Goal: Task Accomplishment & Management: Manage account settings

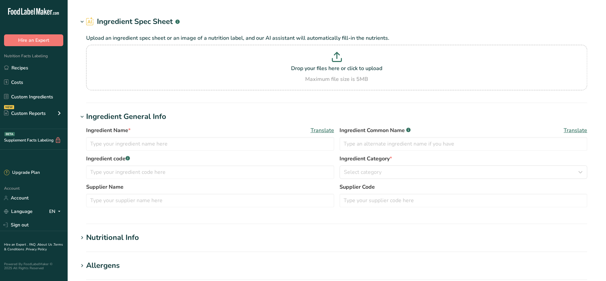
type input "pending APPLE JUICE"
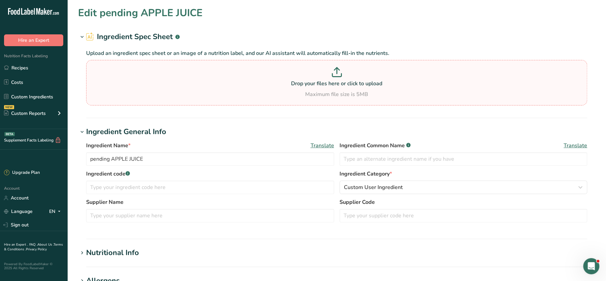
click at [335, 70] on icon at bounding box center [336, 69] width 5 height 3
click at [335, 70] on input "Drop your files here or click to upload Maximum file size is 5MB" at bounding box center [336, 82] width 501 height 45
type input "C:\fakepath\PENDING Mixed Bean Goulash Prep Pot 350g_10_09_2025, 16_21_16.png"
click at [348, 86] on p "Drop your files here or click to upload" at bounding box center [337, 83] width 498 height 8
click at [348, 86] on input "Drop your files here or click to upload Maximum file size is 5MB" at bounding box center [336, 82] width 501 height 45
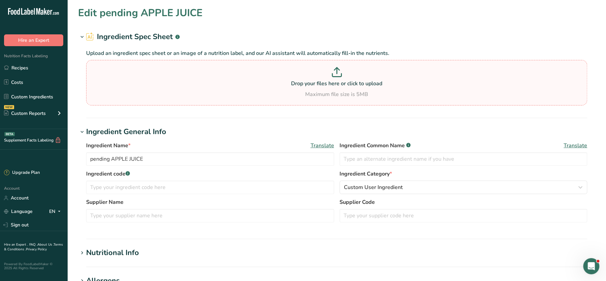
type input "C:\fakepath\PENDING Mixed Bean Goulash Prep Pot 350g_10_09_2025, 16_21_16.png"
click at [169, 86] on p "Drop your files here or click to upload" at bounding box center [337, 83] width 498 height 8
click at [169, 86] on input "Drop your files here or click to upload Maximum file size is 5MB" at bounding box center [336, 82] width 501 height 45
type input "C:\fakepath\PENDING Mixed Bean Goulash Prep Pot 350g_10_09_2025, 16_24_15.pdf"
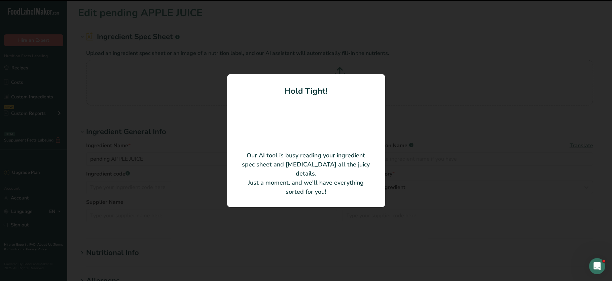
type input "Apple Juice"
type input "Monumental Prep Limited"
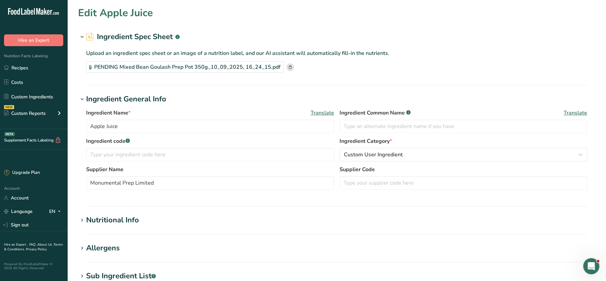
click at [434, 86] on section "Edit Apple Juice Ingredient Spec Sheet .a-a{fill:#347362;}.b-a{fill:#fff;} Uplo…" at bounding box center [336, 231] width 539 height 462
click at [287, 67] on rect at bounding box center [290, 67] width 8 height 8
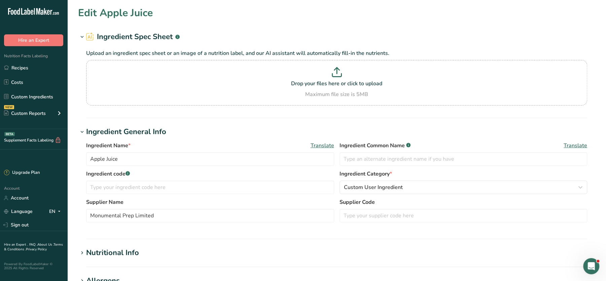
click at [287, 67] on p at bounding box center [337, 73] width 498 height 12
click at [287, 67] on input "Drop your files here or click to upload Maximum file size is 5MB" at bounding box center [336, 82] width 501 height 45
type input "C:\fakepath\Screenshot 2025-09-10 162307.png"
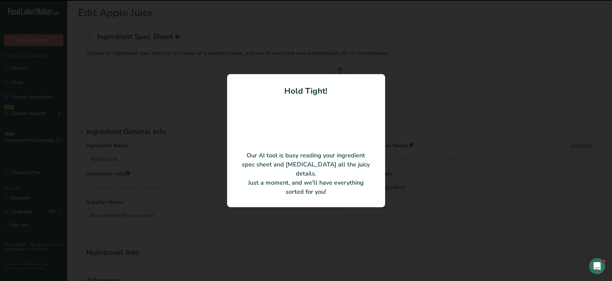
click at [606, 179] on html ".a-20{fill:#fff;} Hire an Expert Nutrition Facts Labeling Recipes Costs Custom …" at bounding box center [306, 258] width 612 height 516
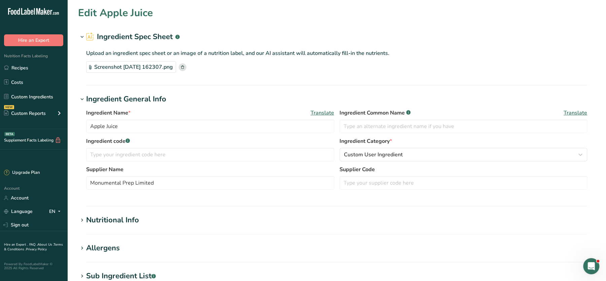
scroll to position [202, 0]
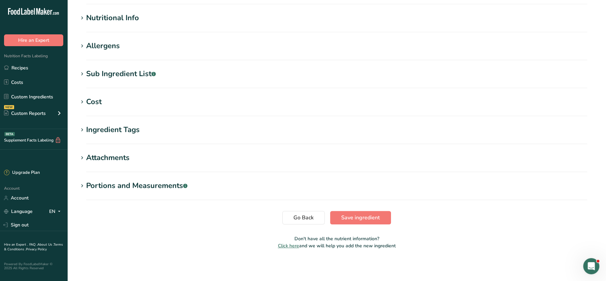
click at [95, 11] on section "Edit Apple Juice Ingredient Spec Sheet .a-a{fill:#347362;}.b-a{fill:#fff;} Uplo…" at bounding box center [336, 29] width 539 height 462
click at [106, 18] on div "Nutritional Info" at bounding box center [112, 17] width 53 height 11
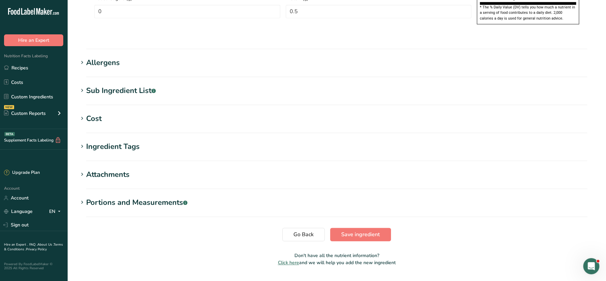
scroll to position [0, 0]
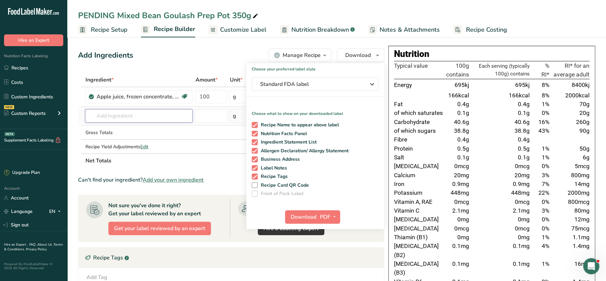
click at [162, 109] on input "text" at bounding box center [138, 115] width 107 height 13
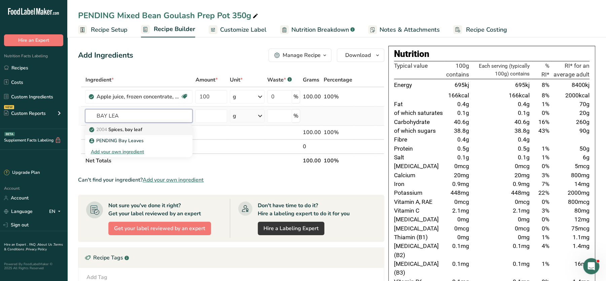
type input "BAY LEA"
click at [133, 128] on p "2004 Spices, bay leaf" at bounding box center [116, 129] width 51 height 7
type input "Spices, bay leaf"
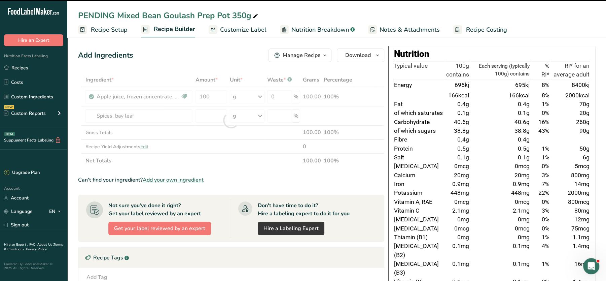
click at [215, 99] on div at bounding box center [231, 120] width 306 height 95
type input "0"
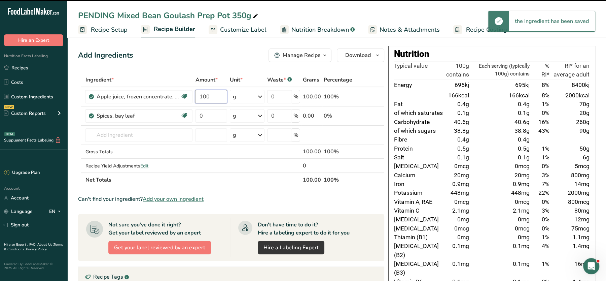
click at [215, 99] on input "100" at bounding box center [211, 96] width 32 height 13
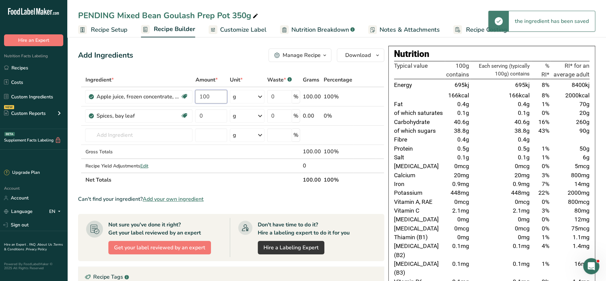
click at [215, 99] on input "100" at bounding box center [211, 96] width 32 height 13
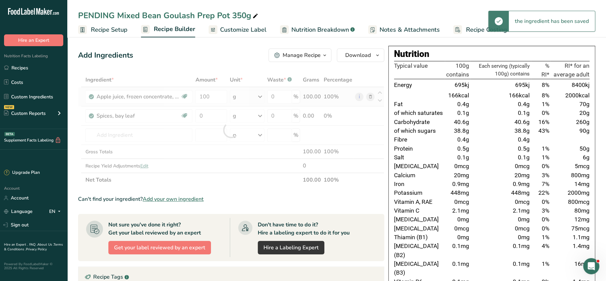
click at [369, 97] on div "Ingredient * Amount * Unit * Waste * .a-a{fill:#347362;}.b-a{fill:#fff;} Grams …" at bounding box center [231, 130] width 306 height 114
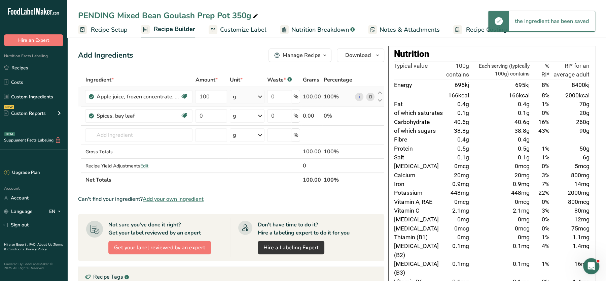
click at [370, 96] on icon at bounding box center [370, 96] width 5 height 7
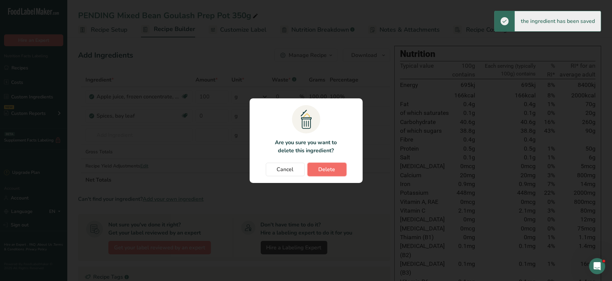
click at [325, 167] on span "Delete" at bounding box center [327, 169] width 17 height 8
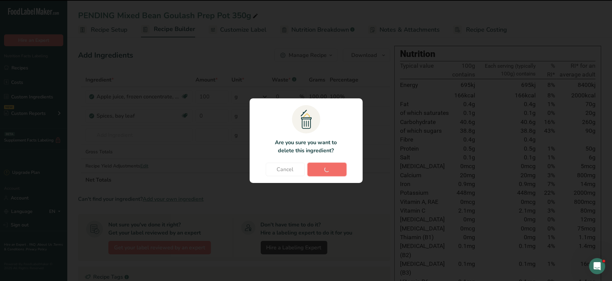
type input "0"
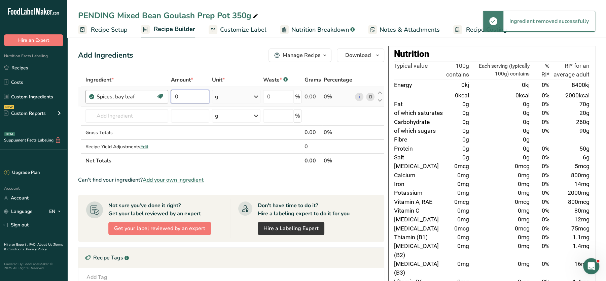
drag, startPoint x: 197, startPoint y: 96, endPoint x: 149, endPoint y: 91, distance: 48.4
click at [149, 91] on tr "Spices, bay leaf Dairy free Gluten free Vegan Vegetarian Soy free 0 g Portions …" at bounding box center [231, 96] width 306 height 19
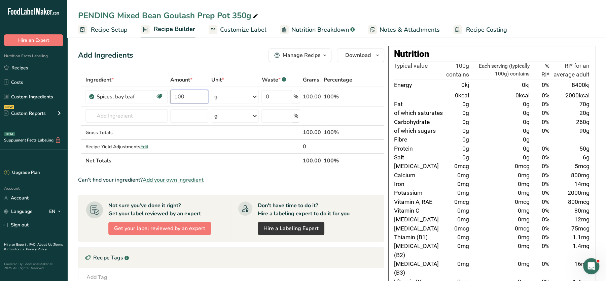
type input "100"
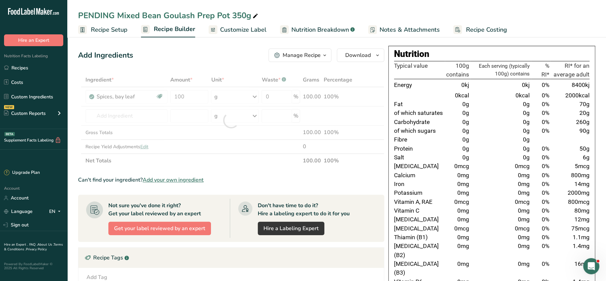
click at [209, 60] on div "Add Ingredients Manage Recipe Delete Recipe Duplicate Recipe Scale Recipe Save …" at bounding box center [231, 54] width 306 height 13
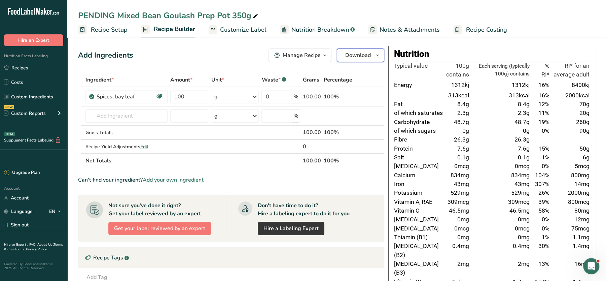
click at [353, 57] on span "Download" at bounding box center [358, 55] width 26 height 8
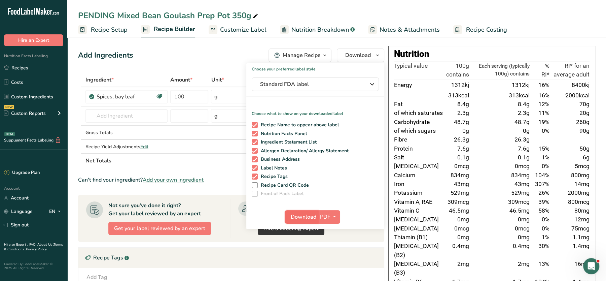
click at [305, 219] on span "Download" at bounding box center [304, 217] width 26 height 8
click at [194, 49] on div "Add Ingredients Manage Recipe Delete Recipe Duplicate Recipe Scale Recipe Save …" at bounding box center [231, 54] width 306 height 13
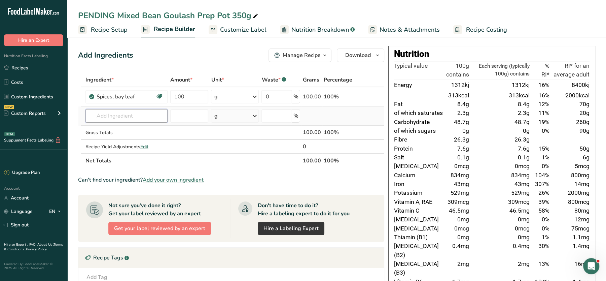
click at [134, 111] on input "text" at bounding box center [126, 115] width 82 height 13
click at [370, 96] on icon at bounding box center [370, 96] width 5 height 7
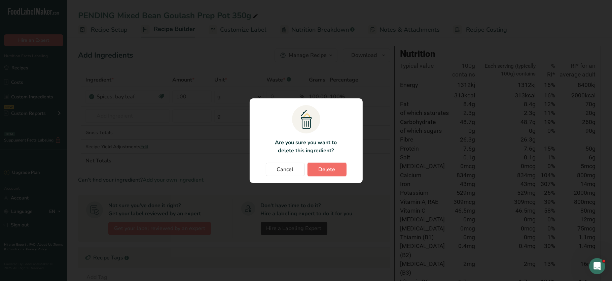
click at [318, 166] on button "Delete" at bounding box center [327, 169] width 39 height 13
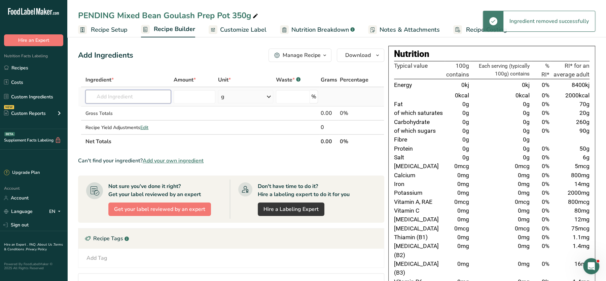
click at [130, 97] on input "text" at bounding box center [127, 96] width 85 height 13
paste input "tarragon"
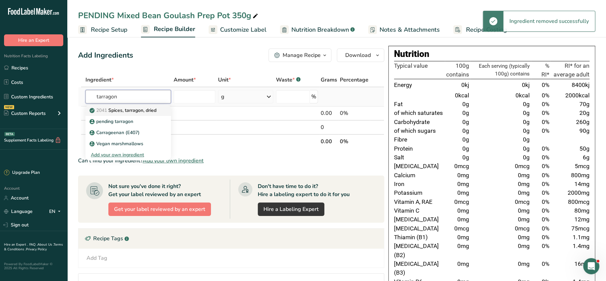
type input "tarragon"
click at [141, 109] on p "2041 Spices, tarragon, dried" at bounding box center [124, 110] width 66 height 7
type input "Spices, tarragon, dried"
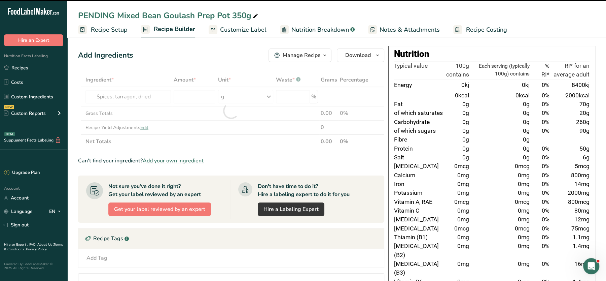
type input "0"
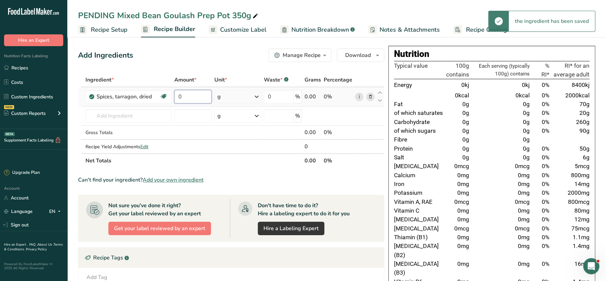
click at [196, 96] on input "0" at bounding box center [192, 96] width 37 height 13
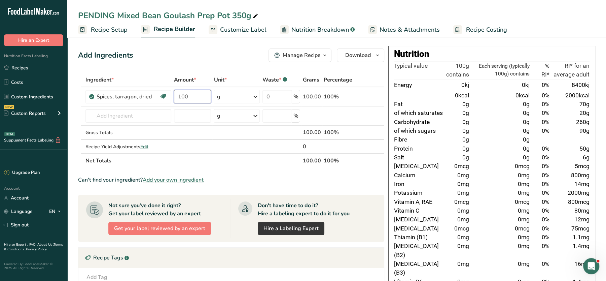
type input "100"
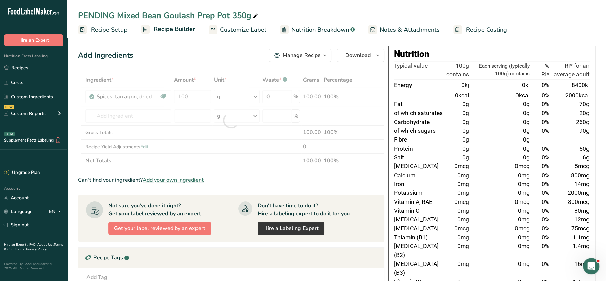
click at [224, 64] on div "Add Ingredients Manage Recipe Delete Recipe Duplicate Recipe Scale Recipe Save …" at bounding box center [233, 284] width 310 height 476
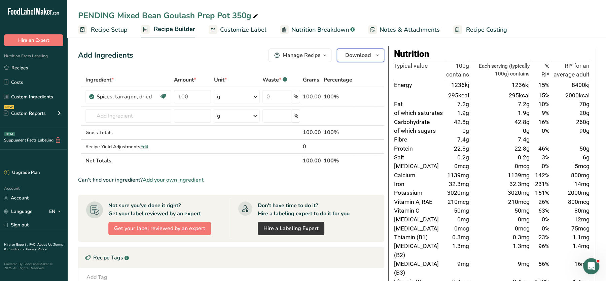
click at [361, 56] on span "Download" at bounding box center [358, 55] width 26 height 8
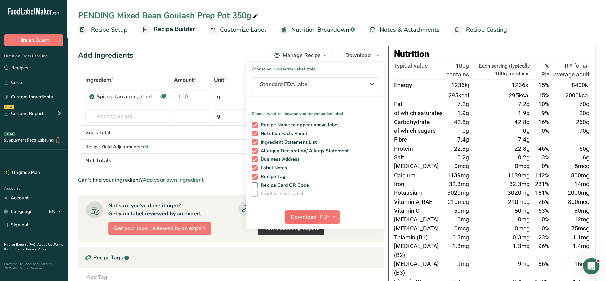
click at [305, 213] on span "Download" at bounding box center [304, 217] width 26 height 8
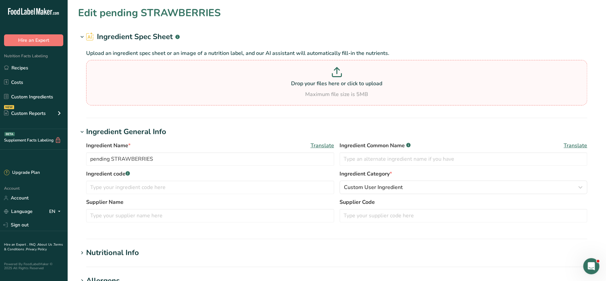
click at [256, 88] on div "Drop your files here or click to upload Maximum file size is 5MB" at bounding box center [337, 82] width 498 height 31
click at [256, 88] on input "Drop your files here or click to upload Maximum file size is 5MB" at bounding box center [336, 82] width 501 height 45
type input "C:\fakepath\PENDING Mixed Bean Goulash Prep Pot 350g_10_09_2025, 16_34_30.pdf"
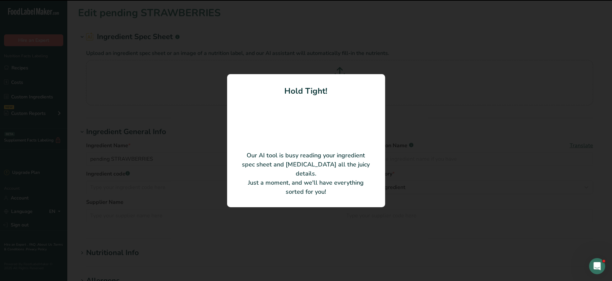
type input "Frozen Strawberries"
type input "Monumental Prep Limited"
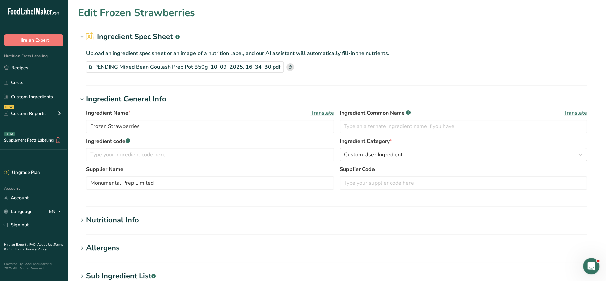
click at [390, 65] on div "PENDING Mixed Bean Goulash Prep Pot 350g_10_09_2025, 16_34_30.pdf" at bounding box center [336, 66] width 501 height 11
drag, startPoint x: 110, startPoint y: 128, endPoint x: 18, endPoint y: 129, distance: 91.9
click at [18, 129] on div ".a-20{fill:#fff;} Hire an Expert Nutrition Facts Labeling Recipes Costs Custom …" at bounding box center [303, 241] width 606 height 483
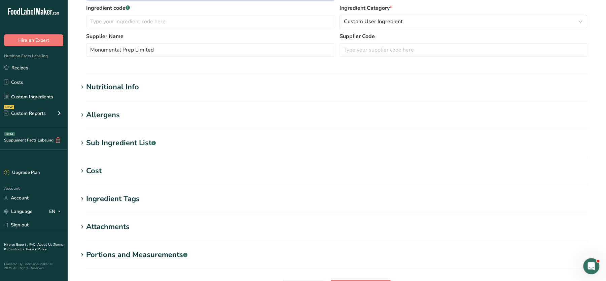
scroll to position [161, 0]
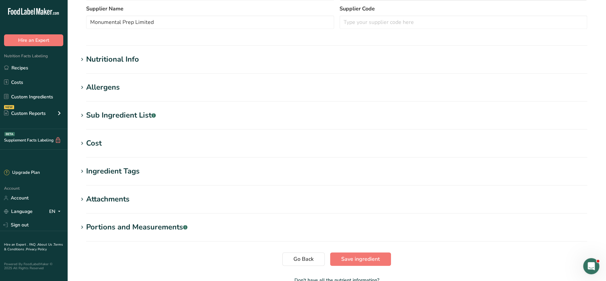
type input "Strawberries"
click at [110, 58] on div "Nutritional Info" at bounding box center [112, 59] width 53 height 11
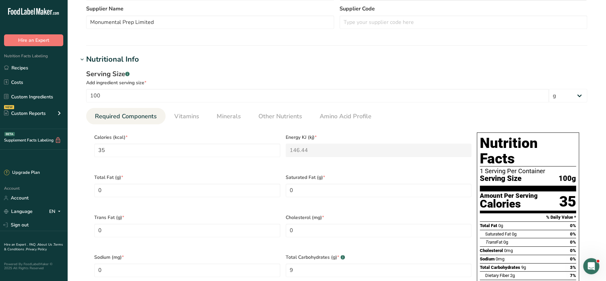
scroll to position [499, 0]
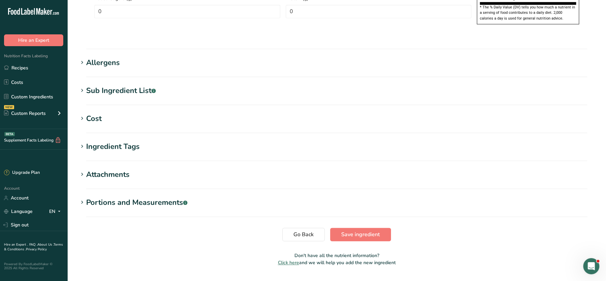
click at [361, 230] on span "Save ingredient" at bounding box center [360, 234] width 39 height 8
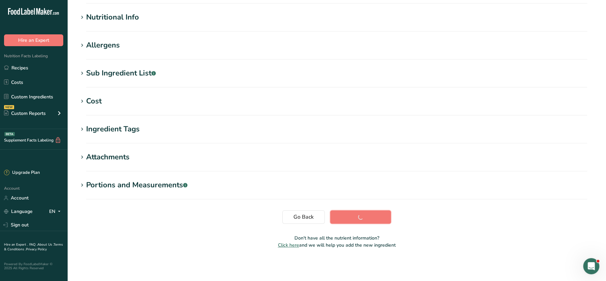
scroll to position [75, 0]
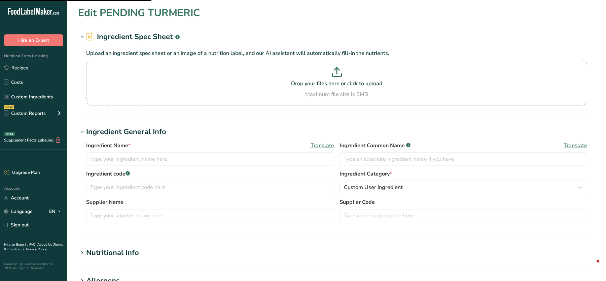
type input "PENDING TURMERIC"
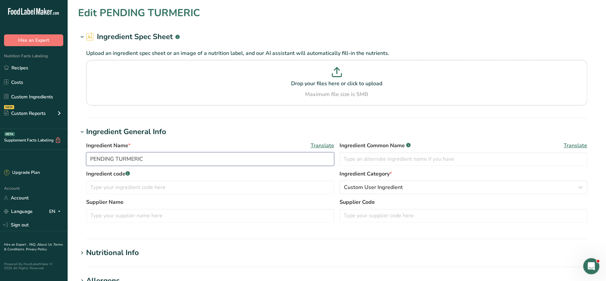
click at [128, 160] on input "PENDING TURMERIC" at bounding box center [210, 158] width 248 height 13
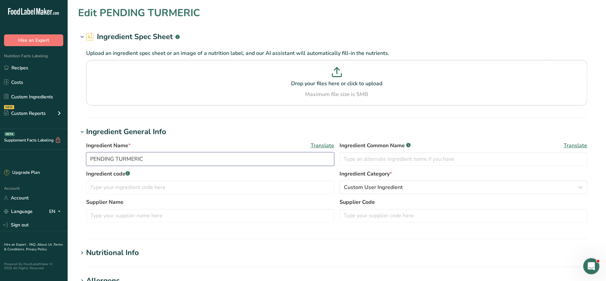
click at [128, 160] on input "PENDING TURMERIC" at bounding box center [210, 158] width 248 height 13
click at [349, 82] on p "Drop your files here or click to upload" at bounding box center [337, 83] width 498 height 8
click at [349, 82] on input "Drop your files here or click to upload Maximum file size is 5MB" at bounding box center [336, 82] width 501 height 45
type input "C:\fakepath\PENDING Mixed Bean Goulash Prep Pot 350g_10_09_2025, 16_32_20.pdf"
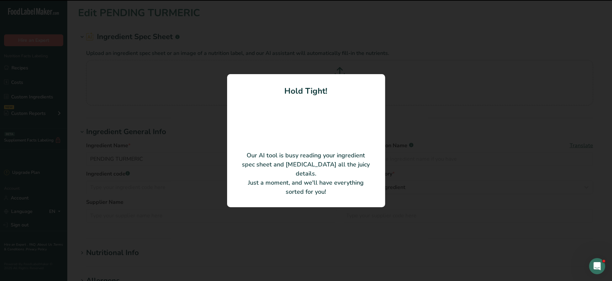
type input "Mixed Bean Goulash Prep Pot"
type input "Monumental Prep Limited"
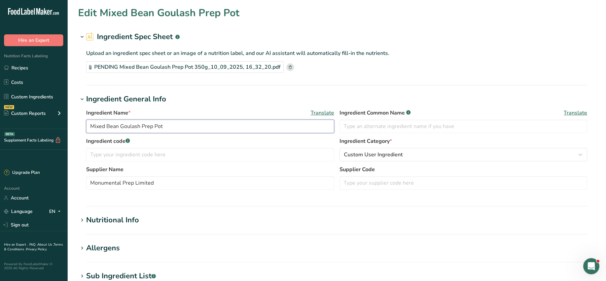
drag, startPoint x: 171, startPoint y: 121, endPoint x: -2, endPoint y: 110, distance: 173.3
click at [0, 110] on html ".a-20{fill:#fff;} Hire an Expert Nutrition Facts Labeling Recipes Costs Custom …" at bounding box center [303, 241] width 606 height 483
type input "Turmeric"
drag, startPoint x: 153, startPoint y: 184, endPoint x: 24, endPoint y: 183, distance: 128.9
click at [24, 183] on div ".a-20{fill:#fff;} Hire an Expert Nutrition Facts Labeling Recipes Costs Custom …" at bounding box center [303, 241] width 606 height 483
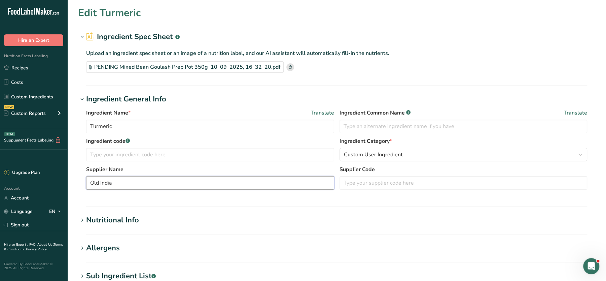
scroll to position [202, 0]
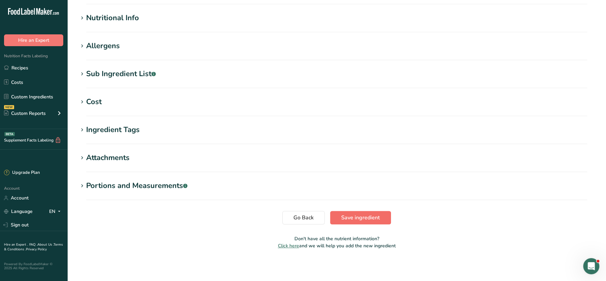
type input "Old India"
click at [375, 217] on span "Save ingredient" at bounding box center [360, 217] width 39 height 8
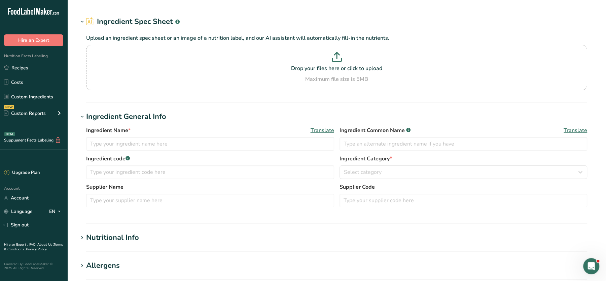
type input "pending tarragon"
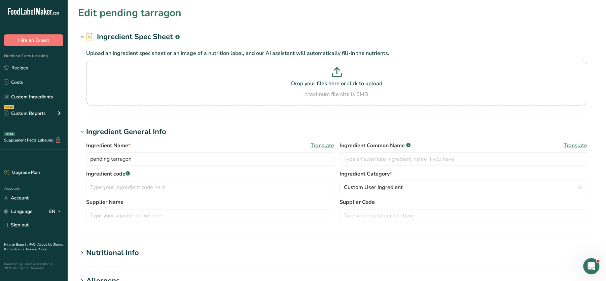
click at [151, 14] on h1 "Edit pending tarragon" at bounding box center [129, 12] width 103 height 15
copy h1 "tarragon"
click at [317, 65] on section "Drop your files here or click to upload Maximum file size is 5MB" at bounding box center [337, 83] width 498 height 42
click at [317, 65] on input "Drop your files here or click to upload Maximum file size is 5MB" at bounding box center [336, 82] width 501 height 45
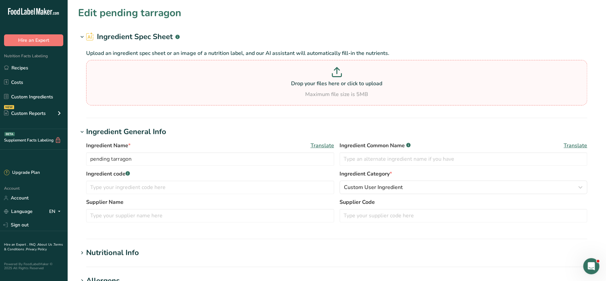
type input "C:\fakepath\PENDING Mixed Bean Goulash Prep Pot 350g_10_09_2025, 16_30_23.pdf"
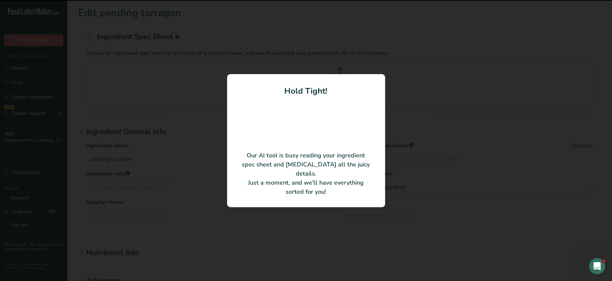
type input "Tarragon"
type input "Monumental Prep Limited"
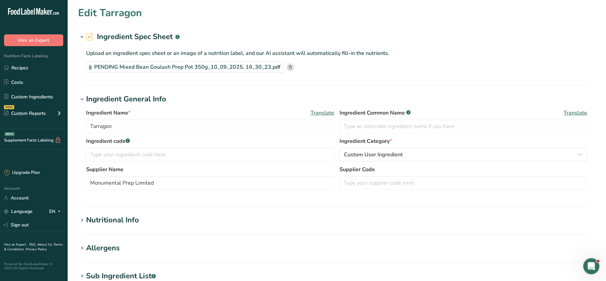
scroll to position [202, 0]
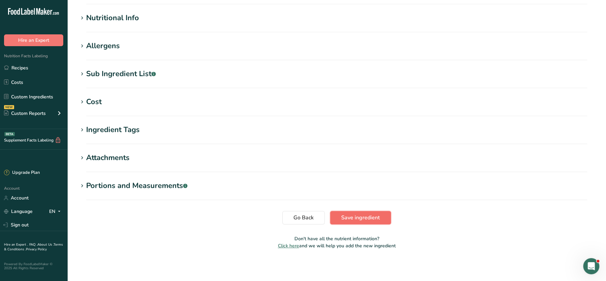
click at [349, 221] on span "Save ingredient" at bounding box center [360, 217] width 39 height 8
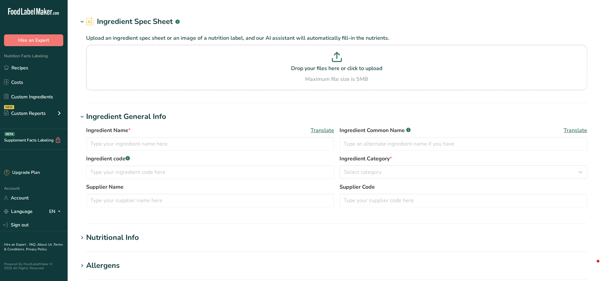
type input "PENDING Bay Leaves"
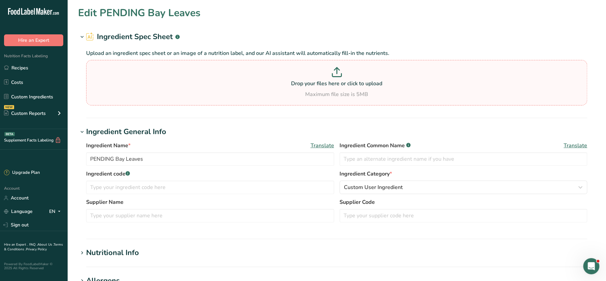
click at [261, 95] on div "Maximum file size is 5MB" at bounding box center [337, 94] width 498 height 8
click at [261, 95] on input "Drop your files here or click to upload Maximum file size is 5MB" at bounding box center [336, 82] width 501 height 45
type input "C:\fakepath\PENDING Mixed Bean Goulash Prep Pot 350g_10_09_2025, 16_28_01.pdf"
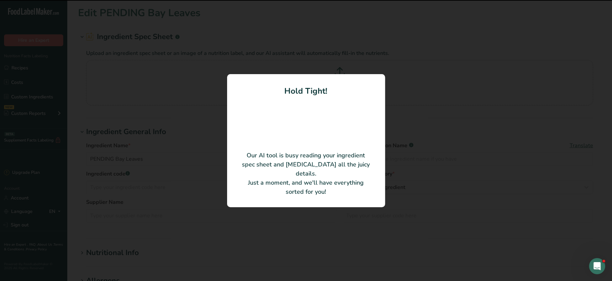
type input "Mixed Bean Goulash Prep Pot"
type input "Monumental Prep Limited"
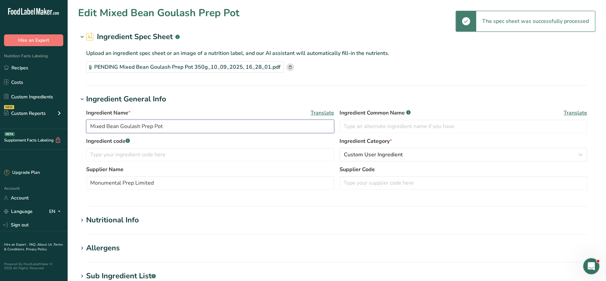
click at [294, 132] on input "Mixed Bean Goulash Prep Pot" at bounding box center [210, 125] width 248 height 13
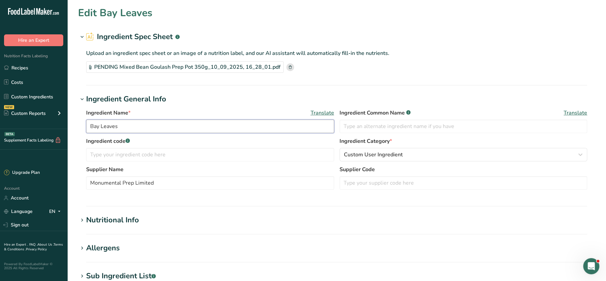
type input "Bay Leaves"
click at [289, 66] on icon at bounding box center [290, 66] width 3 height 3
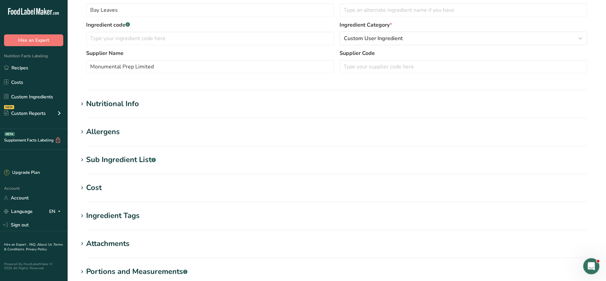
scroll to position [155, 0]
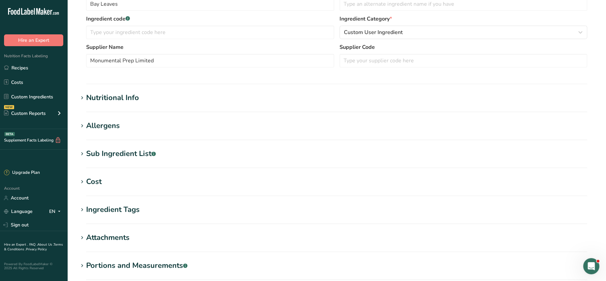
click at [125, 105] on section "Nutritional Info Serving Size .a-a{fill:#347362;}.b-a{fill:#fff;} Add ingredien…" at bounding box center [336, 102] width 517 height 20
click at [141, 100] on h1 "Nutritional Info" at bounding box center [336, 97] width 517 height 11
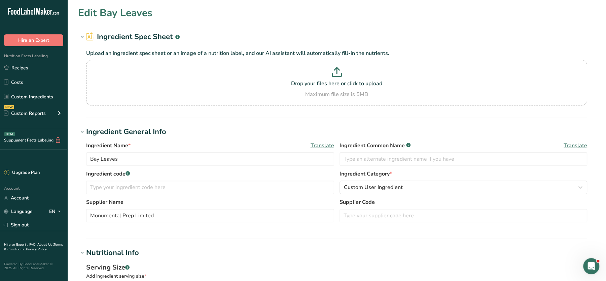
scroll to position [532, 0]
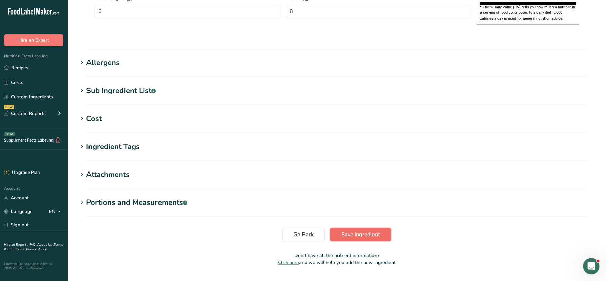
click at [364, 230] on span "Save ingredient" at bounding box center [360, 234] width 39 height 8
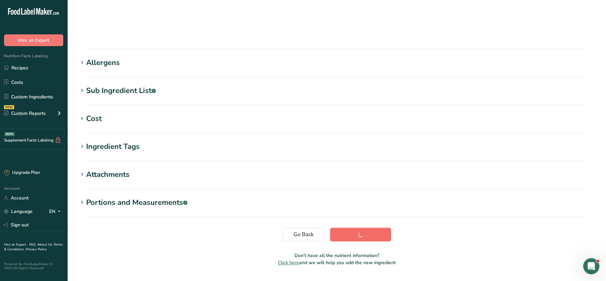
scroll to position [75, 0]
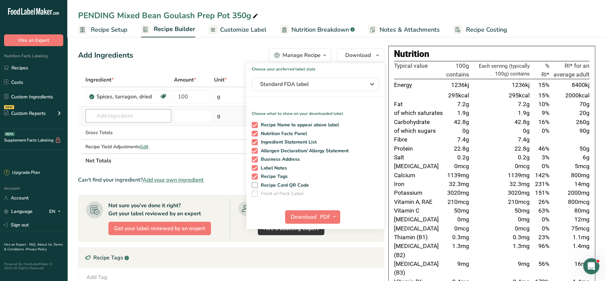
drag, startPoint x: 142, startPoint y: 106, endPoint x: 134, endPoint y: 110, distance: 9.6
click at [134, 110] on td "2041 Spices, tarragon, dried pending tarragon [GEOGRAPHIC_DATA] (E407) Vegan ma…" at bounding box center [128, 115] width 89 height 19
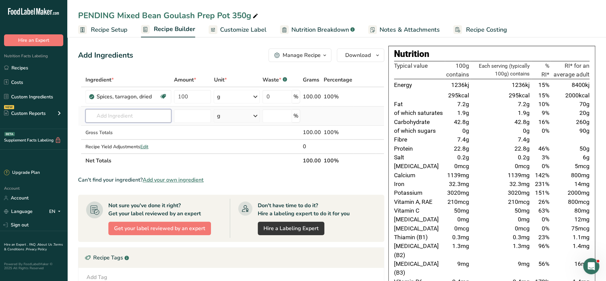
click at [134, 110] on input "text" at bounding box center [128, 115] width 86 height 13
paste input "TURMERIC"
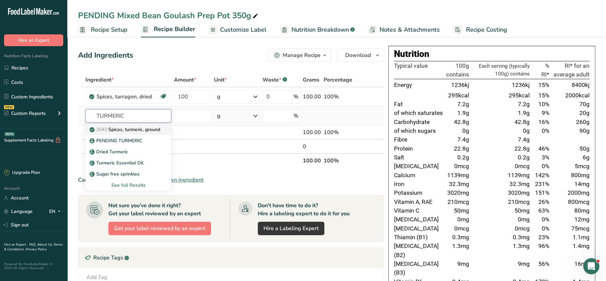
type input "TURMERIC"
click at [114, 125] on link "2043 Spices, turmeric, ground" at bounding box center [128, 129] width 86 height 11
type input "Spices, turmeric, ground"
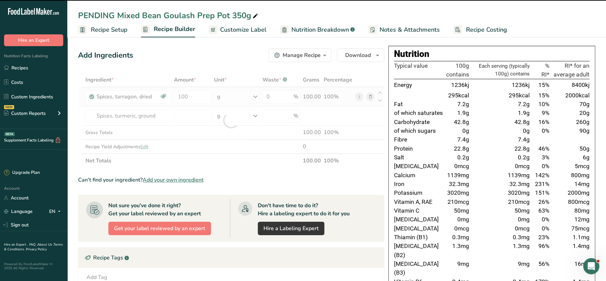
type input "0"
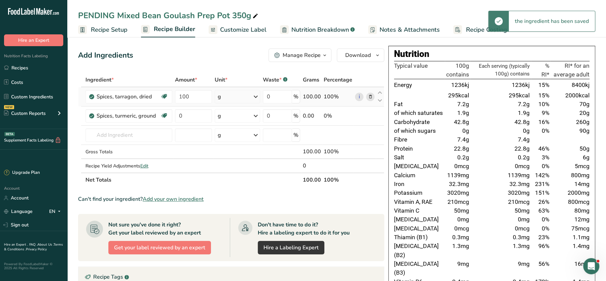
click at [369, 98] on icon at bounding box center [370, 96] width 5 height 7
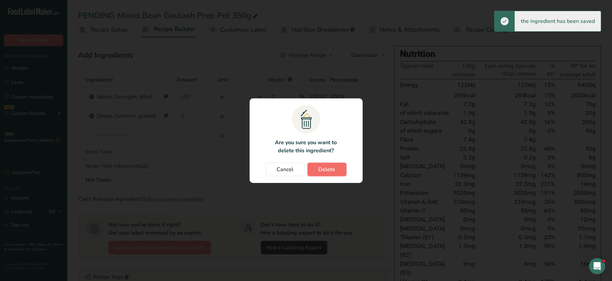
click at [327, 167] on span "Delete" at bounding box center [327, 169] width 17 height 8
type input "0"
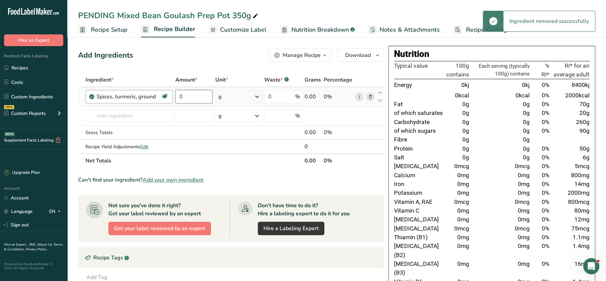
drag, startPoint x: 189, startPoint y: 98, endPoint x: 166, endPoint y: 91, distance: 24.7
click at [166, 91] on tr "Spices, turmeric, ground Source of Antioxidants Dairy free Gluten free Vegan Ve…" at bounding box center [231, 96] width 306 height 19
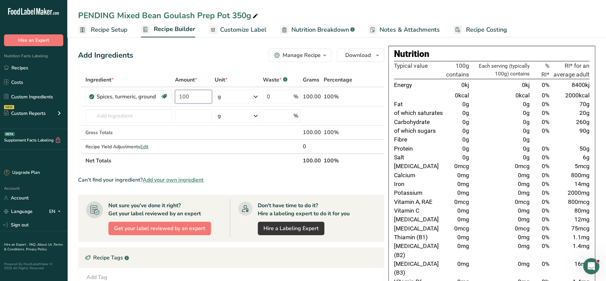
type input "100"
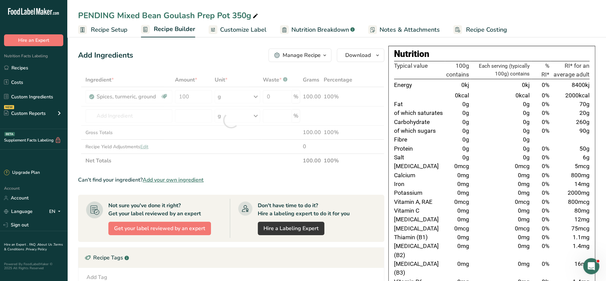
click at [185, 54] on div "Add Ingredients Manage Recipe Delete Recipe Duplicate Recipe Scale Recipe Save …" at bounding box center [231, 54] width 306 height 13
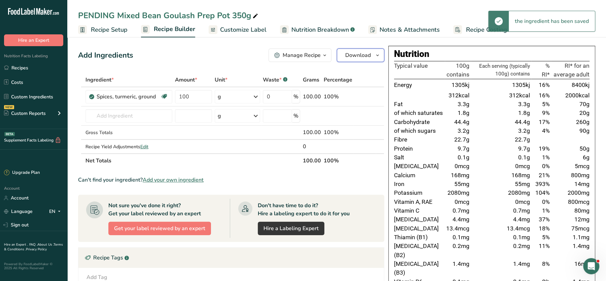
click at [355, 51] on span "Download" at bounding box center [358, 55] width 26 height 8
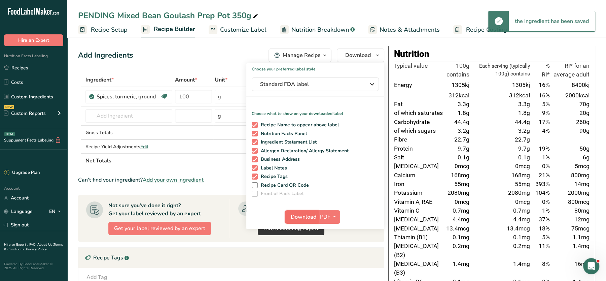
click at [304, 215] on span "Download" at bounding box center [304, 217] width 26 height 8
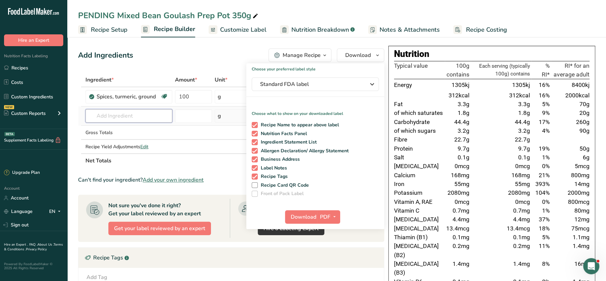
click at [152, 117] on input "text" at bounding box center [128, 115] width 87 height 13
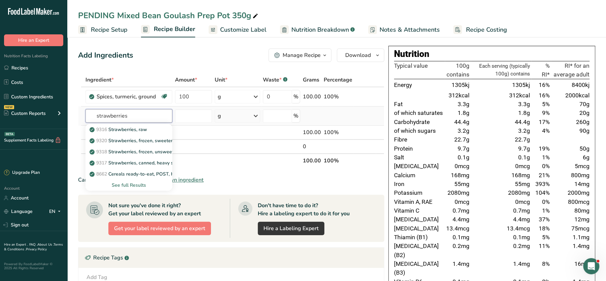
type input "strawberries"
click at [128, 182] on div "See full Results" at bounding box center [129, 184] width 76 height 7
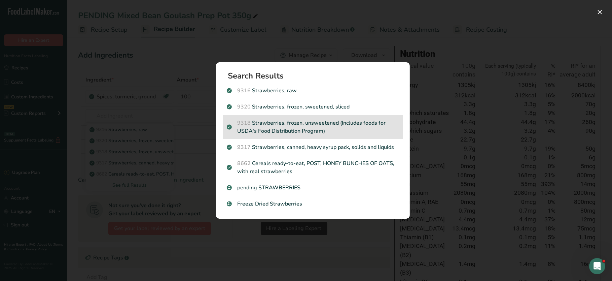
click at [294, 122] on p "9318 Strawberries, frozen, unsweetened (Includes foods for USDA's Food Distribu…" at bounding box center [313, 127] width 172 height 16
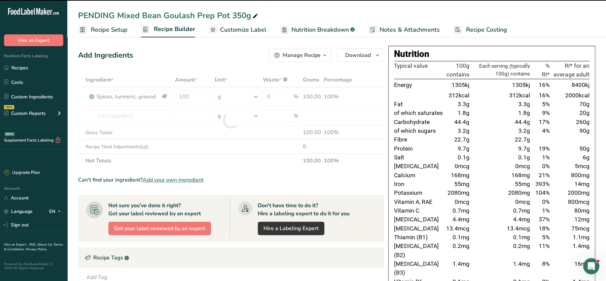
type input "0"
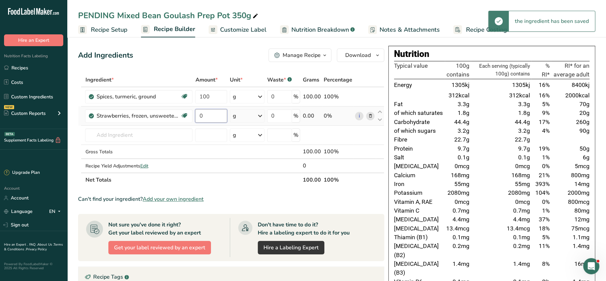
drag, startPoint x: 208, startPoint y: 116, endPoint x: 193, endPoint y: 116, distance: 14.8
click at [193, 116] on tr "Strawberries, frozen, unsweetened (Includes foods for USDA's Food Distribution …" at bounding box center [231, 115] width 306 height 19
type input "100"
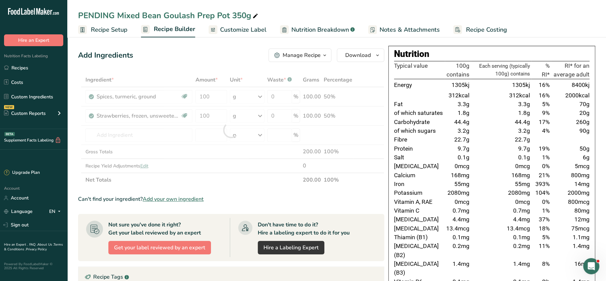
click at [194, 66] on div "Add Ingredients Manage Recipe Delete Recipe Duplicate Recipe Scale Recipe Save …" at bounding box center [233, 284] width 310 height 476
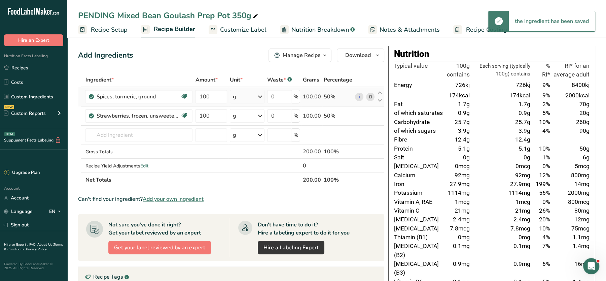
click at [372, 96] on icon at bounding box center [370, 96] width 5 height 7
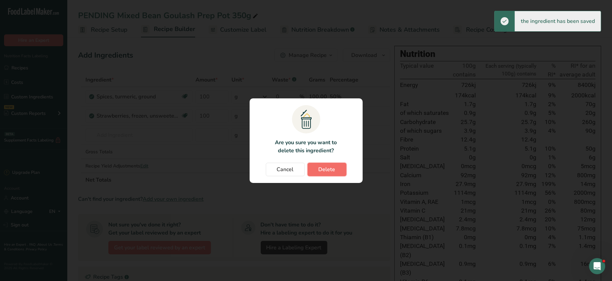
click at [320, 172] on span "Delete" at bounding box center [327, 169] width 17 height 8
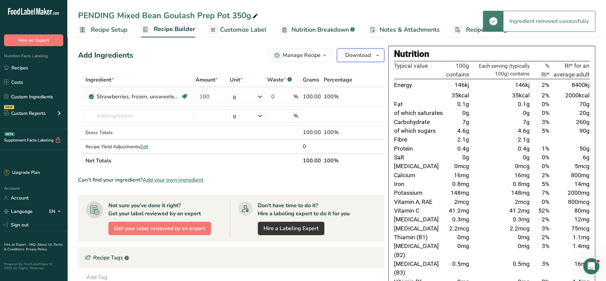
click at [350, 55] on span "Download" at bounding box center [358, 55] width 26 height 8
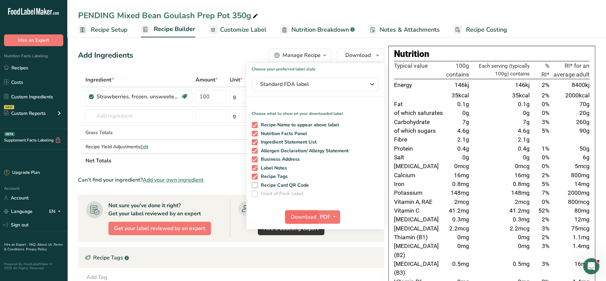
click at [294, 215] on span "Download" at bounding box center [304, 217] width 26 height 8
click at [174, 68] on div "Add Ingredients Manage Recipe Delete Recipe Duplicate Recipe Scale Recipe Save …" at bounding box center [233, 284] width 310 height 476
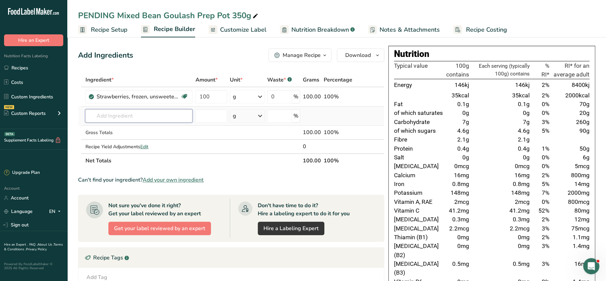
click at [145, 113] on input "text" at bounding box center [138, 115] width 107 height 13
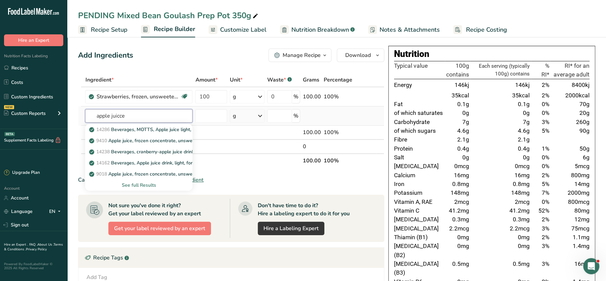
type input "apple juicce"
click at [151, 187] on div "See full Results" at bounding box center [139, 184] width 97 height 7
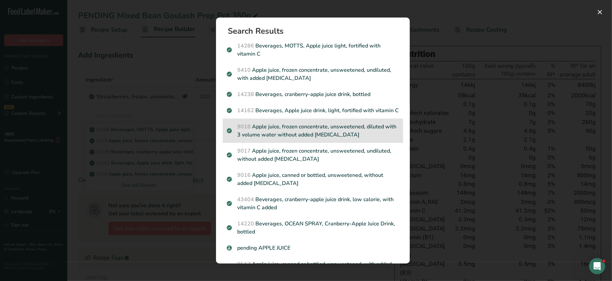
click at [318, 137] on p "9018 Apple juice, frozen concentrate, unsweetened, diluted with 3 volume water …" at bounding box center [313, 130] width 172 height 16
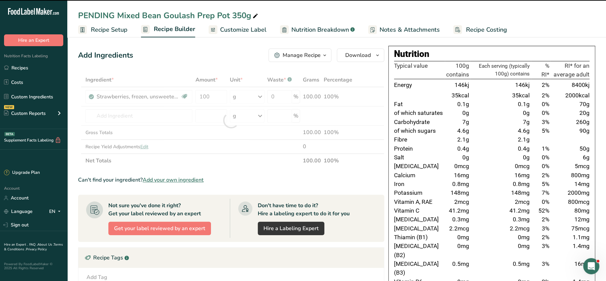
type input "0"
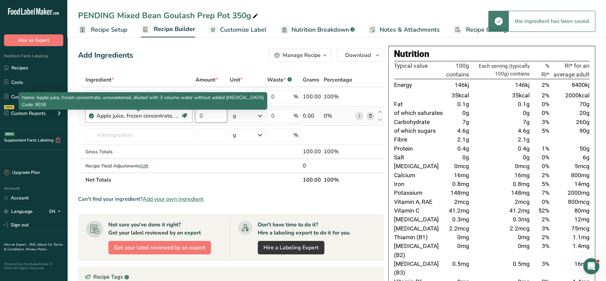
drag, startPoint x: 208, startPoint y: 115, endPoint x: 173, endPoint y: 115, distance: 34.7
click at [173, 115] on tr "Apple juice, frozen concentrate, unsweetened, diluted with 3 volume water witho…" at bounding box center [231, 115] width 306 height 19
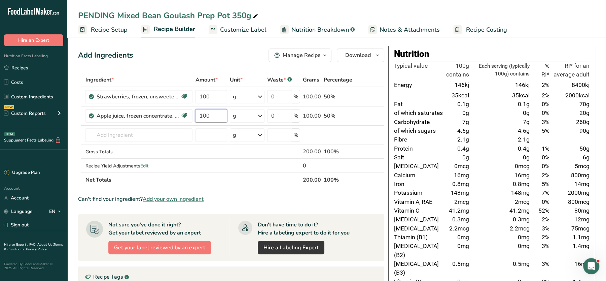
type input "100"
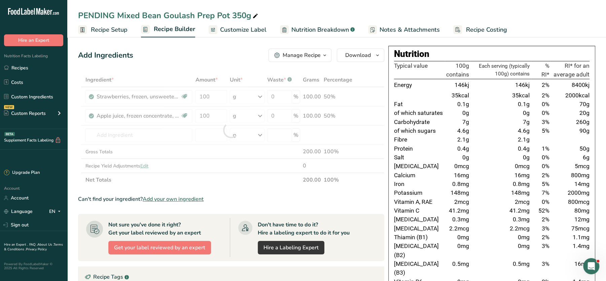
click at [228, 66] on div "Add Ingredients Manage Recipe Delete Recipe Duplicate Recipe Scale Recipe Save …" at bounding box center [233, 284] width 310 height 476
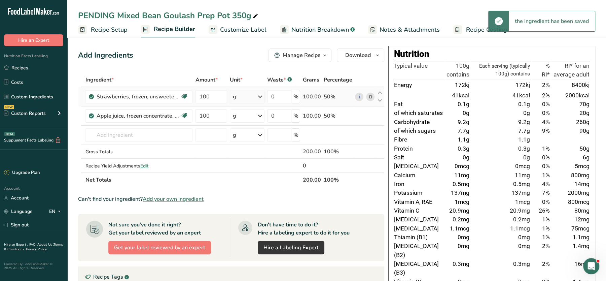
click at [368, 96] on icon at bounding box center [370, 96] width 5 height 7
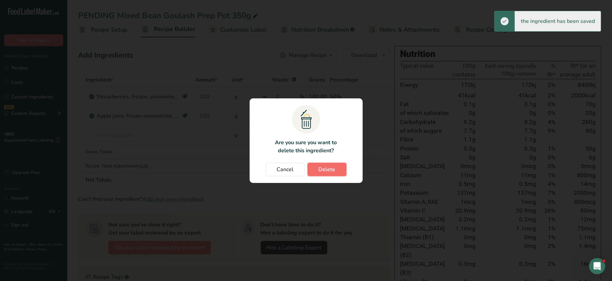
click at [330, 171] on span "Delete" at bounding box center [327, 169] width 17 height 8
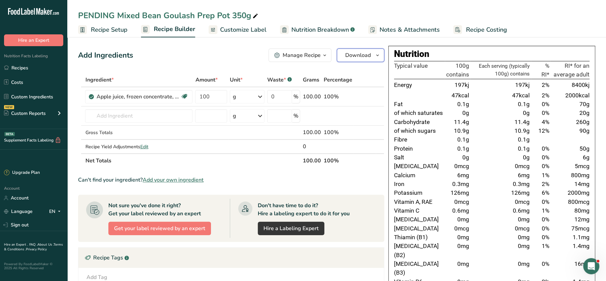
click at [359, 52] on span "Download" at bounding box center [358, 55] width 26 height 8
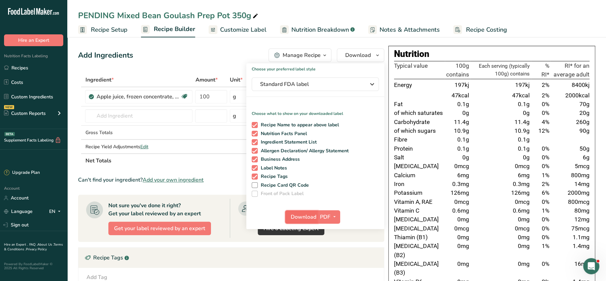
click at [306, 216] on span "Download" at bounding box center [304, 217] width 26 height 8
click at [144, 114] on input "text" at bounding box center [138, 115] width 107 height 13
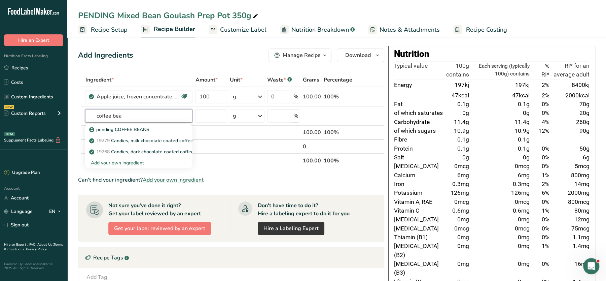
type input "coffee bea"
click at [127, 115] on input "text" at bounding box center [138, 115] width 107 height 13
type input "blueberries"
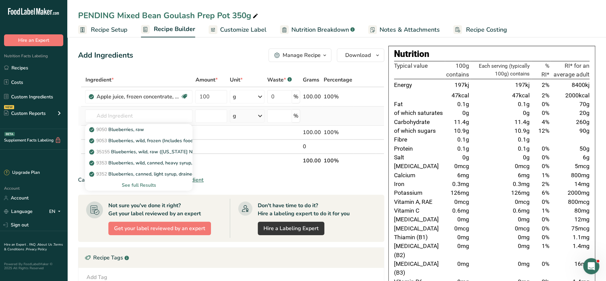
click at [142, 184] on div "See full Results" at bounding box center [139, 184] width 97 height 7
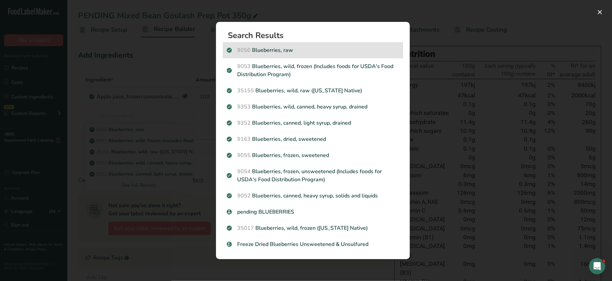
click at [289, 47] on p "9050 Blueberries, raw" at bounding box center [313, 50] width 172 height 8
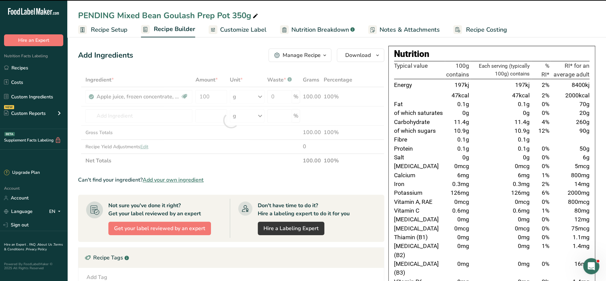
type input "0"
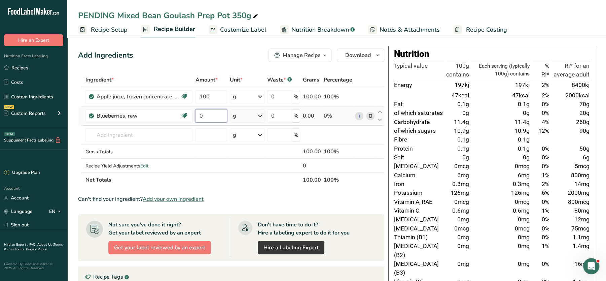
click at [214, 109] on input "0" at bounding box center [211, 115] width 32 height 13
type input "100"
click at [219, 60] on div "Add Ingredients Manage Recipe Delete Recipe Duplicate Recipe Scale Recipe Save …" at bounding box center [231, 54] width 306 height 13
click at [423, 39] on section "Add Ingredients Manage Recipe Delete Recipe Duplicate Recipe Scale Recipe Save …" at bounding box center [336, 283] width 539 height 497
click at [371, 96] on icon at bounding box center [370, 96] width 5 height 7
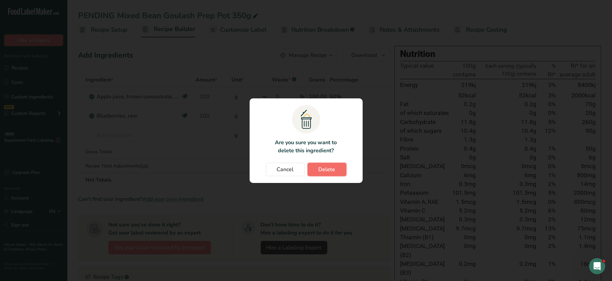
click at [323, 171] on span "Delete" at bounding box center [327, 169] width 17 height 8
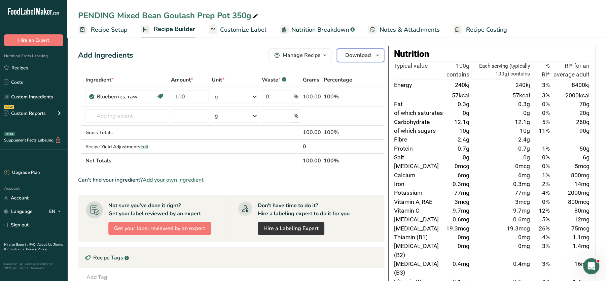
click at [345, 55] on button "Download" at bounding box center [360, 54] width 47 height 13
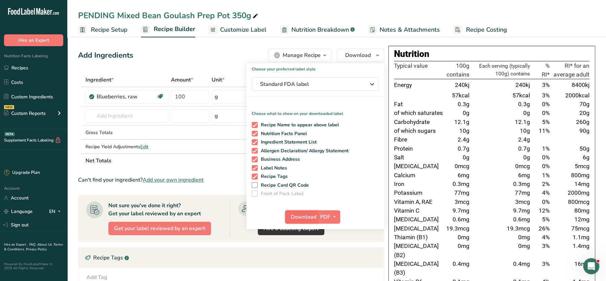
click at [296, 211] on button "Download" at bounding box center [301, 216] width 33 height 13
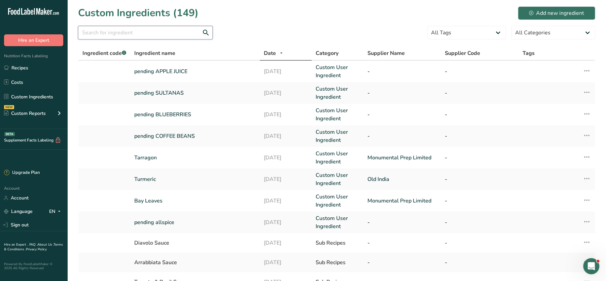
click at [165, 34] on input "text" at bounding box center [145, 32] width 135 height 13
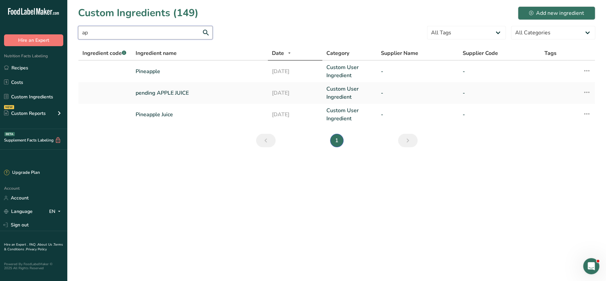
type input "a"
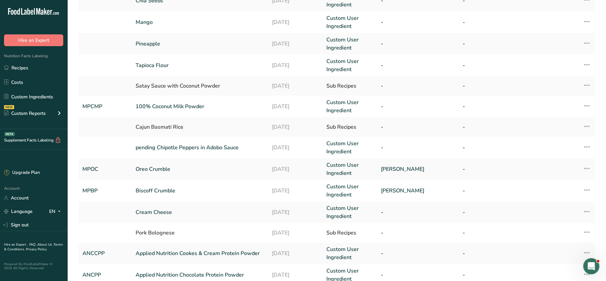
scroll to position [150, 0]
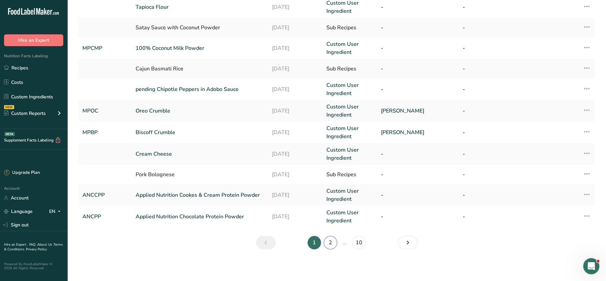
click at [333, 243] on link "2" at bounding box center [330, 242] width 13 height 13
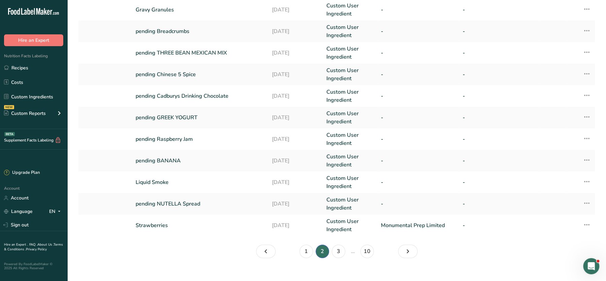
scroll to position [150, 0]
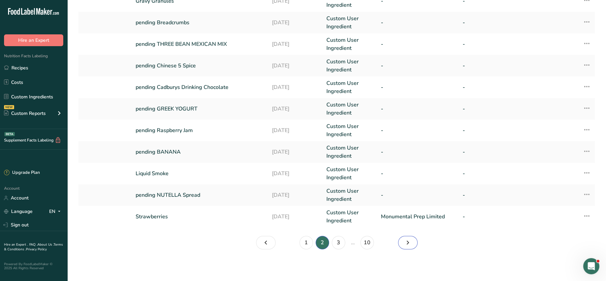
click at [408, 238] on icon "Page 3." at bounding box center [408, 242] width 8 height 12
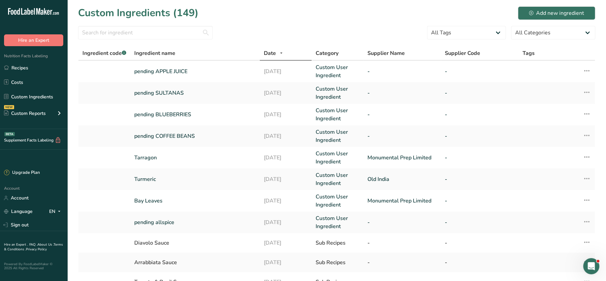
scroll to position [144, 0]
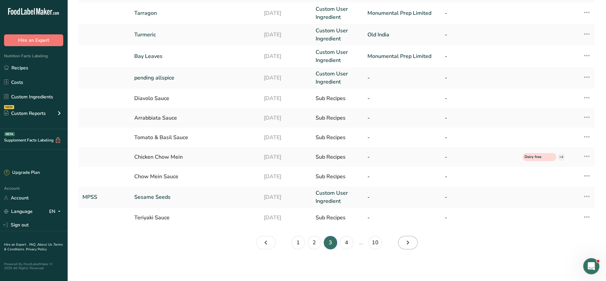
drag, startPoint x: 400, startPoint y: 250, endPoint x: 406, endPoint y: 245, distance: 7.4
click at [406, 245] on section "Custom Ingredients (149) Add new ingredient All Tags High Protein Source of Ant…" at bounding box center [336, 58] width 539 height 404
click at [406, 245] on icon "Page 4." at bounding box center [408, 242] width 8 height 12
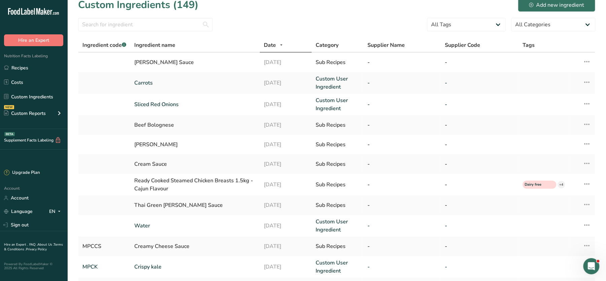
scroll to position [144, 0]
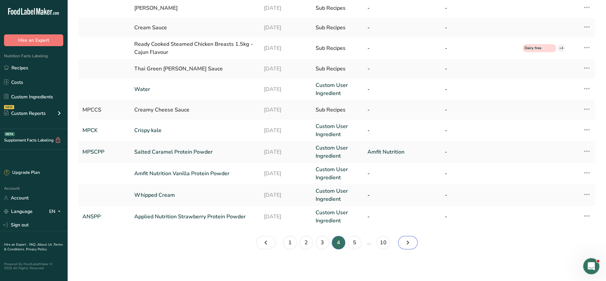
click at [413, 244] on link "Page 5." at bounding box center [408, 242] width 20 height 13
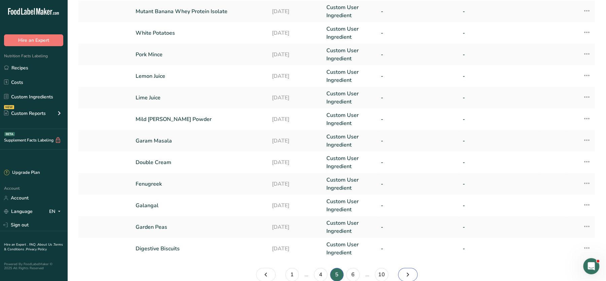
scroll to position [156, 0]
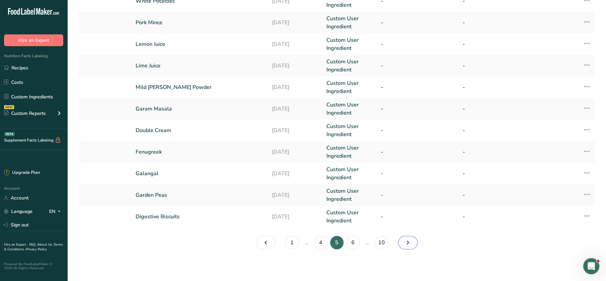
click at [406, 242] on icon "Page 6." at bounding box center [408, 242] width 8 height 12
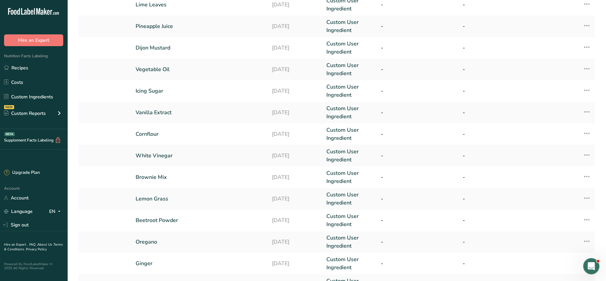
scroll to position [156, 0]
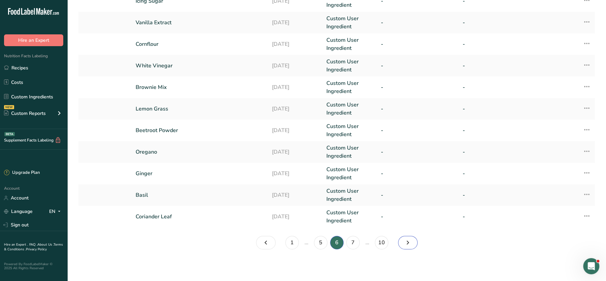
click at [417, 240] on link "Page 7." at bounding box center [408, 242] width 20 height 13
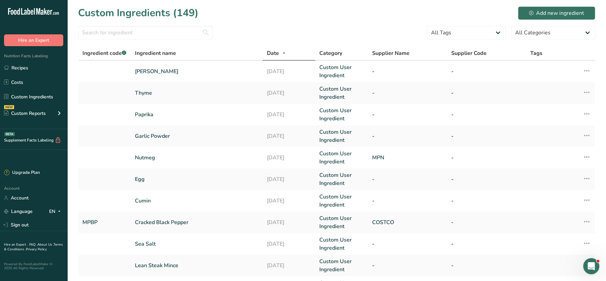
scroll to position [156, 0]
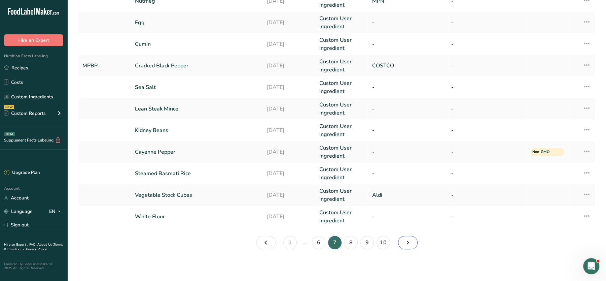
click at [405, 243] on icon "Page 8." at bounding box center [408, 242] width 8 height 12
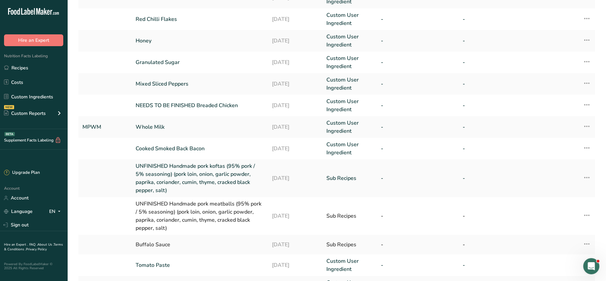
scroll to position [187, 0]
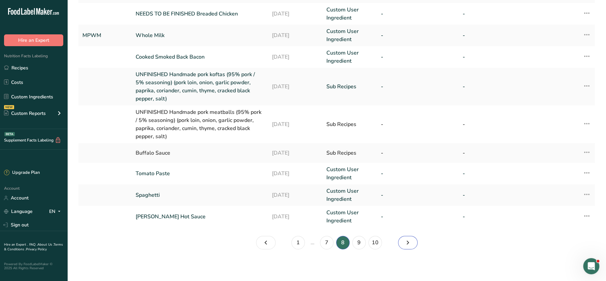
click at [413, 244] on link "Page 9." at bounding box center [408, 242] width 20 height 13
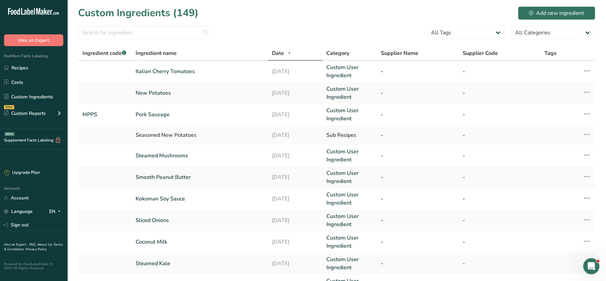
scroll to position [154, 0]
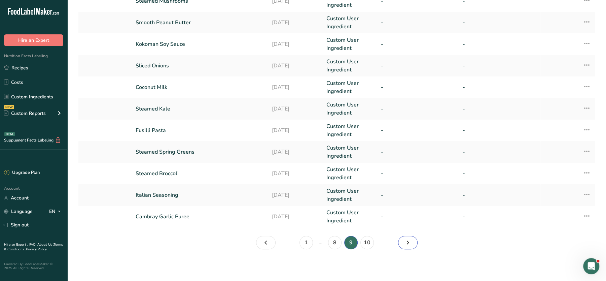
click at [410, 246] on icon "Page 10." at bounding box center [408, 242] width 8 height 12
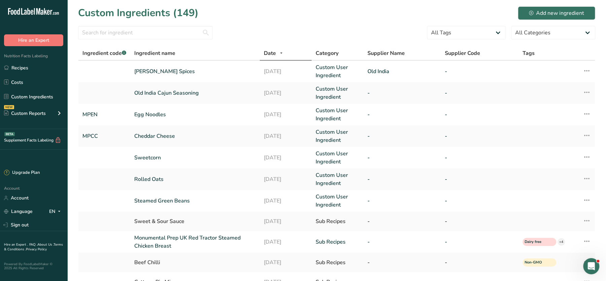
scroll to position [123, 0]
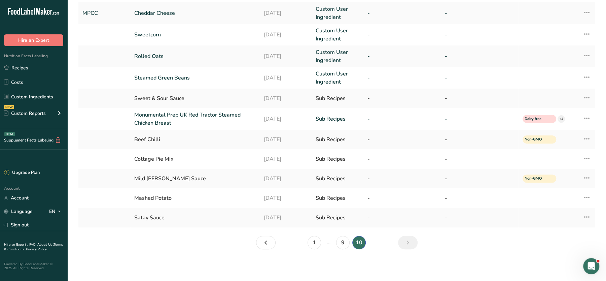
click at [403, 242] on link "Page 11." at bounding box center [408, 242] width 20 height 13
click at [316, 245] on link "1" at bounding box center [314, 242] width 13 height 13
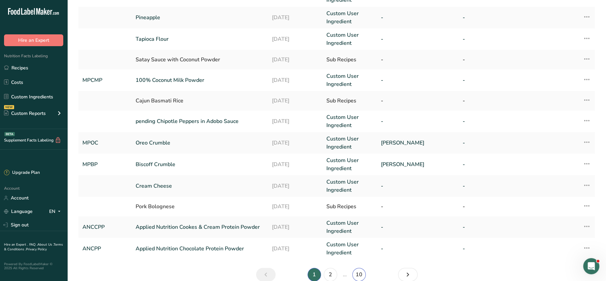
scroll to position [150, 0]
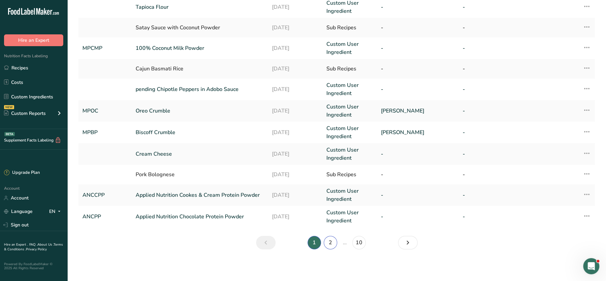
click at [331, 244] on link "2" at bounding box center [330, 242] width 13 height 13
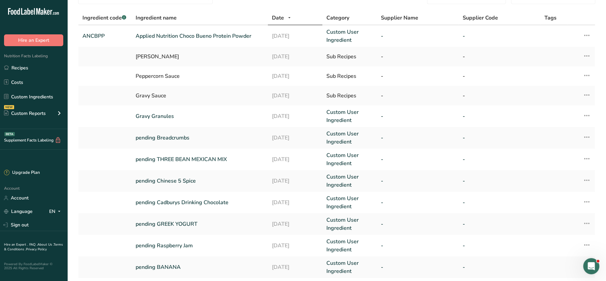
scroll to position [150, 0]
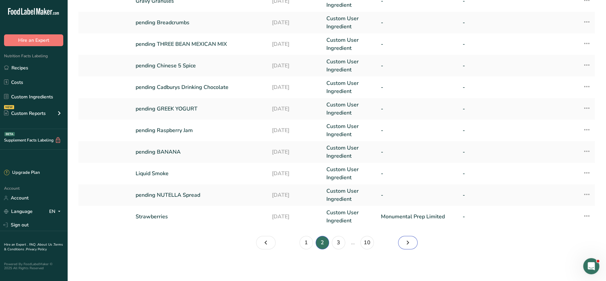
click at [412, 241] on icon "Page 3." at bounding box center [408, 242] width 8 height 12
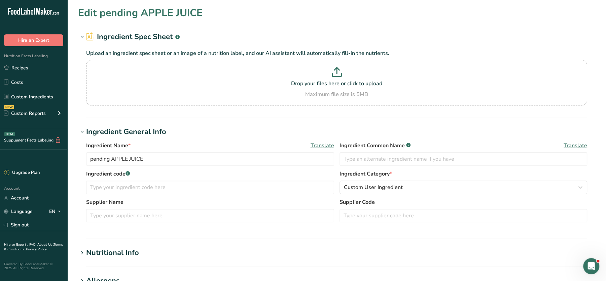
scroll to position [235, 0]
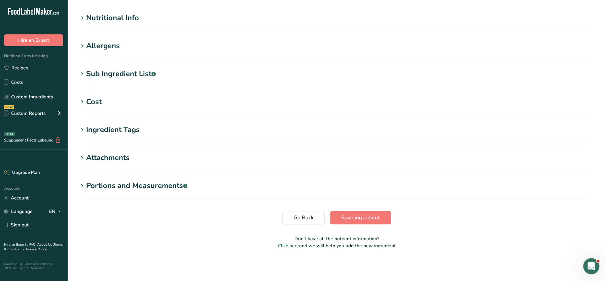
drag, startPoint x: 134, startPoint y: 10, endPoint x: 122, endPoint y: 19, distance: 14.7
click at [122, 19] on section "Edit pending APPLE JUICE Ingredient Spec Sheet .a-a{fill:#347362;}.b-a{fill:#ff…" at bounding box center [336, 12] width 539 height 494
click at [122, 19] on div "Nutritional Info" at bounding box center [112, 17] width 53 height 11
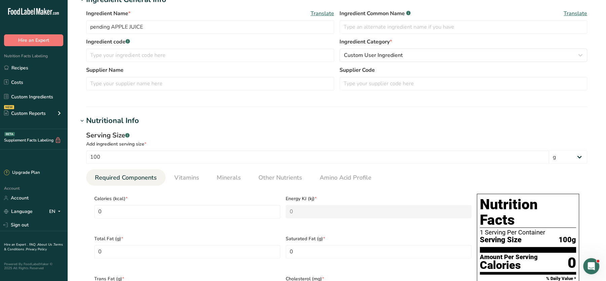
scroll to position [0, 0]
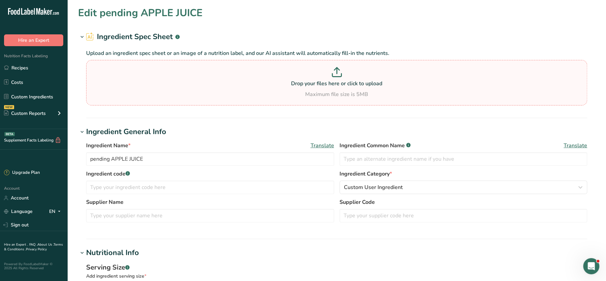
click at [256, 97] on div "Maximum file size is 5MB" at bounding box center [337, 94] width 498 height 8
click at [256, 97] on input "Drop your files here or click to upload Maximum file size is 5MB" at bounding box center [336, 82] width 501 height 45
type input "C:\fakepath\PENDING Mixed Bean Goulash Prep Pot 350g_10_09_2025, 16_38_14.pdf"
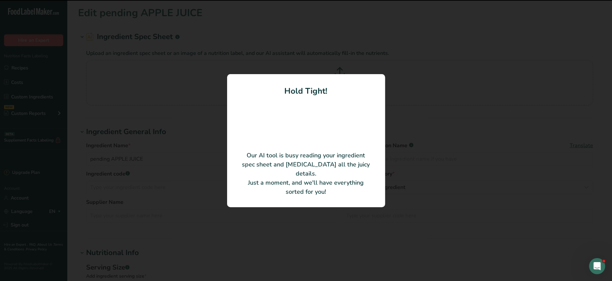
type input "Apple Juice"
type input "Monumental Prep Limited"
type input "45"
type KJ "188.28"
type input "5"
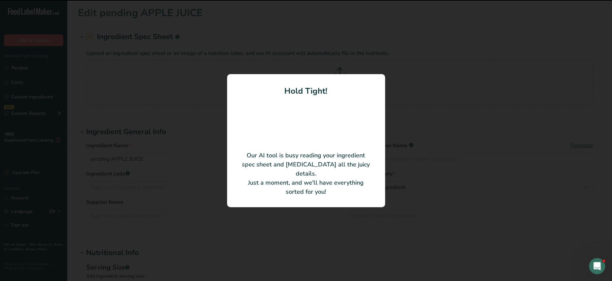
type Carbohydrates "12"
type Sugars "11"
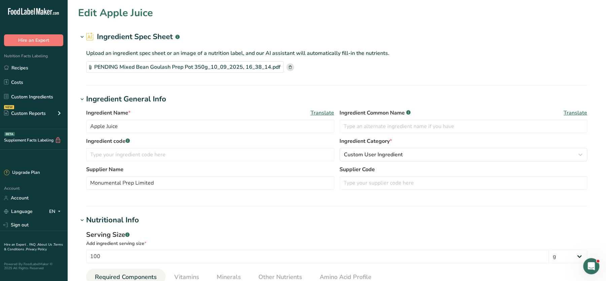
scroll to position [499, 0]
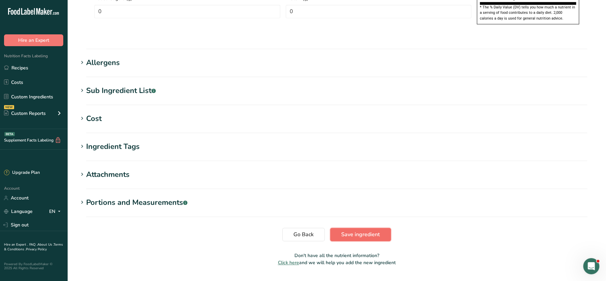
click at [355, 230] on span "Save ingredient" at bounding box center [360, 234] width 39 height 8
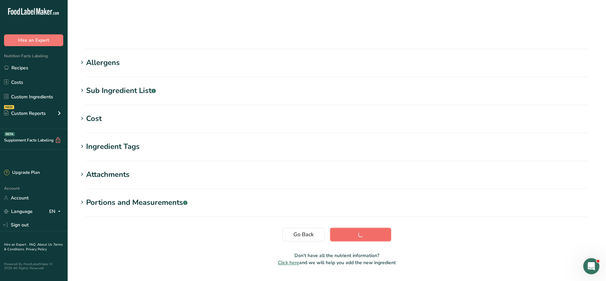
scroll to position [75, 0]
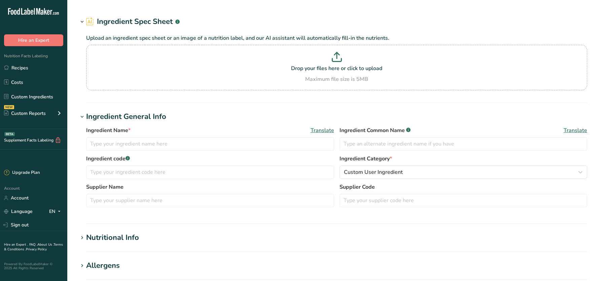
type input "pending Raspberry Jam"
type input "pending Cadburys Drinking Chocolate"
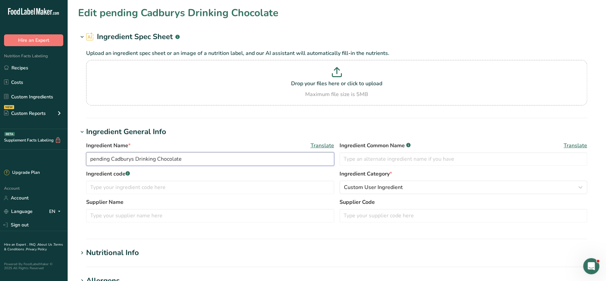
drag, startPoint x: 199, startPoint y: 161, endPoint x: 112, endPoint y: 161, distance: 87.2
click at [112, 161] on input "pending Cadburys Drinking Chocolate" at bounding box center [210, 158] width 248 height 13
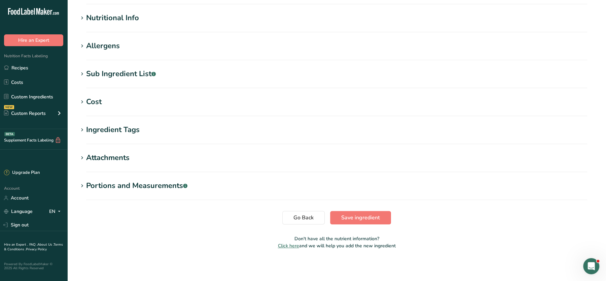
click at [132, 79] on section "Sub Ingredient List .a-a{fill:#347362;}.b-a{fill:#fff;} Translate" at bounding box center [336, 78] width 517 height 20
click at [140, 68] on div "Sub Ingredient List .a-a{fill:#347362;}.b-a{fill:#fff;}" at bounding box center [121, 73] width 70 height 11
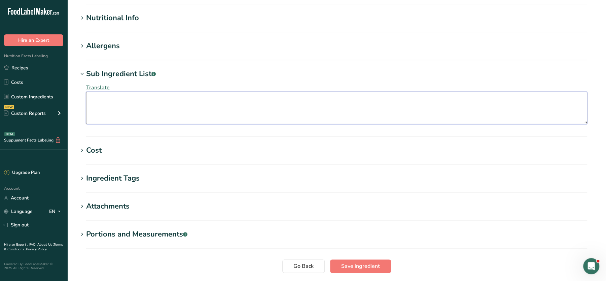
click at [160, 94] on textarea at bounding box center [336, 108] width 501 height 32
paste textarea "Sugar, cocoa powder, acidity regulator (potassium carbonates), flavouring"
type textarea "Sugar, cocoa powder, acidity regulator (potassium carbonates), flavouring"
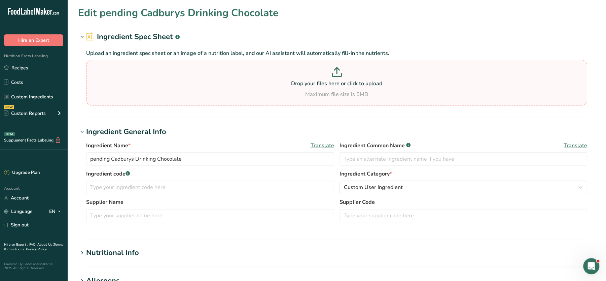
click at [334, 88] on div "Drop your files here or click to upload Maximum file size is 5MB" at bounding box center [337, 82] width 498 height 31
click at [334, 88] on input "Drop your files here or click to upload Maximum file size is 5MB" at bounding box center [336, 82] width 501 height 45
type input "C:\fakepath\PENDING Mixed Bean Goulash Prep Pot 350g_10_09_2025, 17_21_09.pdf"
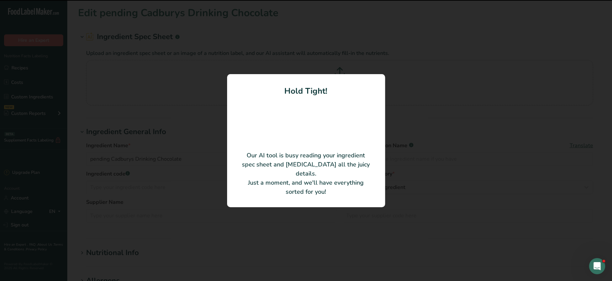
click at [351, 151] on div at bounding box center [306, 124] width 131 height 54
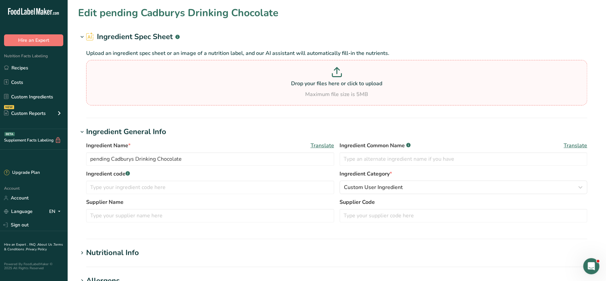
click at [376, 76] on p at bounding box center [337, 73] width 498 height 12
click at [376, 76] on input "Drop your files here or click to upload Maximum file size is 5MB" at bounding box center [336, 82] width 501 height 45
type input "C:\fakepath\Screenshot [DATE] 170022.png"
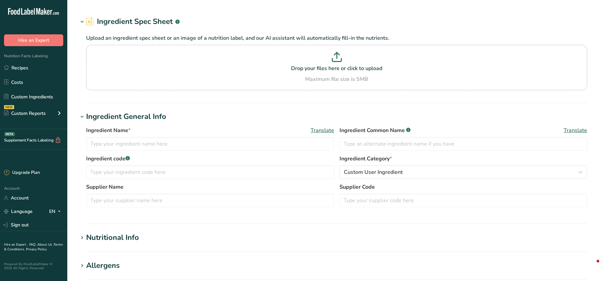
type input "pending THREE BEAN MEXICAN MIX"
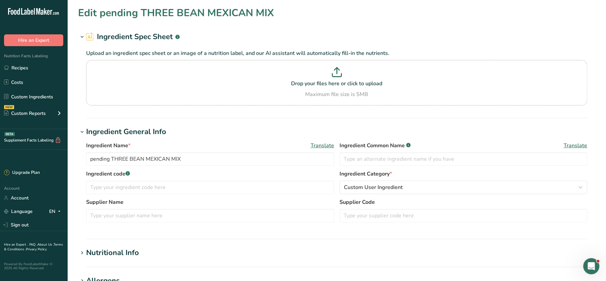
scroll to position [235, 0]
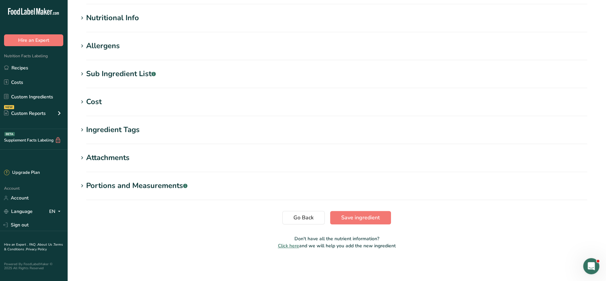
click at [111, 37] on section "Edit pending THREE BEAN MEXICAN MIX Ingredient Spec Sheet .a-a{fill:#347362;}.b…" at bounding box center [336, 12] width 539 height 494
click at [113, 78] on div "Sub Ingredient List .a-a{fill:#347362;}.b-a{fill:#fff;}" at bounding box center [121, 73] width 70 height 11
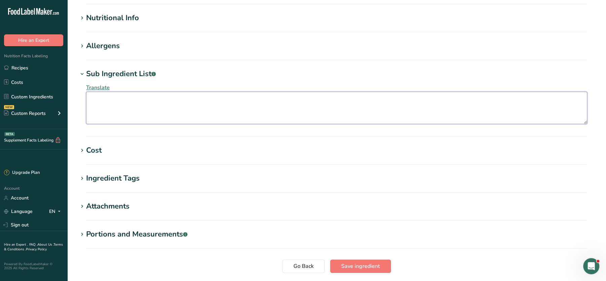
click at [110, 104] on textarea at bounding box center [336, 108] width 501 height 32
paste textarea "Water, Pinto Beans (18%), Haricot Beans (17%) Black Turtle Bears (13%), Red Kid…"
drag, startPoint x: 334, startPoint y: 98, endPoint x: 433, endPoint y: 108, distance: 99.8
click at [433, 108] on textarea "Water, Pinto Beans (18%), Haricot Beans (17%) Black Turtle Bears (13%), Red Kid…" at bounding box center [336, 108] width 501 height 32
type textarea "Water, Pinto Beans (18%), Haricot Beans (17%) Black Turtle Bears (13%), Red Kid…"
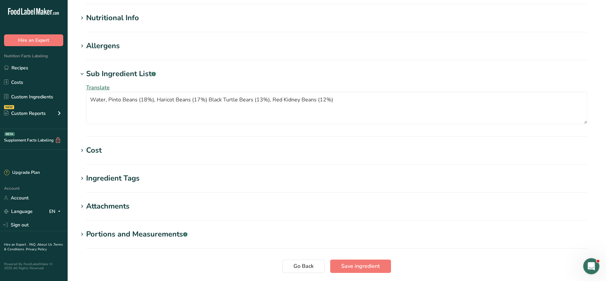
click at [363, 77] on h1 "Sub Ingredient List .a-a{fill:#347362;}.b-a{fill:#fff;}" at bounding box center [336, 73] width 517 height 11
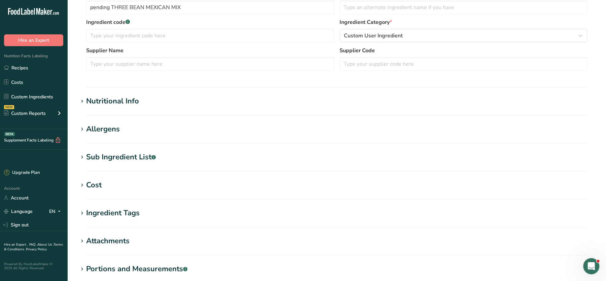
scroll to position [152, 0]
click at [113, 105] on section "Nutritional Info Serving Size .a-a{fill:#347362;}.b-a{fill:#fff;} Add ingredien…" at bounding box center [336, 105] width 517 height 20
click at [122, 101] on div "Nutritional Info" at bounding box center [112, 100] width 53 height 11
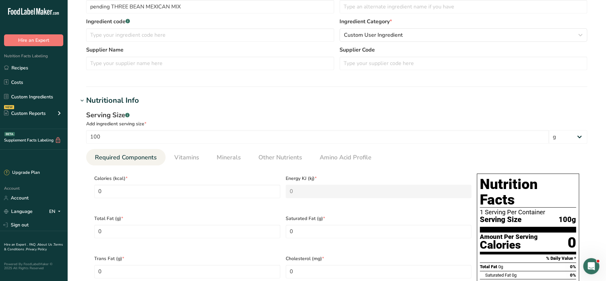
scroll to position [38, 0]
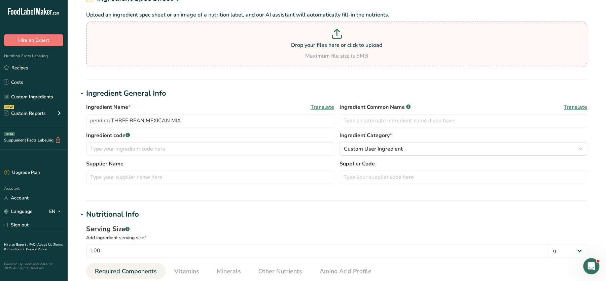
click at [369, 22] on div "Drop your files here or click to upload Maximum file size is 5MB" at bounding box center [336, 44] width 501 height 45
click at [369, 22] on input "Drop your files here or click to upload Maximum file size is 5MB" at bounding box center [336, 44] width 501 height 45
type input "C:\fakepath\Screenshot [DATE] 170022.png"
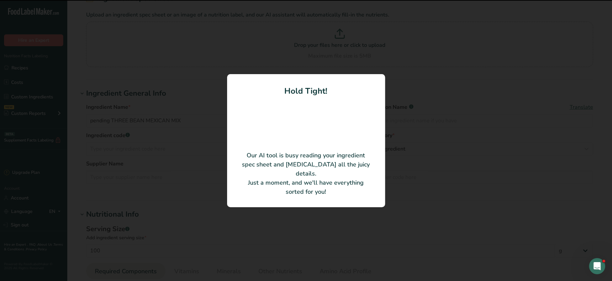
type input "100"
type KJ "420"
type Fat "0.6"
type Carbohydrates "12"
type Fiber "9.5"
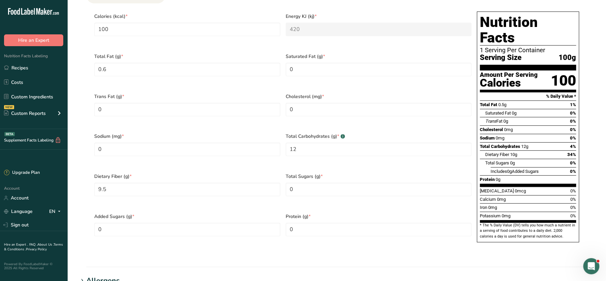
scroll to position [282, 0]
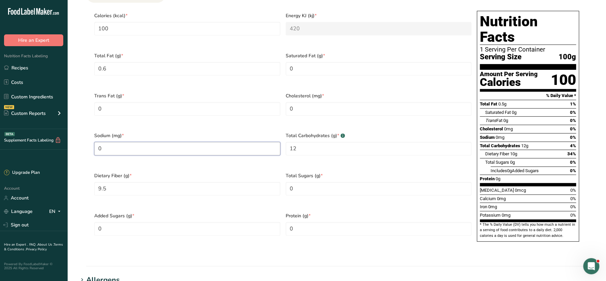
click at [128, 142] on input "0" at bounding box center [187, 148] width 186 height 13
type input "1"
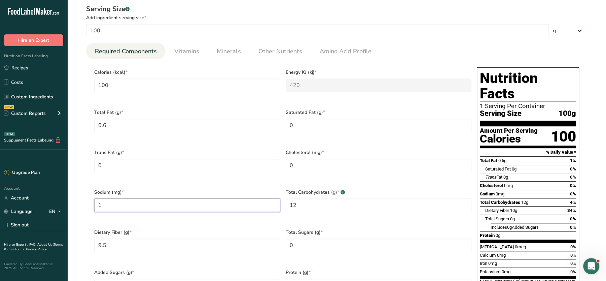
scroll to position [218, 0]
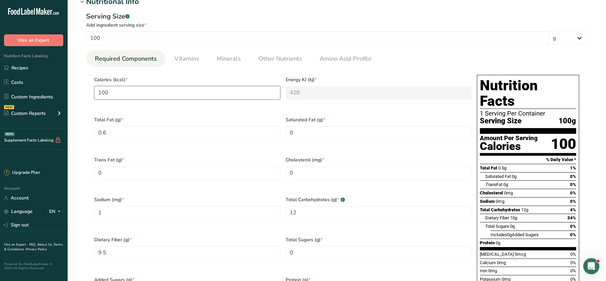
click at [125, 96] on input "100" at bounding box center [187, 92] width 186 height 13
drag, startPoint x: 107, startPoint y: 32, endPoint x: 49, endPoint y: 33, distance: 58.2
click at [49, 33] on div ".a-20{fill:#fff;} Hire an Expert Nutrition Facts Labeling Recipes Costs Custom …" at bounding box center [303, 180] width 606 height 797
type input "1"
type input "0"
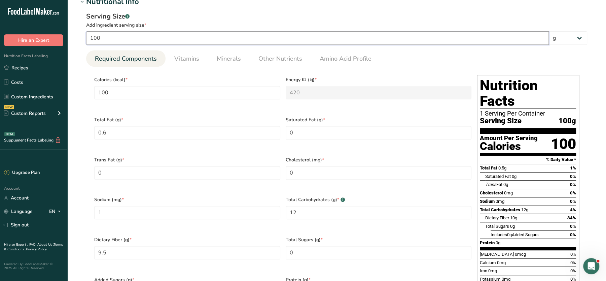
type KJ "0"
type Fat "0"
type input "0"
type Carbohydrates "0"
type Fiber "0"
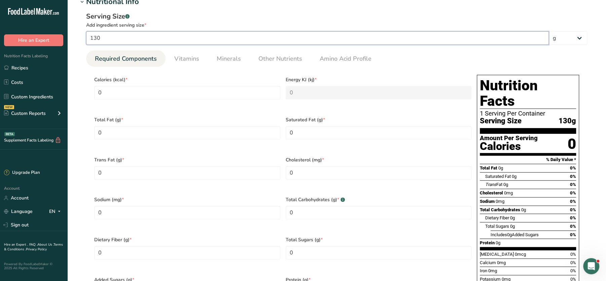
type input "130"
click at [216, 14] on div "Serving Size .a-a{fill:#347362;}.b-a{fill:#fff;}" at bounding box center [336, 16] width 501 height 10
click at [182, 90] on input "0" at bounding box center [187, 92] width 186 height 13
drag, startPoint x: 182, startPoint y: 90, endPoint x: 65, endPoint y: 86, distance: 117.5
click at [65, 86] on div ".a-20{fill:#fff;} Hire an Expert Nutrition Facts Labeling Recipes Costs Custom …" at bounding box center [303, 180] width 606 height 797
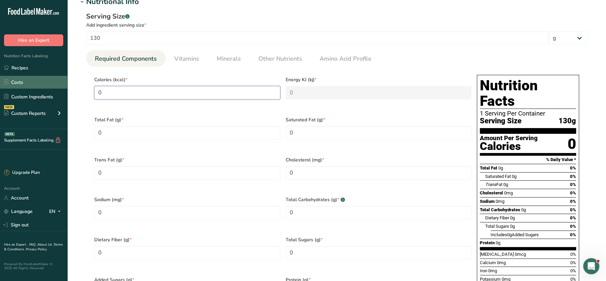
type input "1"
type KJ "4.2"
type input "11"
type KJ "46"
type input "110"
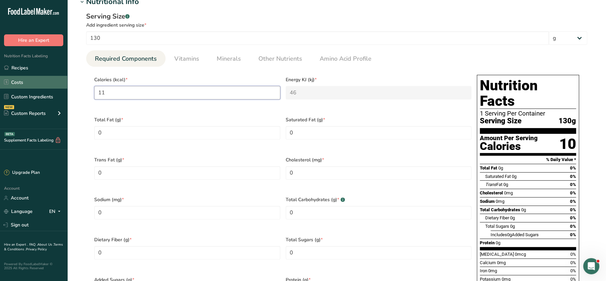
type KJ "460.2"
type input "110"
click at [137, 126] on Fat "0" at bounding box center [187, 132] width 186 height 13
drag, startPoint x: 132, startPoint y: 202, endPoint x: 78, endPoint y: 200, distance: 53.5
click at [78, 200] on div "Serving Size .a-a{fill:#347362;}.b-a{fill:#fff;} Add ingredient serving size * …" at bounding box center [336, 164] width 517 height 314
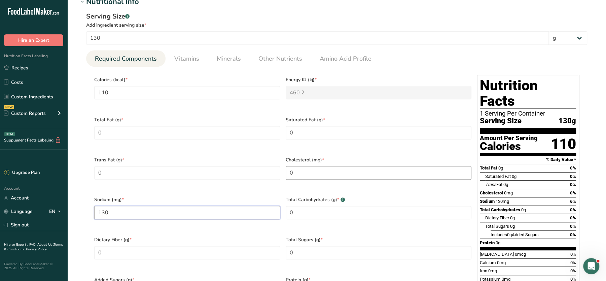
type input "130"
click at [344, 169] on input "0" at bounding box center [379, 172] width 186 height 13
drag, startPoint x: 340, startPoint y: 202, endPoint x: 262, endPoint y: 198, distance: 77.5
click at [262, 198] on div "Calories (kcal) * 110 Energy KJ (kj) * 460.2 Total Fat (g) * 0 Saturated Fat (g…" at bounding box center [283, 192] width 383 height 240
type Carbohydrates "19"
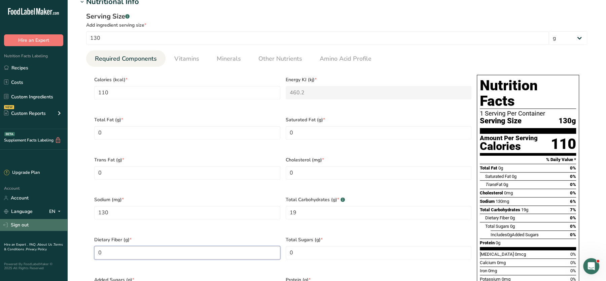
drag, startPoint x: 173, startPoint y: 243, endPoint x: 55, endPoint y: 223, distance: 119.1
click at [55, 223] on div ".a-20{fill:#fff;} Hire an Expert Nutrition Facts Labeling Recipes Costs Custom …" at bounding box center [303, 180] width 606 height 797
type Fiber "9"
drag, startPoint x: 302, startPoint y: 237, endPoint x: 261, endPoint y: 243, distance: 41.1
click at [261, 243] on div "Calories (kcal) * 110 Energy KJ (kj) * 460.2 Total Fat (g) * 0 Saturated Fat (g…" at bounding box center [283, 192] width 383 height 240
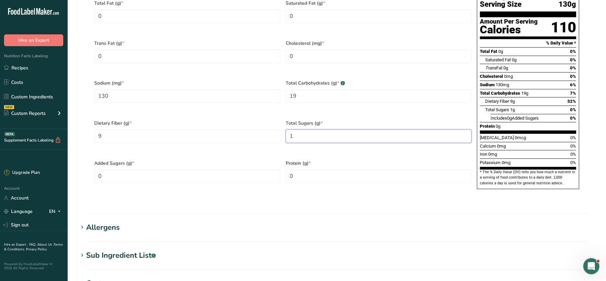
scroll to position [335, 0]
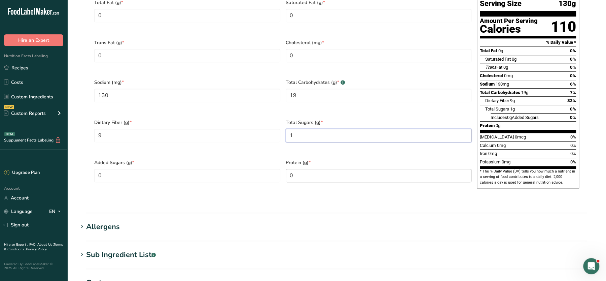
type Sugars "1"
drag, startPoint x: 323, startPoint y: 159, endPoint x: 240, endPoint y: 168, distance: 84.0
click at [240, 168] on div "Calories (kcal) * 110 Energy KJ (kj) * 460.2 Total Fat (g) * 0 Saturated Fat (g…" at bounding box center [283, 75] width 383 height 240
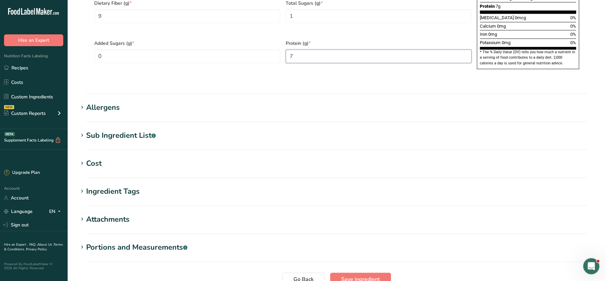
scroll to position [477, 0]
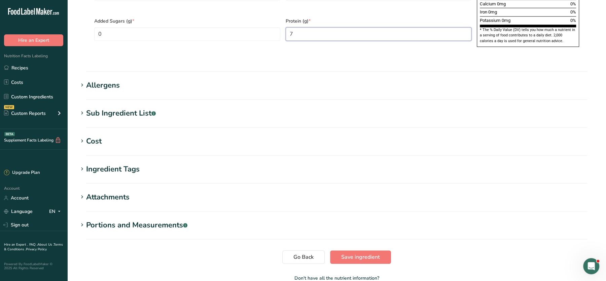
type input "7"
click at [200, 127] on hr at bounding box center [336, 127] width 501 height 1
click at [200, 108] on section "Sub Ingredient List .a-a{fill:#347362;}.b-a{fill:#fff;} Translate Water, Pinto …" at bounding box center [336, 118] width 517 height 20
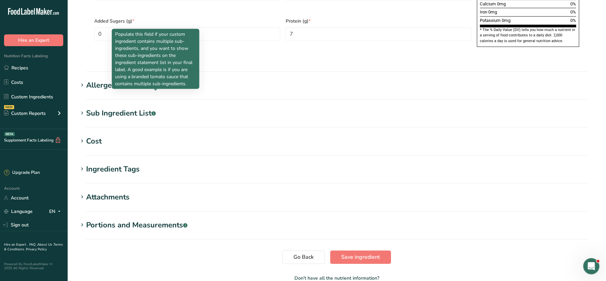
click at [147, 108] on div "Sub Ingredient List .a-a{fill:#347362;}.b-a{fill:#fff;}" at bounding box center [121, 113] width 70 height 11
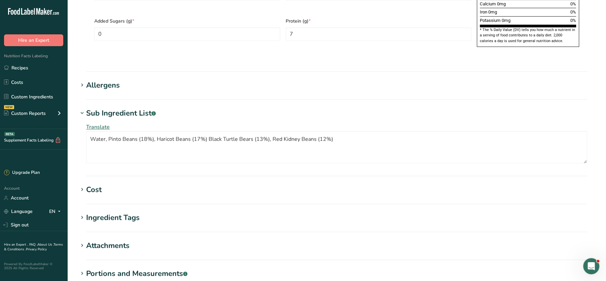
click at [147, 108] on div "Sub Ingredient List .a-a{fill:#347362;}.b-a{fill:#fff;}" at bounding box center [121, 113] width 70 height 11
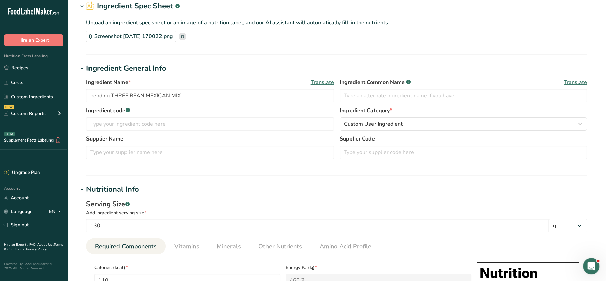
scroll to position [26, 0]
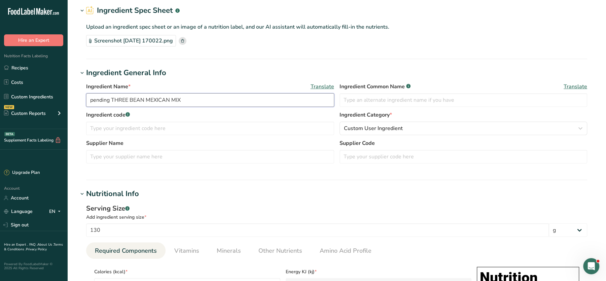
click at [191, 100] on input "pending THREE BEAN MEXICAN MIX" at bounding box center [210, 99] width 248 height 13
click at [112, 98] on input "pending THREE BEAN MEXICAN MIX" at bounding box center [210, 99] width 248 height 13
click at [112, 98] on input "THREE BEAN MEXICAN MIX" at bounding box center [210, 99] width 248 height 13
click at [145, 102] on input "Three BEAN MEXICAN MIX" at bounding box center [210, 99] width 248 height 13
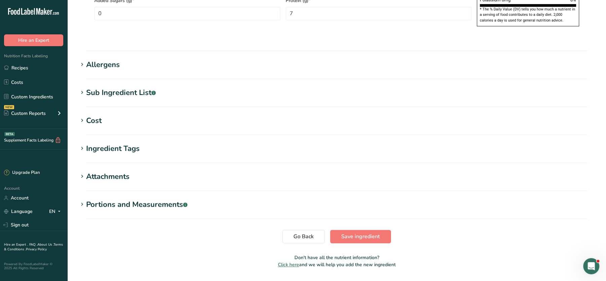
scroll to position [499, 0]
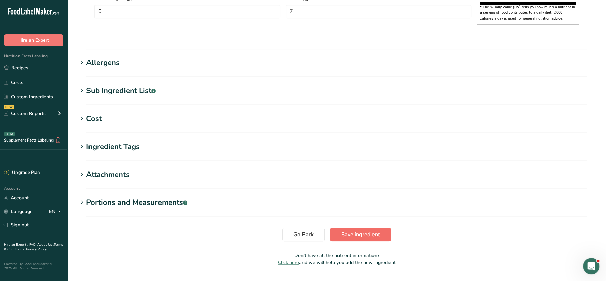
type input "Three BEAN Mexican Mix"
click at [352, 230] on span "Save ingredient" at bounding box center [360, 234] width 39 height 8
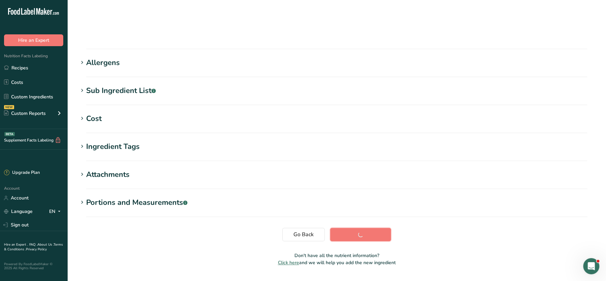
scroll to position [75, 0]
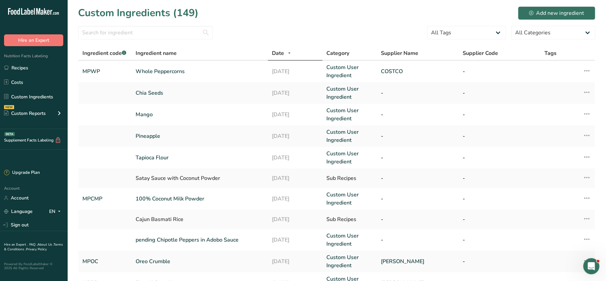
scroll to position [150, 0]
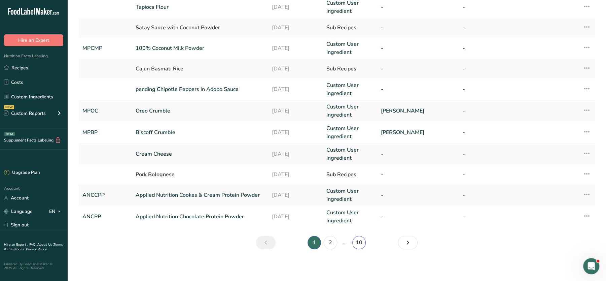
click at [359, 237] on link "10" at bounding box center [358, 242] width 13 height 13
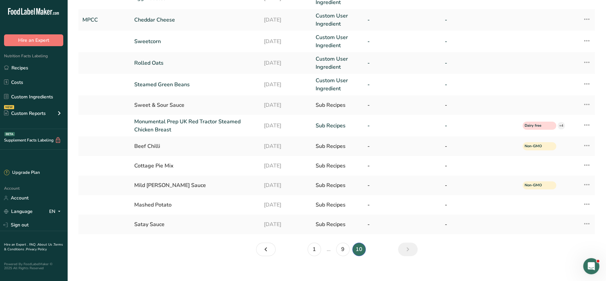
scroll to position [123, 0]
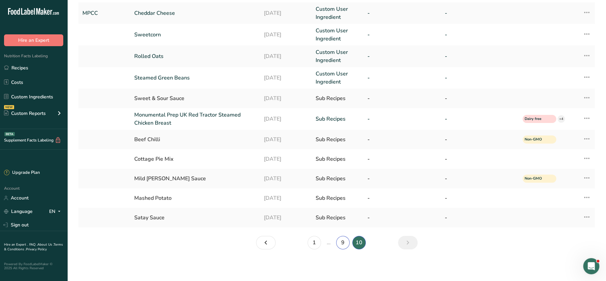
click at [345, 240] on link "9" at bounding box center [342, 242] width 13 height 13
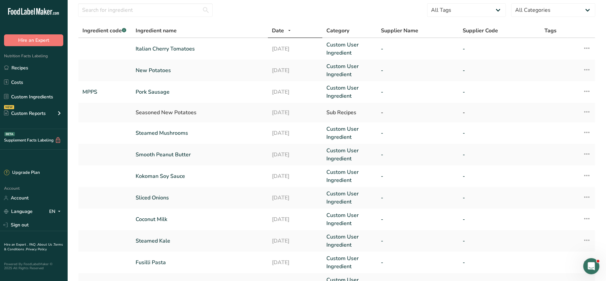
scroll to position [154, 0]
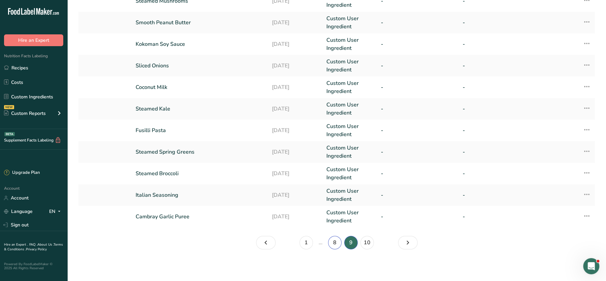
click at [338, 246] on link "8" at bounding box center [334, 242] width 13 height 13
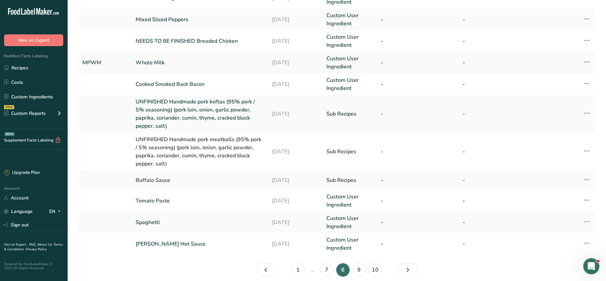
scroll to position [187, 0]
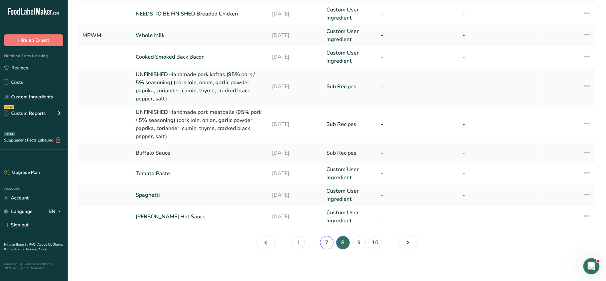
click at [326, 241] on link "7" at bounding box center [326, 242] width 13 height 13
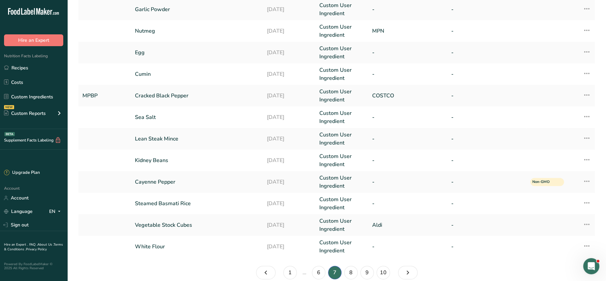
scroll to position [156, 0]
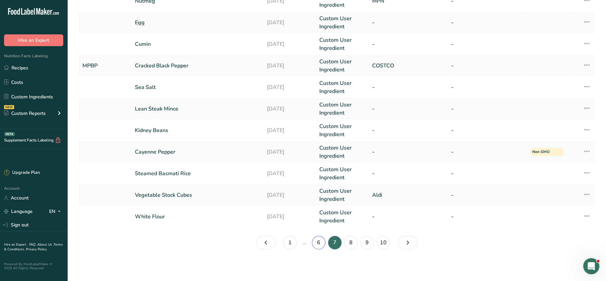
click at [319, 242] on link "6" at bounding box center [318, 242] width 13 height 13
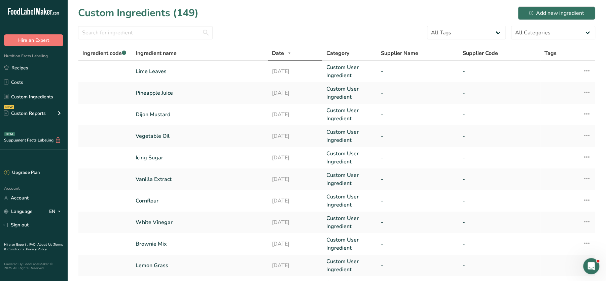
scroll to position [156, 0]
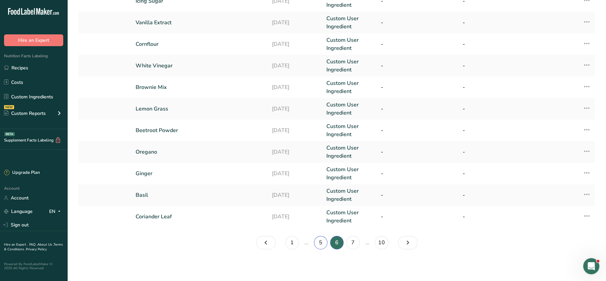
click at [321, 236] on link "5" at bounding box center [320, 242] width 13 height 13
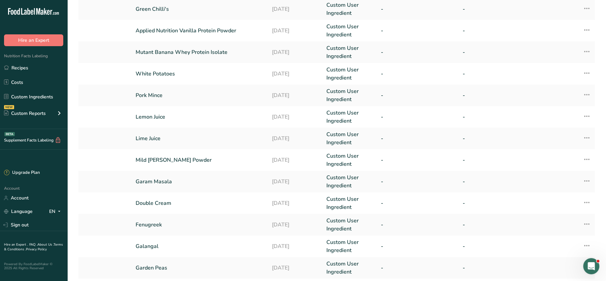
scroll to position [156, 0]
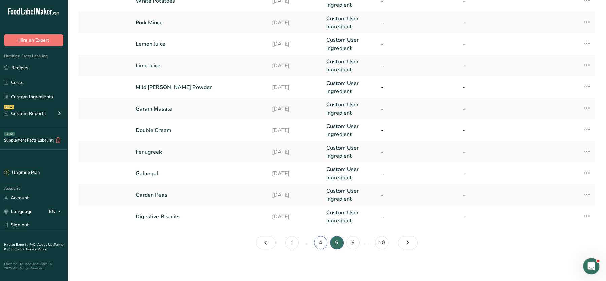
click at [317, 240] on link "4" at bounding box center [320, 242] width 13 height 13
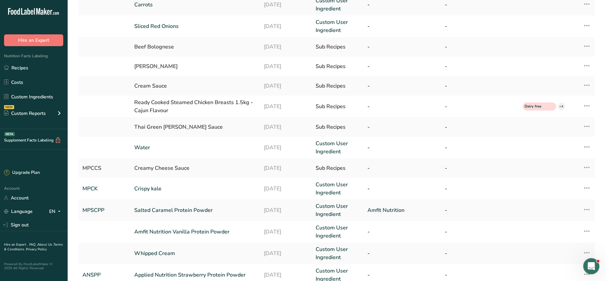
scroll to position [112, 0]
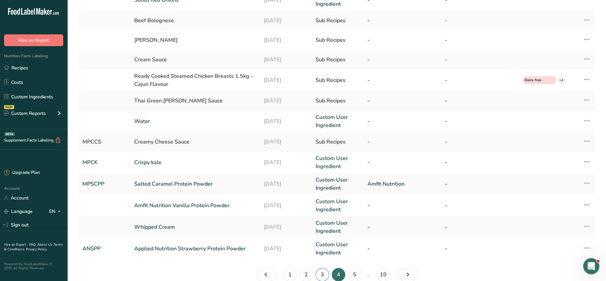
click at [321, 268] on link "3" at bounding box center [322, 274] width 13 height 13
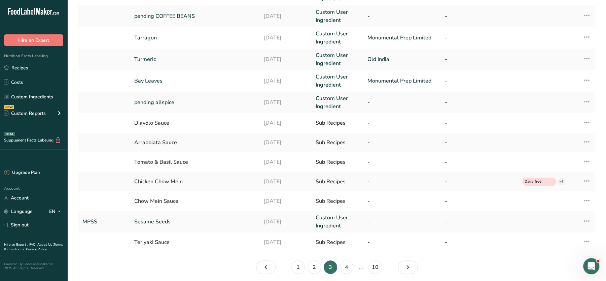
scroll to position [144, 0]
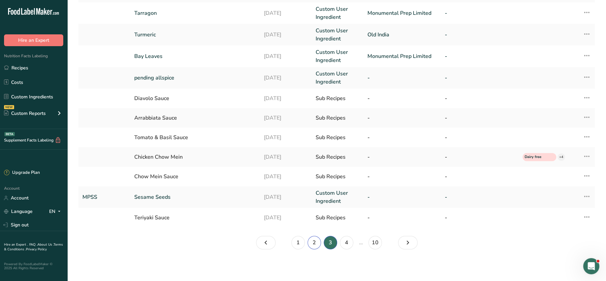
click at [320, 245] on link "2" at bounding box center [314, 242] width 13 height 13
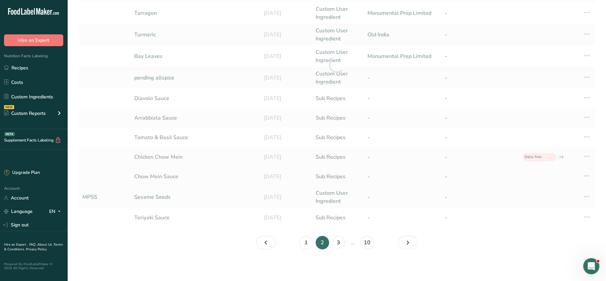
scroll to position [140, 0]
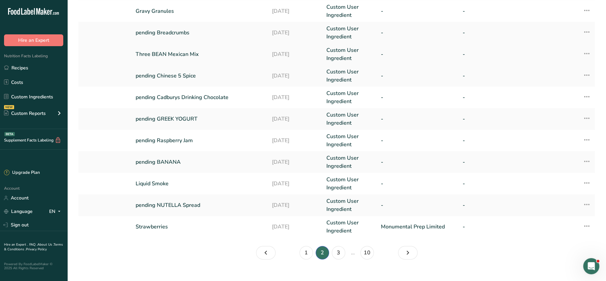
click at [159, 51] on link "Three BEAN Mexican Mix" at bounding box center [200, 54] width 128 height 8
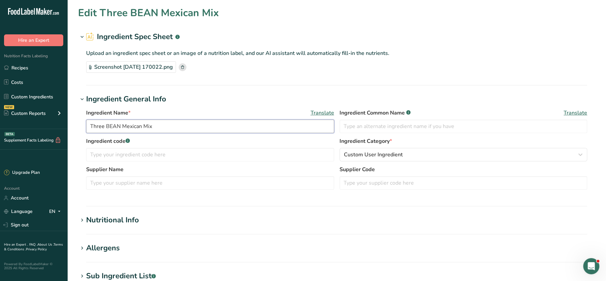
click at [118, 127] on input "Three BEAN Mexican Mix" at bounding box center [210, 125] width 248 height 13
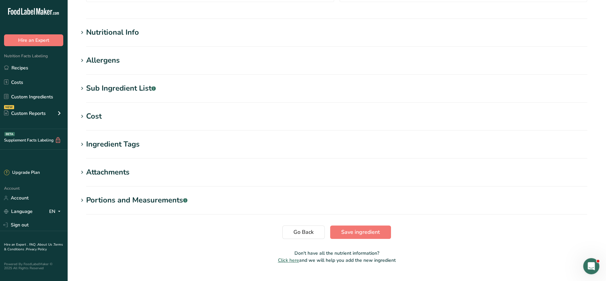
scroll to position [202, 0]
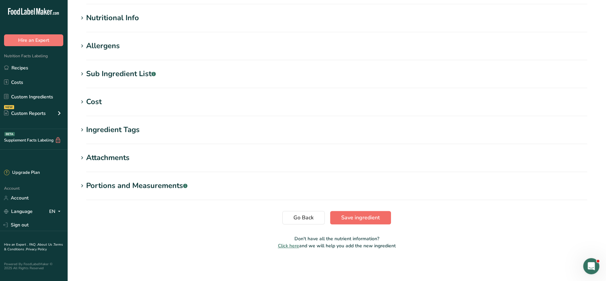
type input "Three Bean Mexican Mix"
click at [348, 214] on span "Save ingredient" at bounding box center [360, 217] width 39 height 8
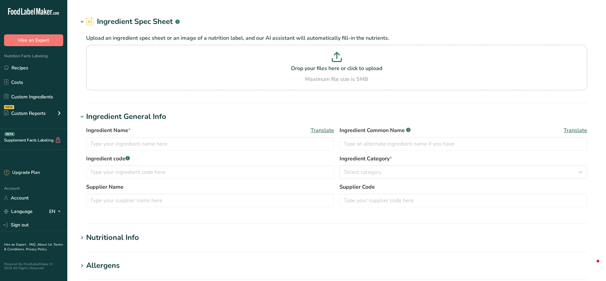
type input "pending Chinese 5 Spice"
type input "pending SULTANAS"
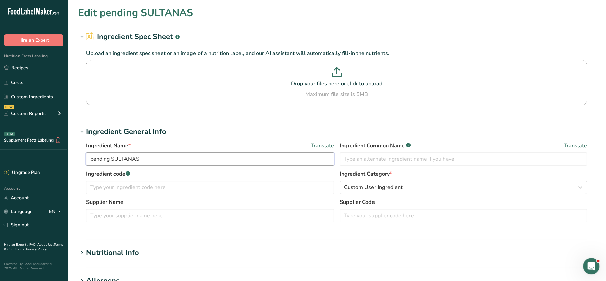
click at [134, 162] on input "pending SULTANAS" at bounding box center [210, 158] width 248 height 13
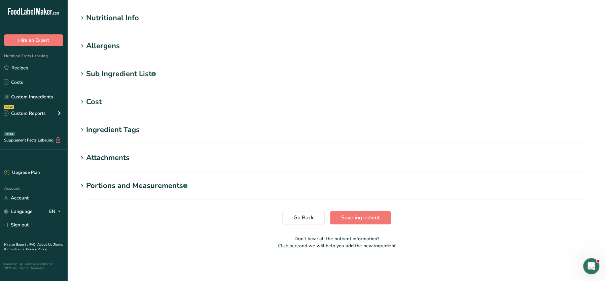
click at [116, 39] on section "Edit pending SULTANAS Ingredient Spec Sheet .a-a{fill:#347362;}.b-a{fill:#fff;}…" at bounding box center [336, 12] width 539 height 494
click at [119, 69] on div "Sub Ingredient List .a-a{fill:#347362;}.b-a{fill:#fff;}" at bounding box center [121, 73] width 70 height 11
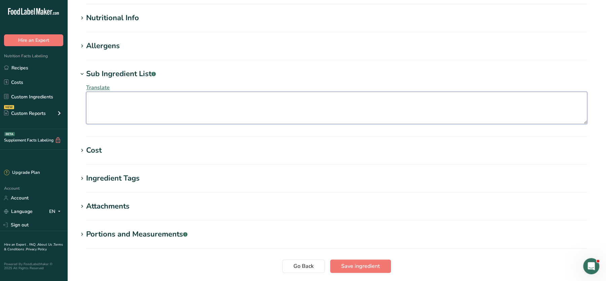
click at [105, 101] on textarea at bounding box center [336, 108] width 501 height 32
paste textarea "Sultanas (99%), Cottonseed Oil"
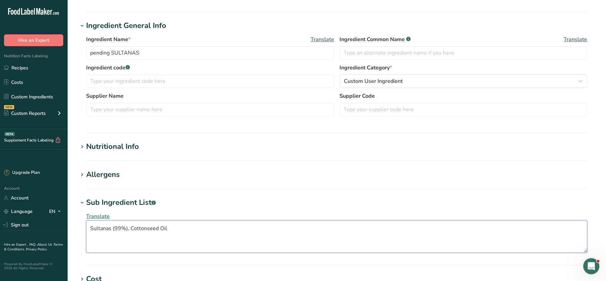
scroll to position [24, 0]
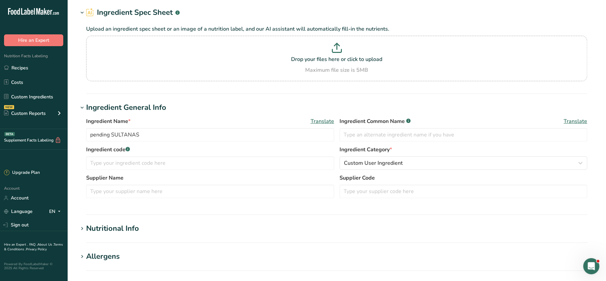
type textarea "Sultanas (99%), Cottonseed Oil"
click at [295, 71] on div "Maximum file size is 5MB" at bounding box center [337, 70] width 498 height 8
click at [295, 71] on input "Drop your files here or click to upload Maximum file size is 5MB" at bounding box center [336, 58] width 501 height 45
type input "C:\fakepath\Screenshot 2025-09-10 170022.png"
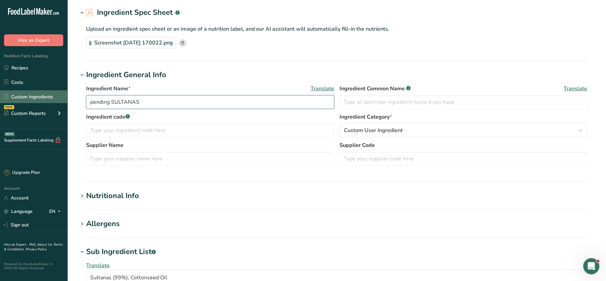
drag, startPoint x: 111, startPoint y: 103, endPoint x: 48, endPoint y: 102, distance: 63.3
click at [48, 102] on div ".a-20{fill:#fff;} Hire an Expert Nutrition Facts Labeling Recipes Costs Custom …" at bounding box center [303, 242] width 606 height 532
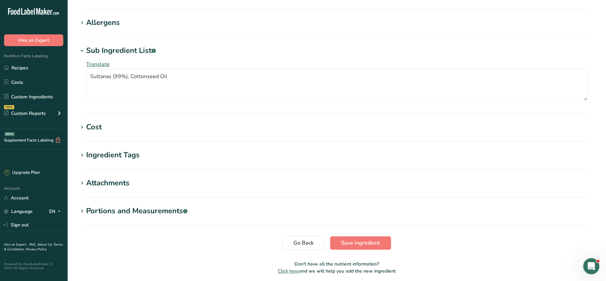
scroll to position [250, 0]
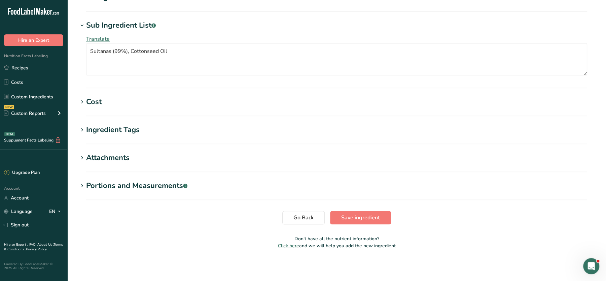
type input "Sultanas"
click at [205, 105] on h1 "Cost" at bounding box center [336, 101] width 517 height 11
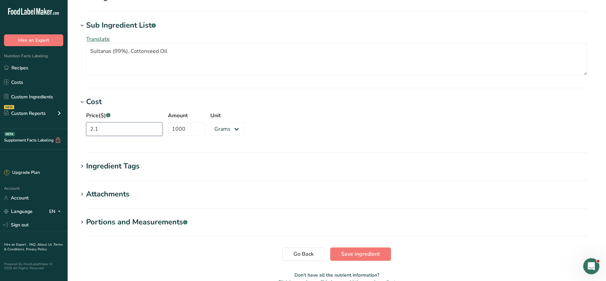
drag, startPoint x: 116, startPoint y: 126, endPoint x: 73, endPoint y: 120, distance: 43.2
click at [73, 120] on section "Edit Sultanas Ingredient Spec Sheet .a-a{fill:#347362;}.b-a{fill:#fff;} Upload …" at bounding box center [336, 23] width 539 height 547
click at [339, 249] on button "Save ingredient" at bounding box center [360, 253] width 61 height 13
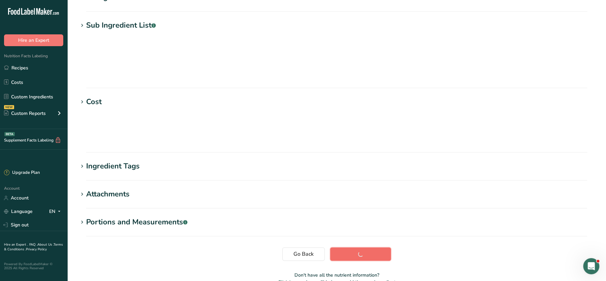
scroll to position [75, 0]
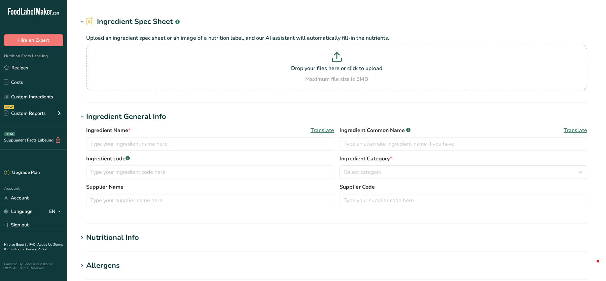
type input "pending BLUEBERRIES"
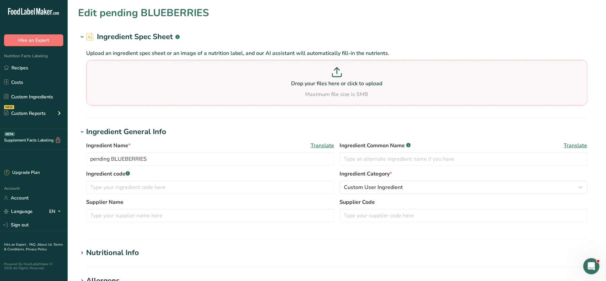
click at [138, 98] on div "Maximum file size is 5MB" at bounding box center [337, 94] width 498 height 8
click at [138, 98] on input "Drop your files here or click to upload Maximum file size is 5MB" at bounding box center [336, 82] width 501 height 45
type input "C:\fakepath\PENDING Mixed Bean Goulash Prep Pot 350g_10_09_2025, 16_59_00.pdf"
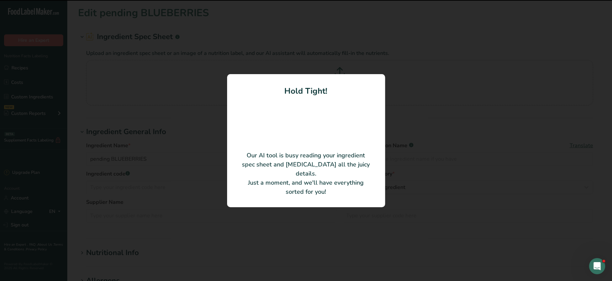
type input "Blueberries"
type input "Monumental Prep Limited"
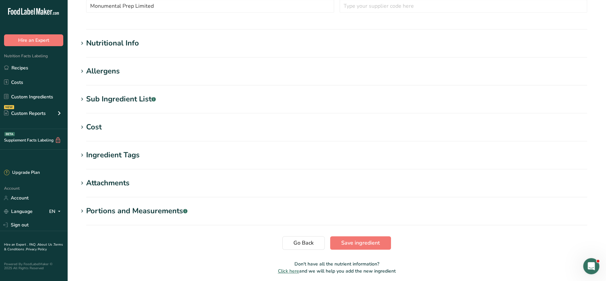
scroll to position [176, 0]
click at [122, 46] on div "Nutritional Info" at bounding box center [112, 43] width 53 height 11
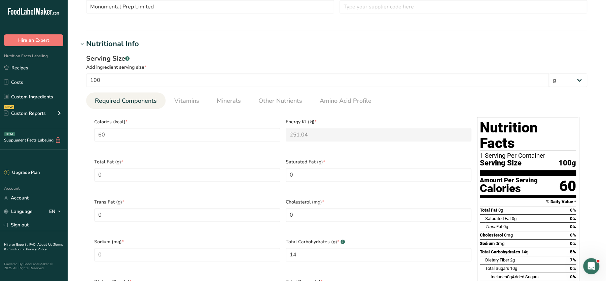
scroll to position [0, 0]
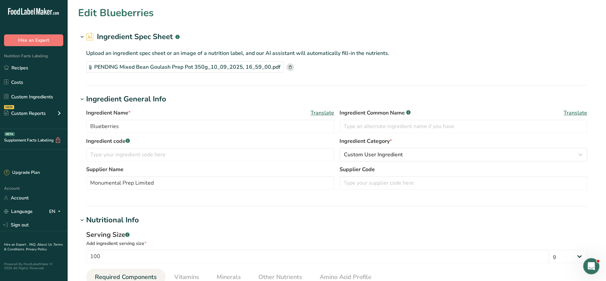
click at [289, 67] on icon at bounding box center [290, 66] width 3 height 3
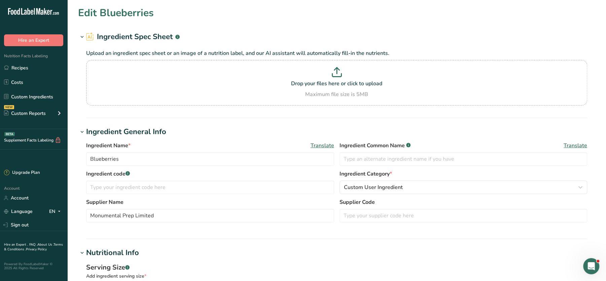
click at [286, 67] on p at bounding box center [337, 73] width 498 height 12
click at [286, 67] on input "Drop your files here or click to upload Maximum file size is 5MB" at bounding box center [336, 82] width 501 height 45
type input "C:\fakepath\Screenshot [DATE] 170022.png"
click at [328, 88] on div "Drop your files here or click to upload Maximum file size is 5MB" at bounding box center [337, 82] width 498 height 31
click at [328, 88] on input "Drop your files here or click to upload Maximum file size is 5MB" at bounding box center [336, 82] width 501 height 45
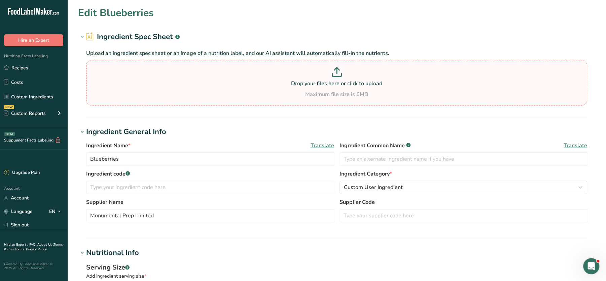
type input "C:\fakepath\Screenshot [DATE] 170022.png"
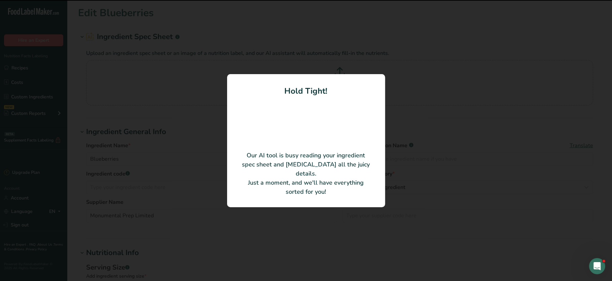
type input "45"
type KJ "188.28"
type Fat "0.5"
type Carbohydrates "9.1"
type Fiber "1.5"
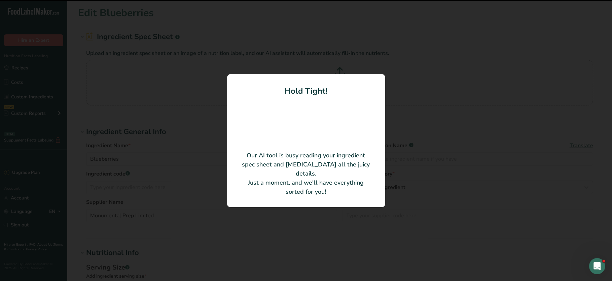
type Sugars "9.1"
type input "0.9"
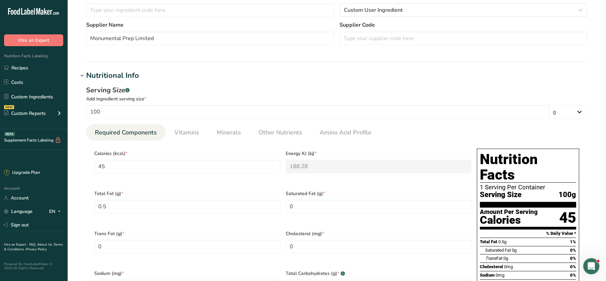
scroll to position [141, 0]
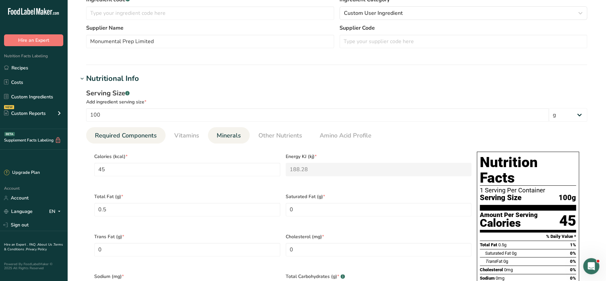
click at [227, 137] on span "Minerals" at bounding box center [229, 135] width 24 height 9
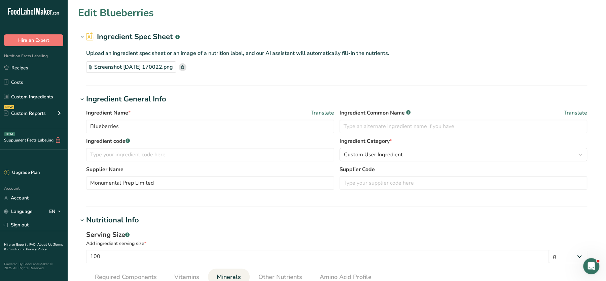
scroll to position [499, 0]
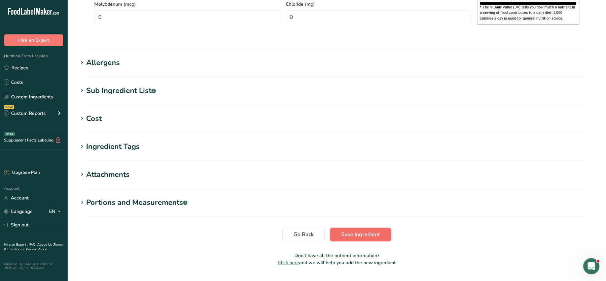
click at [384, 227] on button "Save ingredient" at bounding box center [360, 233] width 61 height 13
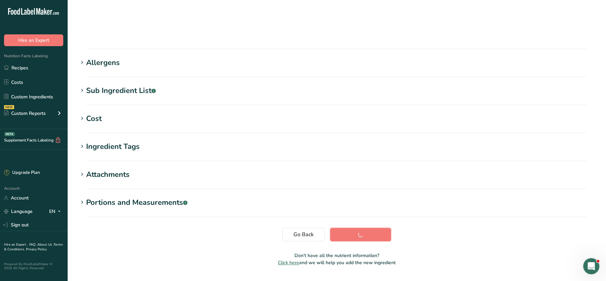
scroll to position [75, 0]
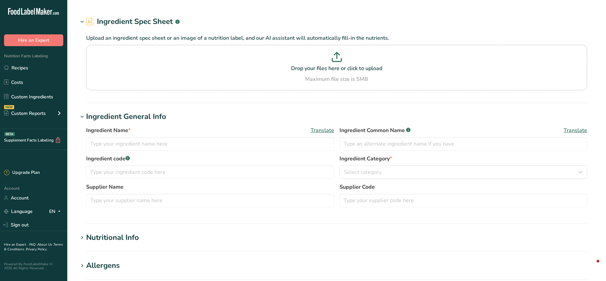
type input "pending COFFEE BEANS"
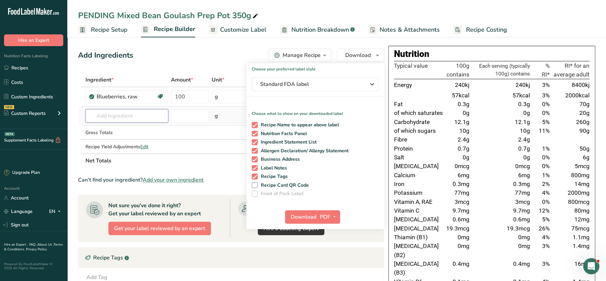
click at [145, 117] on input "text" at bounding box center [126, 115] width 83 height 13
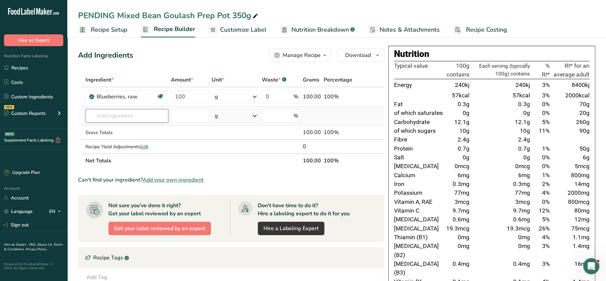
paste input "SULTANAS"
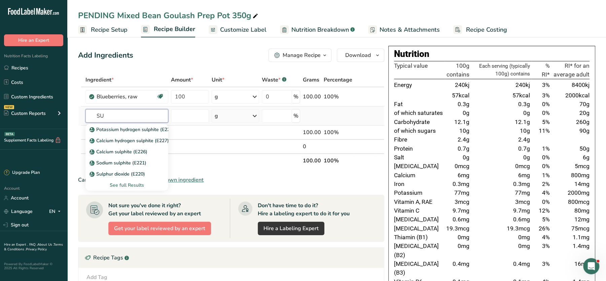
type input "S"
type input "curr"
click at [141, 184] on div "See full Results" at bounding box center [127, 184] width 72 height 7
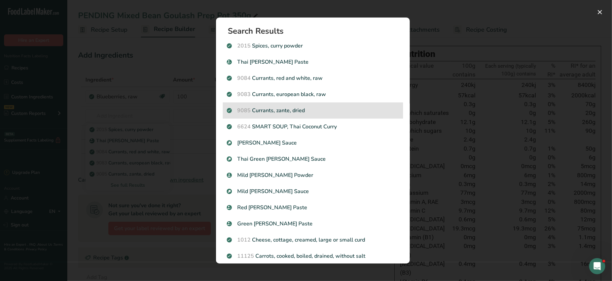
click at [301, 107] on p "9085 Currants, zante, dried" at bounding box center [313, 110] width 172 height 8
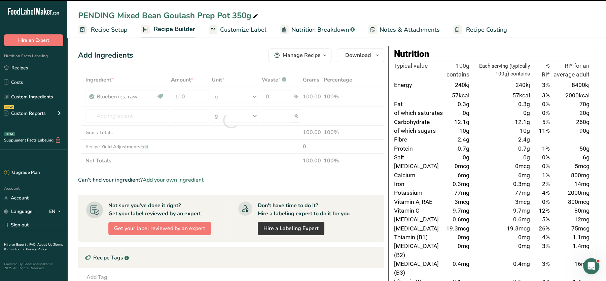
type input "0"
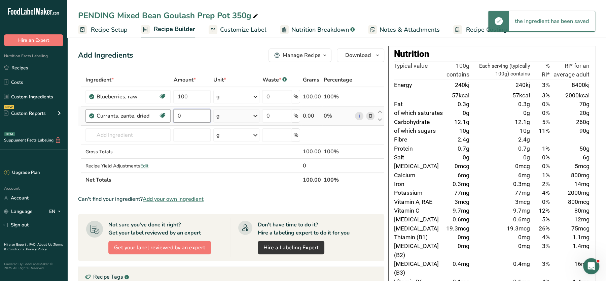
drag, startPoint x: 185, startPoint y: 113, endPoint x: 154, endPoint y: 118, distance: 31.0
click at [154, 118] on tr "Currants, zante, dried Dairy free Gluten free Vegan Vegetarian Soy free 0 g Por…" at bounding box center [231, 115] width 306 height 19
type input "100"
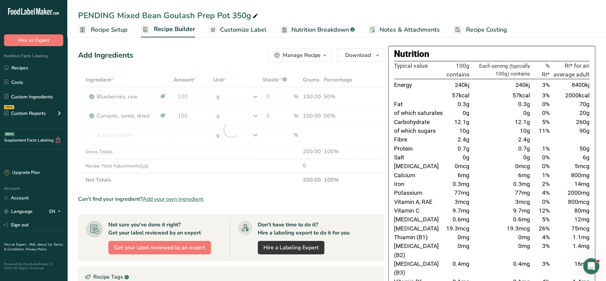
click at [242, 58] on div "Add Ingredients Manage Recipe Delete Recipe Duplicate Recipe Scale Recipe Save …" at bounding box center [231, 54] width 306 height 13
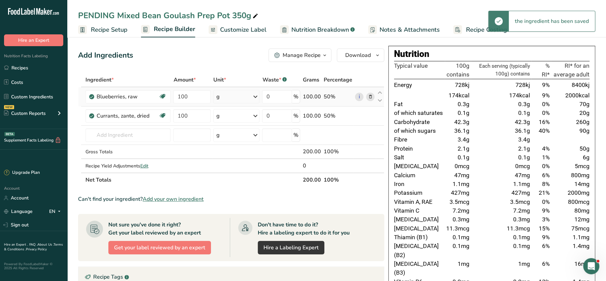
click at [367, 97] on span at bounding box center [370, 97] width 8 height 8
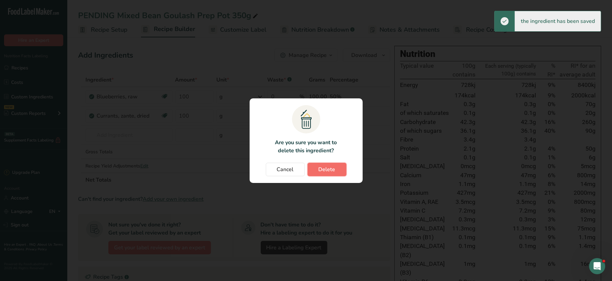
click at [318, 167] on button "Delete" at bounding box center [327, 169] width 39 height 13
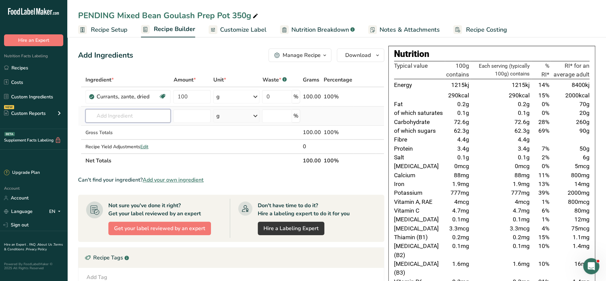
click at [113, 115] on input "text" at bounding box center [127, 115] width 85 height 13
type input "three bean"
click at [192, 123] on td at bounding box center [192, 115] width 40 height 19
click at [114, 119] on input "text" at bounding box center [127, 115] width 85 height 13
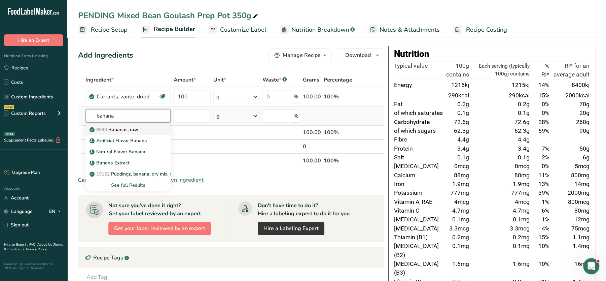
type input "banana"
click at [123, 127] on p "9040 Bananas, raw" at bounding box center [114, 129] width 47 height 7
type input "Bananas, raw"
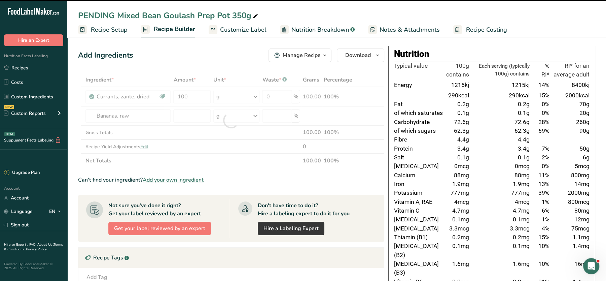
click at [195, 117] on div at bounding box center [231, 120] width 306 height 95
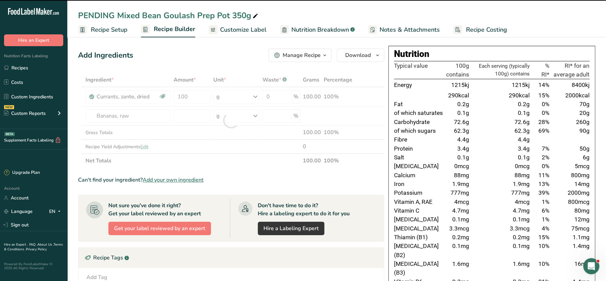
click at [195, 117] on div at bounding box center [231, 120] width 306 height 95
type input "0"
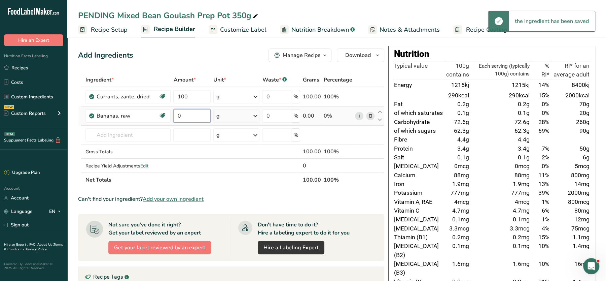
click at [187, 118] on input "0" at bounding box center [191, 115] width 37 height 13
type input "100"
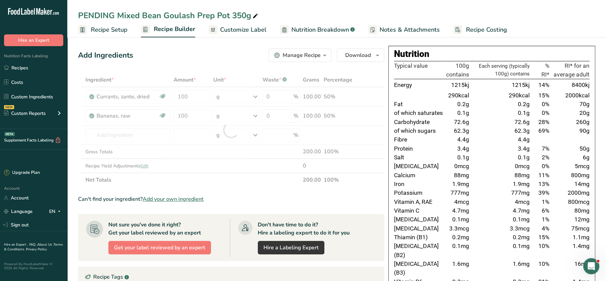
click at [227, 63] on div "Add Ingredients Manage Recipe Delete Recipe Duplicate Recipe Scale Recipe Save …" at bounding box center [233, 284] width 310 height 476
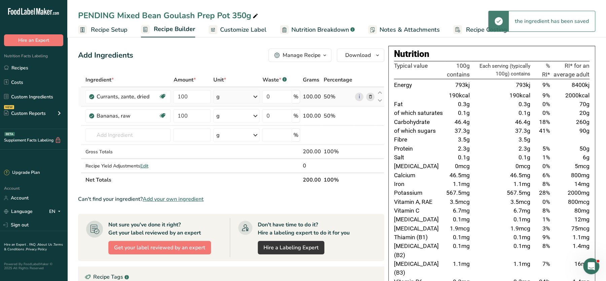
click at [372, 94] on icon at bounding box center [370, 96] width 5 height 7
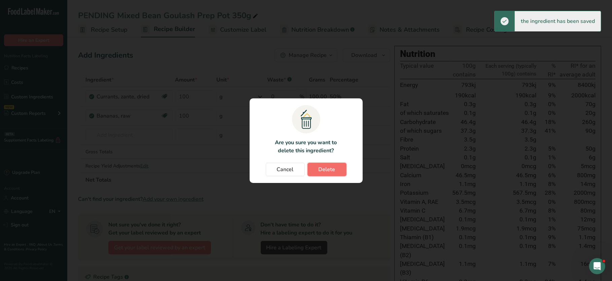
click at [319, 168] on span "Delete" at bounding box center [327, 169] width 17 height 8
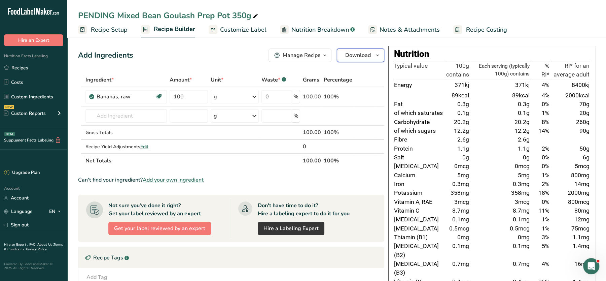
click at [355, 52] on span "Download" at bounding box center [358, 55] width 26 height 8
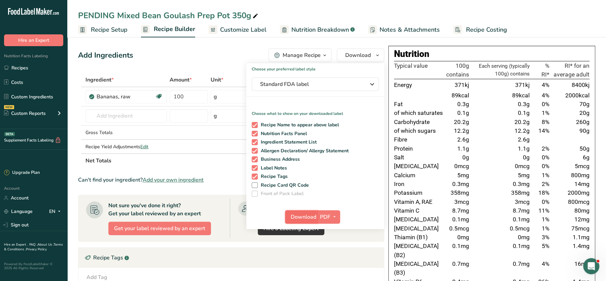
click at [306, 215] on span "Download" at bounding box center [304, 217] width 26 height 8
click at [103, 120] on input "text" at bounding box center [125, 115] width 81 height 13
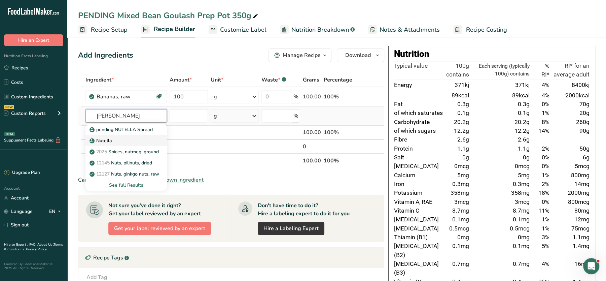
type input "nute"
click at [122, 139] on div "Nutella" at bounding box center [121, 140] width 60 height 7
type input "Nutella"
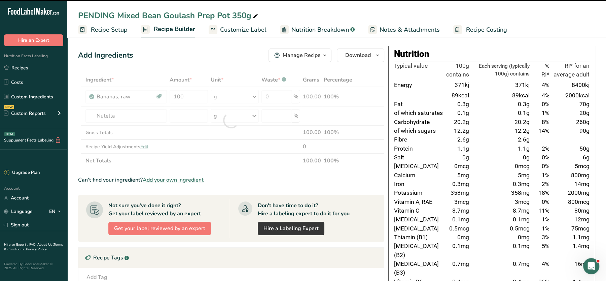
type input "0"
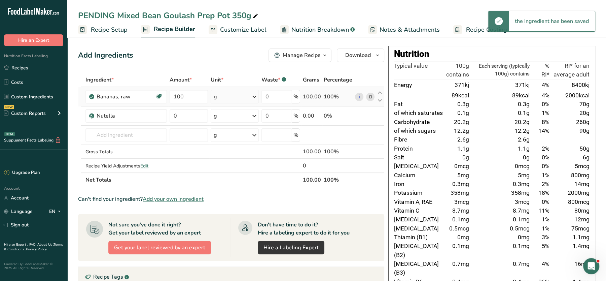
click at [368, 97] on icon at bounding box center [370, 96] width 5 height 7
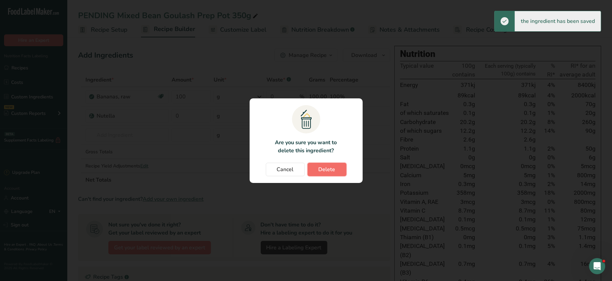
click at [326, 173] on span "Delete" at bounding box center [327, 169] width 17 height 8
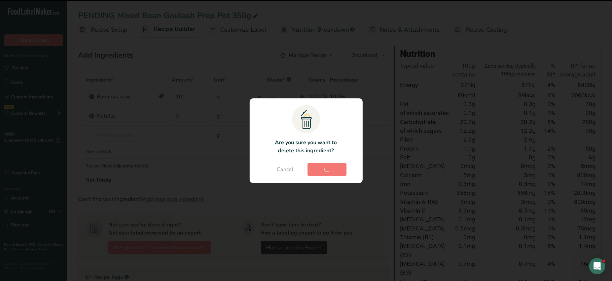
type input "0"
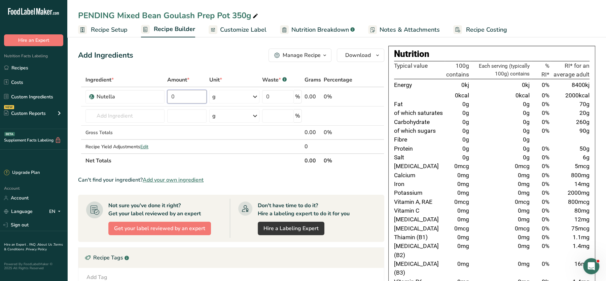
drag, startPoint x: 198, startPoint y: 95, endPoint x: 149, endPoint y: 83, distance: 49.8
click at [149, 83] on table "Ingredient * Amount * Unit * Waste * .a-a{fill:#347362;}.b-a{fill:#fff;} Grams …" at bounding box center [231, 120] width 306 height 95
type input "100"
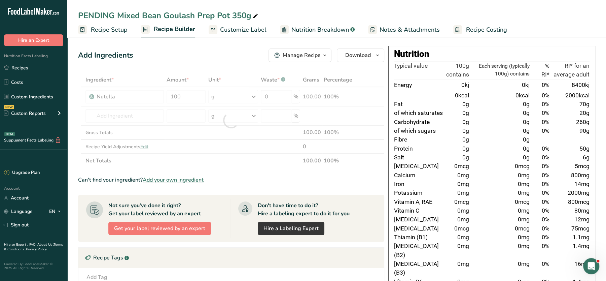
click at [215, 57] on div "Add Ingredients Manage Recipe Delete Recipe Duplicate Recipe Scale Recipe Save …" at bounding box center [231, 54] width 306 height 13
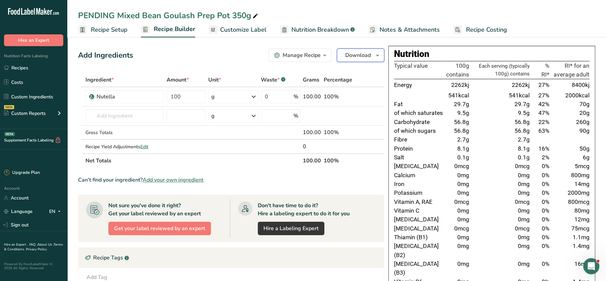
click at [357, 55] on span "Download" at bounding box center [358, 55] width 26 height 8
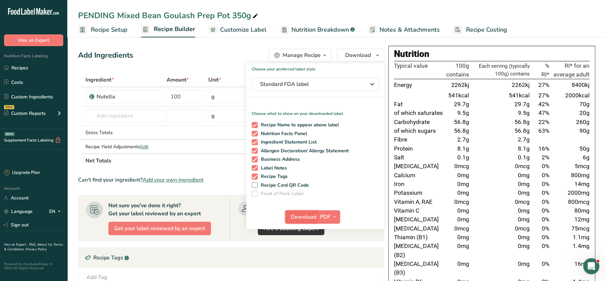
click at [306, 218] on span "Download" at bounding box center [304, 217] width 26 height 8
click at [128, 119] on input "text" at bounding box center [124, 115] width 78 height 13
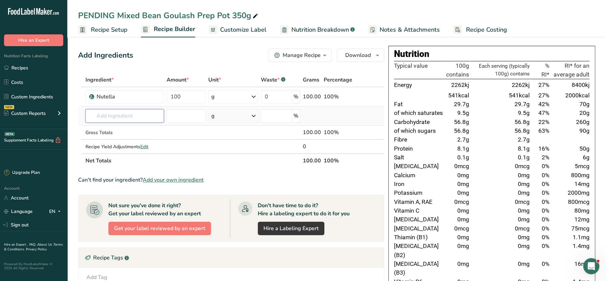
paste input "allspice"
type input "allspice"
click at [121, 130] on p "2001 Spices, allspice, ground" at bounding box center [125, 129] width 68 height 7
type input "Spices, allspice, ground"
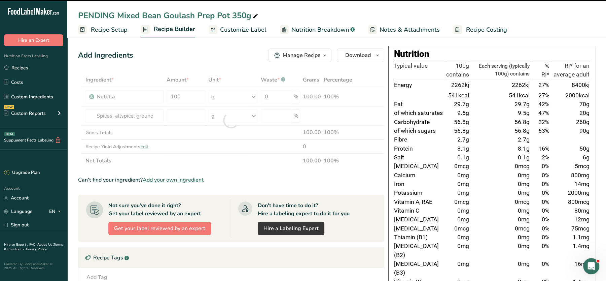
type input "0"
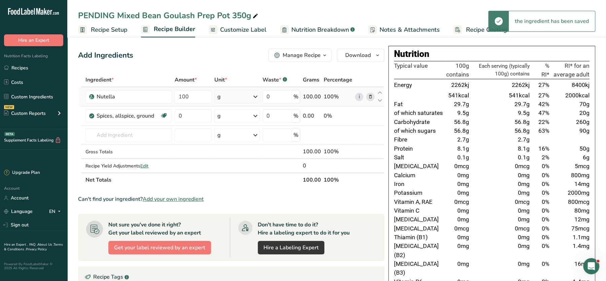
click at [370, 97] on icon at bounding box center [370, 96] width 5 height 7
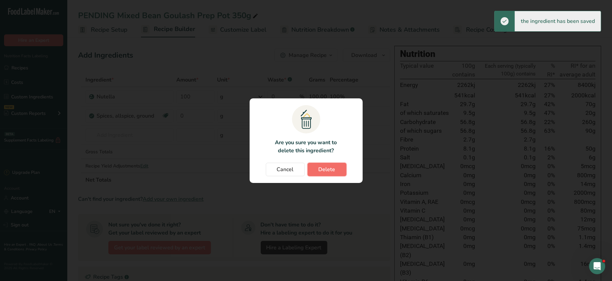
click at [319, 166] on span "Delete" at bounding box center [327, 169] width 17 height 8
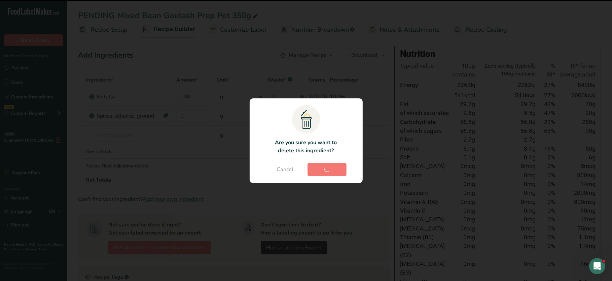
type input "0"
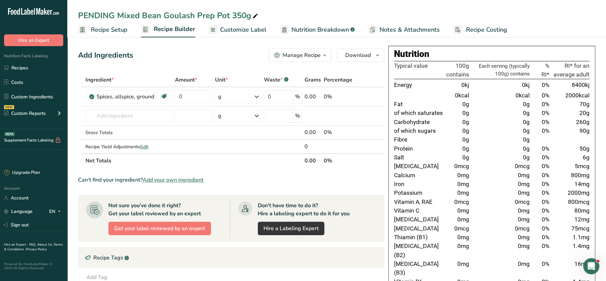
click at [398, 167] on td "[MEDICAL_DATA]" at bounding box center [419, 166] width 51 height 9
click at [194, 98] on input "0" at bounding box center [193, 96] width 37 height 13
type input "100"
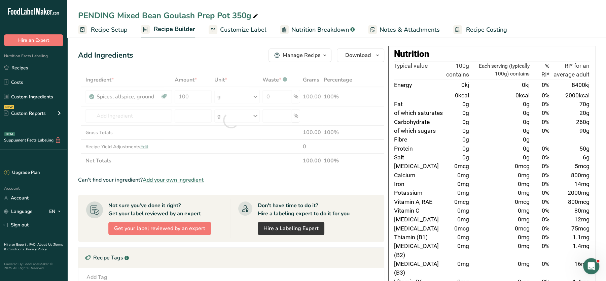
click at [242, 51] on div "Add Ingredients Manage Recipe Delete Recipe Duplicate Recipe Scale Recipe Save …" at bounding box center [231, 54] width 306 height 13
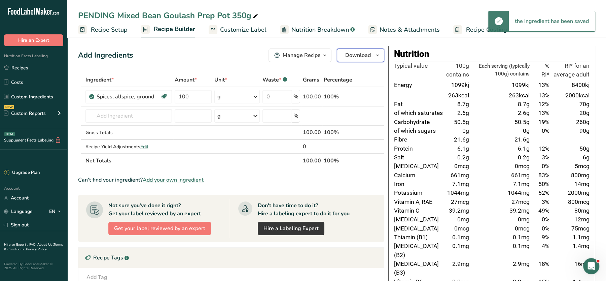
click at [362, 52] on span "Download" at bounding box center [358, 55] width 26 height 8
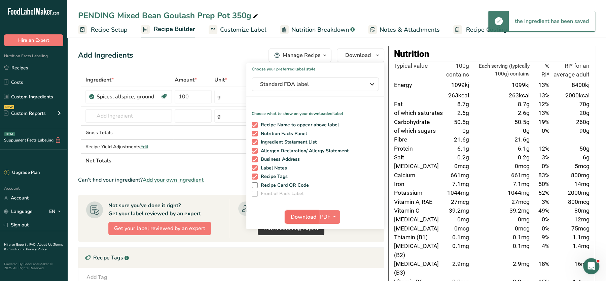
click at [303, 217] on span "Download" at bounding box center [304, 217] width 26 height 8
click at [303, 215] on span "Download" at bounding box center [304, 217] width 26 height 8
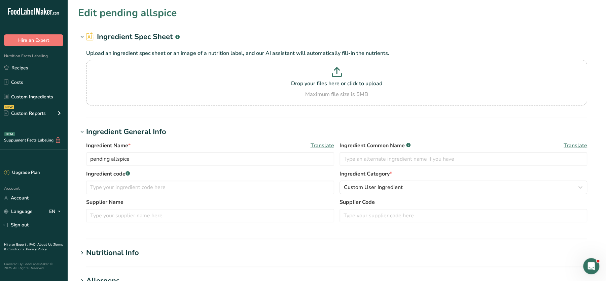
click at [160, 10] on h1 "Edit pending allspice" at bounding box center [127, 12] width 99 height 15
copy h1 "allspice"
click at [238, 17] on div "Edit pending allspice" at bounding box center [336, 12] width 517 height 15
click at [231, 77] on p at bounding box center [337, 73] width 498 height 12
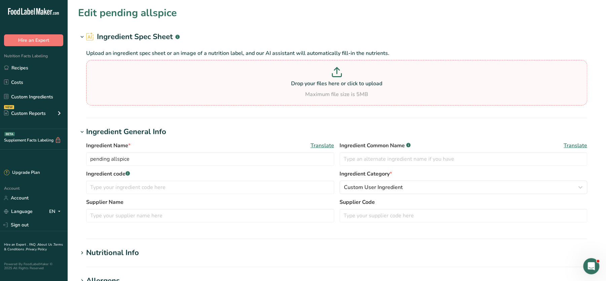
click at [231, 77] on input "Drop your files here or click to upload Maximum file size is 5MB" at bounding box center [336, 82] width 501 height 45
type input "C:\fakepath\PENDING Mixed Bean Goulash Prep Pot 350g_10_09_2025, 17_21_09.pdf"
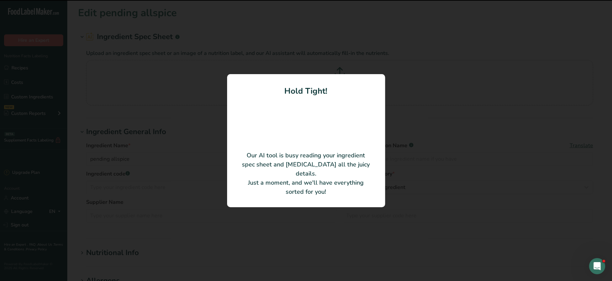
click at [294, 280] on html ".a-20{fill:#fff;} Hire an Expert Nutrition Facts Labeling Recipes Costs Custom …" at bounding box center [306, 258] width 612 height 516
click at [176, 271] on div at bounding box center [306, 140] width 612 height 281
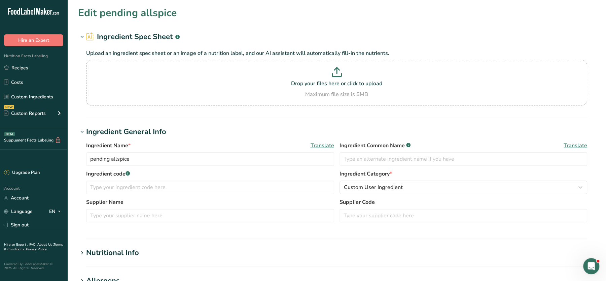
scroll to position [235, 0]
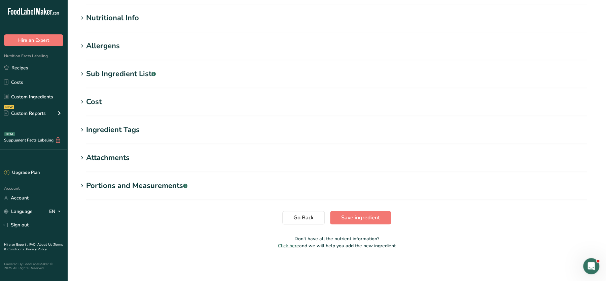
click at [130, 20] on div "Nutritional Info" at bounding box center [112, 17] width 53 height 11
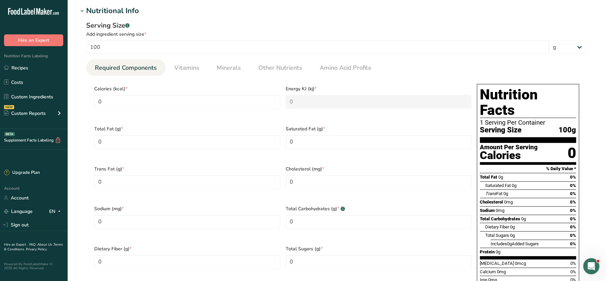
scroll to position [241, 0]
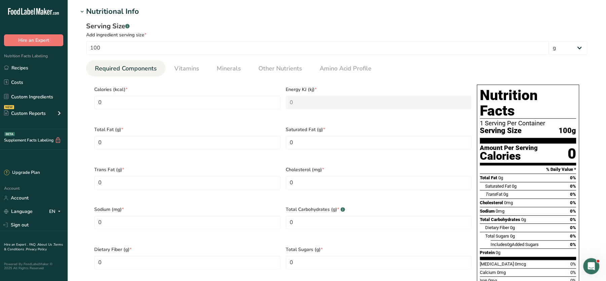
click at [596, 65] on section "Edit pending allspice Ingredient Spec Sheet .a-a{fill:#347362;}.b-a{fill:#fff;}…" at bounding box center [336, 163] width 539 height 808
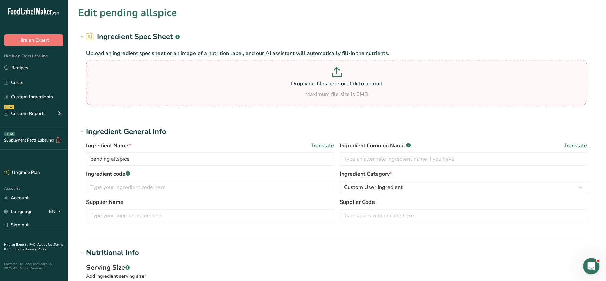
click at [314, 62] on section "Drop your files here or click to upload Maximum file size is 5MB" at bounding box center [337, 83] width 498 height 42
click at [314, 62] on input "Drop your files here or click to upload Maximum file size is 5MB" at bounding box center [336, 82] width 501 height 45
type input "C:\fakepath\PENDING Mixed Bean Goulash Prep Pot 350g_10_09_2025, 17_21_09.pdf"
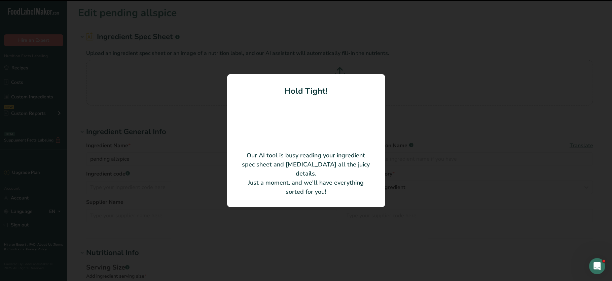
type input "Mixed Bean Goulash Prep Pot"
type input "Monumental Prep Limited"
type input "260"
type KJ "1087.84"
type Fat "9"
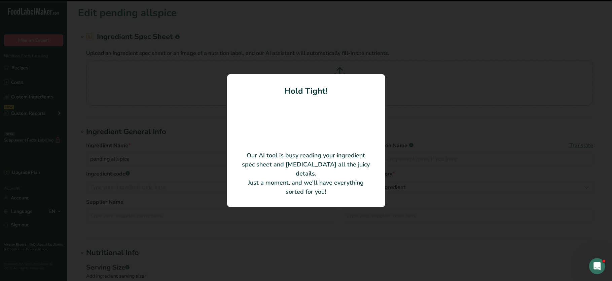
type Fat "2.5"
type input "75"
type Carbohydrates "72"
type Fiber "22"
type input "6"
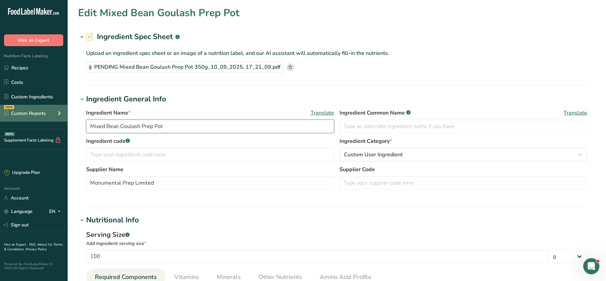
drag, startPoint x: 181, startPoint y: 126, endPoint x: 67, endPoint y: 115, distance: 114.6
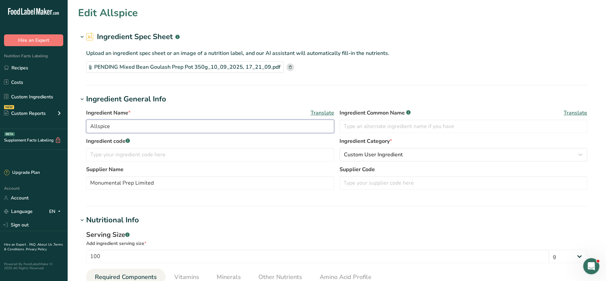
drag, startPoint x: 117, startPoint y: 121, endPoint x: 34, endPoint y: 129, distance: 83.1
paste input "text"
type input "Allspice"
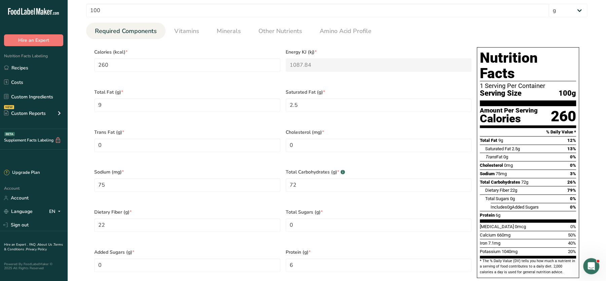
scroll to position [491, 0]
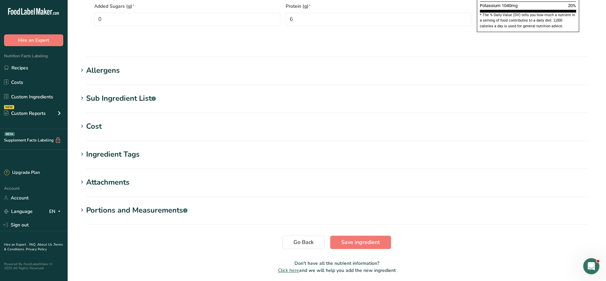
click at [106, 93] on div "Sub Ingredient List .a-a{fill:#347362;}.b-a{fill:#fff;}" at bounding box center [121, 98] width 70 height 11
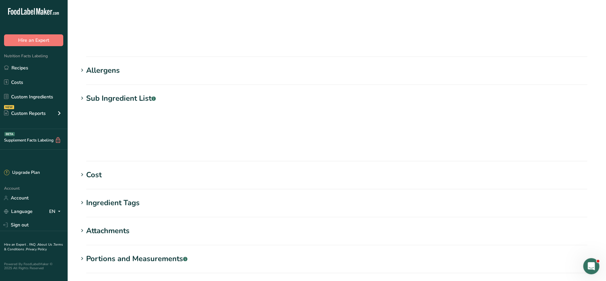
scroll to position [75, 0]
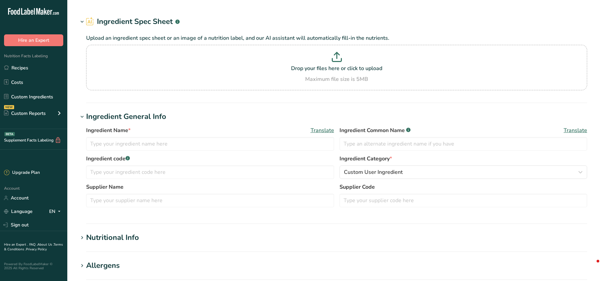
type input "pending NUTELLA Spread"
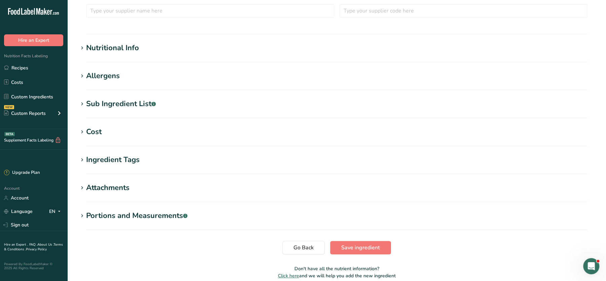
scroll to position [235, 0]
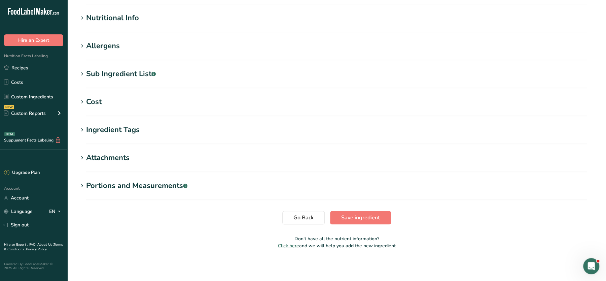
click at [114, 12] on div "Nutritional Info" at bounding box center [112, 17] width 53 height 11
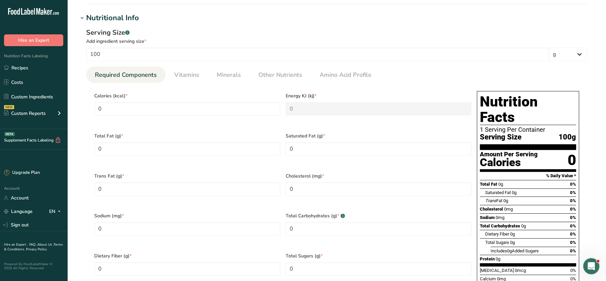
drag, startPoint x: 603, startPoint y: 129, endPoint x: 611, endPoint y: 145, distance: 18.1
click at [606, 145] on html ".a-20{fill:#fff;} Hire an Expert Nutrition Facts Labeling Recipes Costs Custom …" at bounding box center [303, 180] width 606 height 830
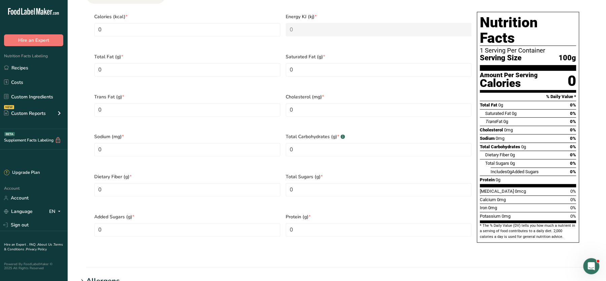
scroll to position [532, 0]
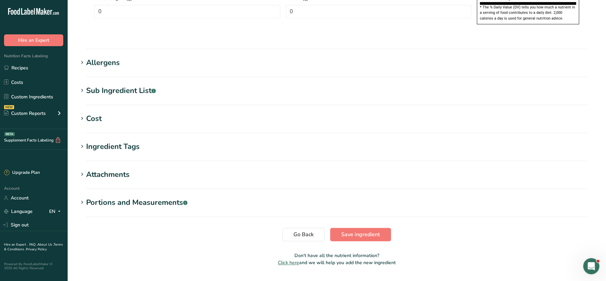
click at [106, 57] on section "Allergens Add any known allergens associated with your ingredient Soy Tree Nuts…" at bounding box center [336, 67] width 517 height 20
click at [115, 57] on div "Allergens" at bounding box center [103, 62] width 34 height 11
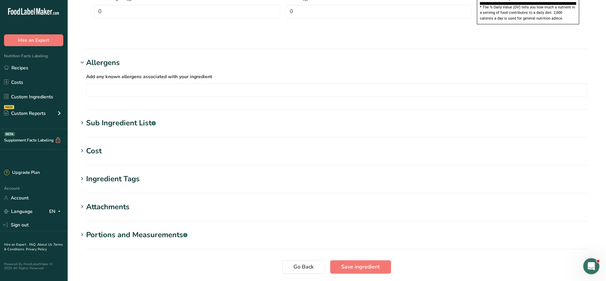
click at [115, 117] on div "Sub Ingredient List .a-a{fill:#347362;}.b-a{fill:#fff;}" at bounding box center [121, 122] width 70 height 11
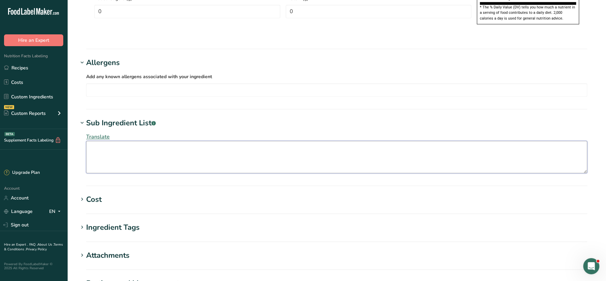
click at [114, 141] on textarea at bounding box center [336, 157] width 501 height 32
paste textarea "Sugar, Palm Oil, Hazelnuts (13%), Skimmed Milk Powder (8.7%), Fat-Reduced Cocoa…"
type textarea "Sugar, Palm Oil, Hazelnuts (13%), Skimmed Milk Powder (8.7%), Fat-Reduced Cocoa…"
click at [144, 84] on div at bounding box center [336, 89] width 500 height 11
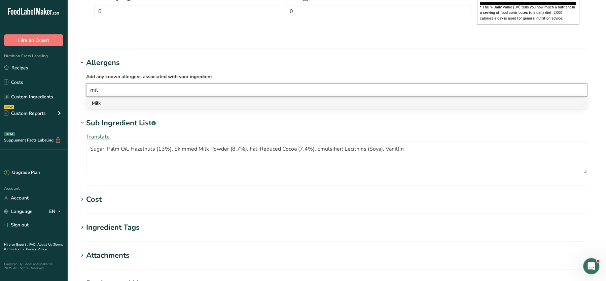
type input "mil"
click at [125, 100] on div "Milk" at bounding box center [331, 103] width 479 height 7
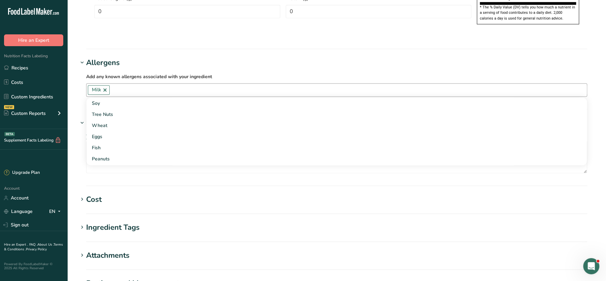
click at [231, 68] on div "Add any known allergens associated with your ingredient Milk Soy Tree Nuts Whea…" at bounding box center [336, 84] width 517 height 32
click at [180, 84] on input "text" at bounding box center [348, 89] width 477 height 10
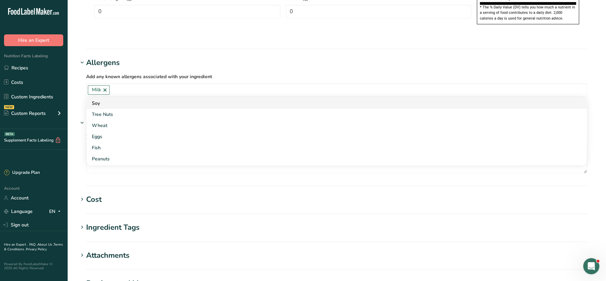
click at [97, 100] on div "Soy" at bounding box center [331, 103] width 479 height 7
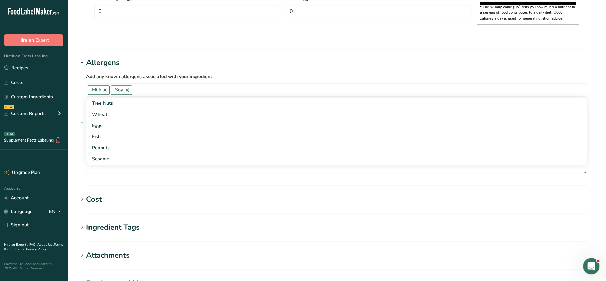
click at [333, 57] on h1 "Allergens" at bounding box center [336, 62] width 517 height 11
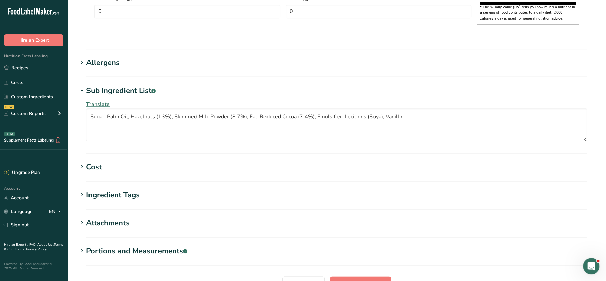
click at [333, 57] on h1 "Allergens" at bounding box center [336, 62] width 517 height 11
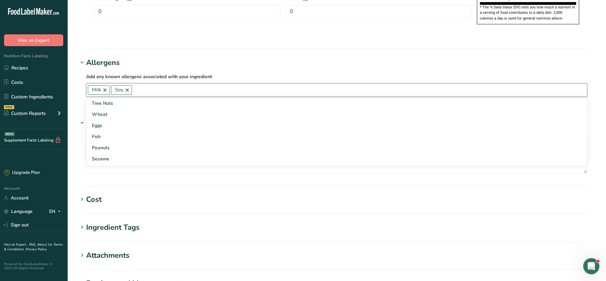
click at [205, 84] on input "text" at bounding box center [359, 89] width 455 height 10
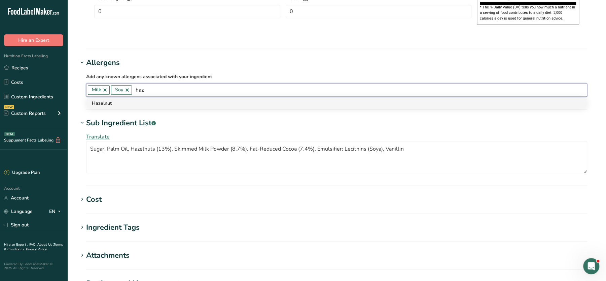
type input "haz"
click at [130, 100] on div "Hazelnut" at bounding box center [331, 103] width 479 height 7
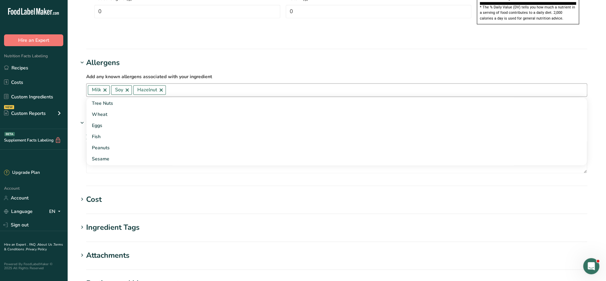
click at [233, 57] on h1 "Allergens" at bounding box center [336, 62] width 517 height 11
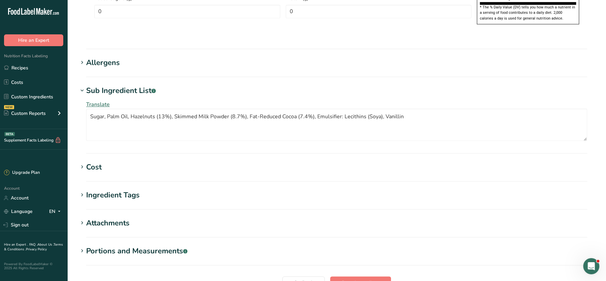
click at [137, 57] on h1 "Allergens" at bounding box center [336, 62] width 517 height 11
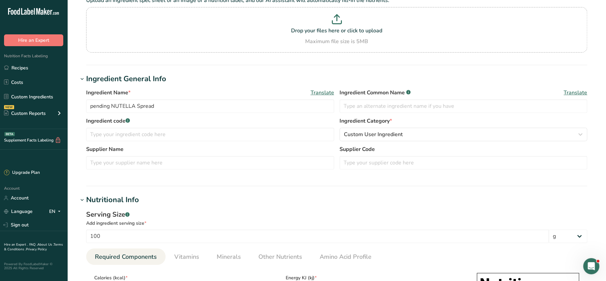
scroll to position [0, 0]
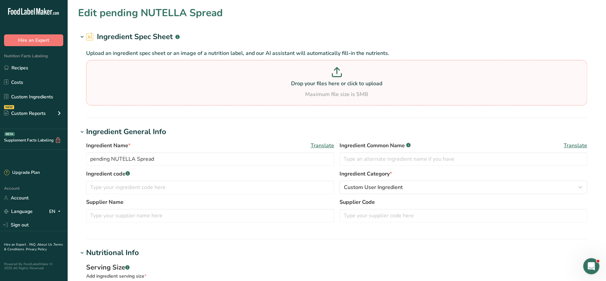
click at [318, 92] on div "Maximum file size is 5MB" at bounding box center [337, 94] width 498 height 8
click at [318, 92] on input "Drop your files here or click to upload Maximum file size is 5MB" at bounding box center [336, 82] width 501 height 45
type input "C:\fakepath\PENDING Mixed Bean Goulash Prep Pot 350g_10_09_2025, 17_18_02.pdf"
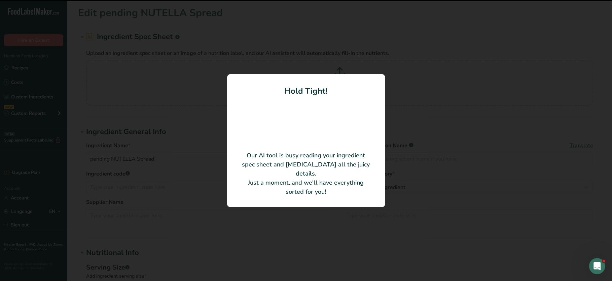
type input "Nutella"
type input "540"
type KJ "2259.36"
type Fat "30"
type Fat "9"
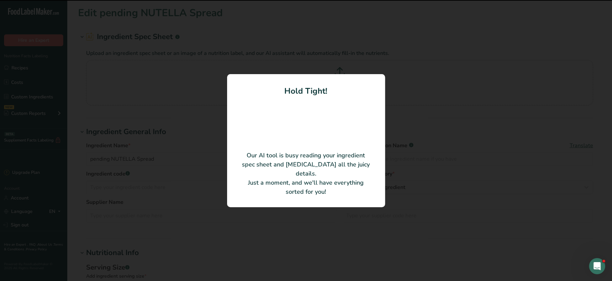
type input "40"
type Carbohydrates "59"
type Fiber "3"
type Sugars "57"
type input "8"
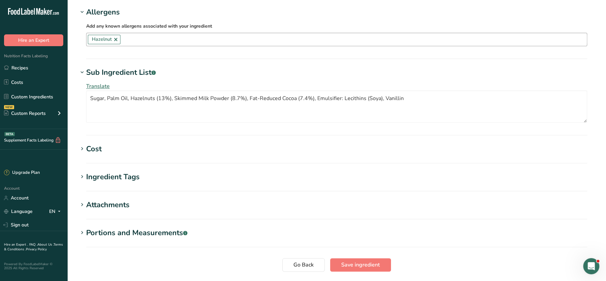
scroll to position [450, 0]
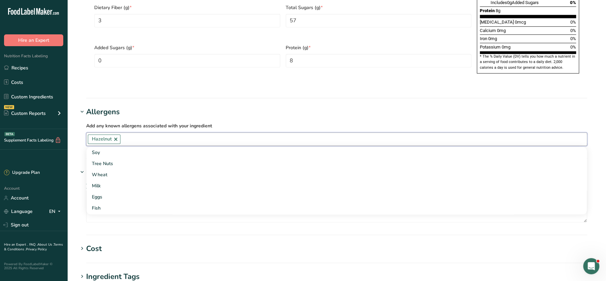
click at [185, 134] on input "text" at bounding box center [353, 139] width 466 height 10
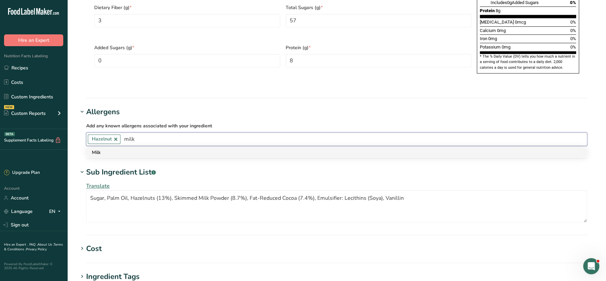
type input "milk"
click at [118, 149] on div "Milk" at bounding box center [331, 152] width 479 height 7
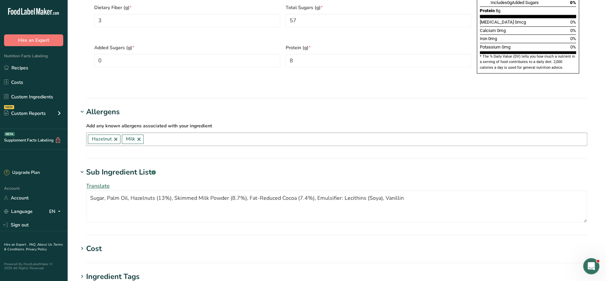
click at [182, 134] on div at bounding box center [365, 139] width 443 height 11
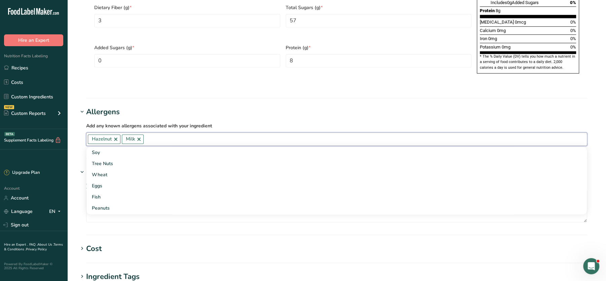
type input "a"
click at [97, 149] on div "Soy" at bounding box center [331, 152] width 479 height 7
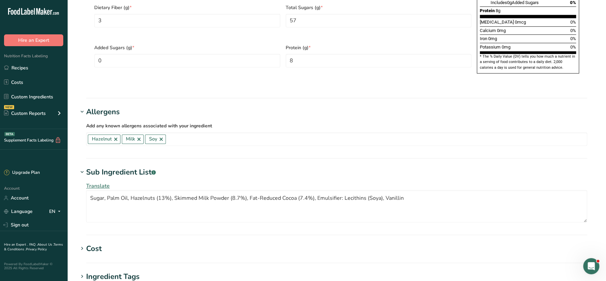
scroll to position [580, 0]
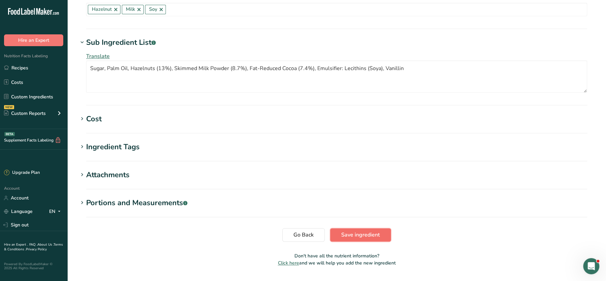
click at [332, 228] on button "Save ingredient" at bounding box center [360, 234] width 61 height 13
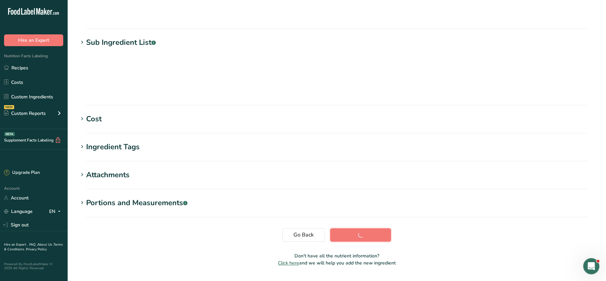
scroll to position [75, 0]
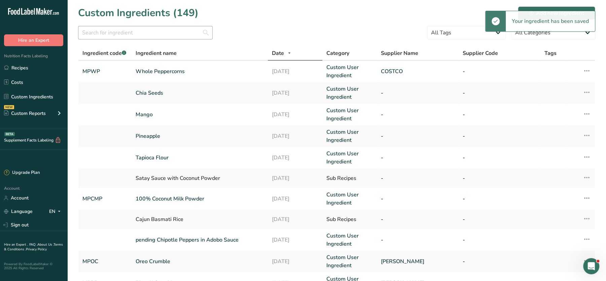
drag, startPoint x: 170, startPoint y: 40, endPoint x: 164, endPoint y: 34, distance: 8.3
click at [164, 34] on div at bounding box center [145, 34] width 135 height 17
click at [164, 34] on input "text" at bounding box center [145, 32] width 135 height 13
type input "nut"
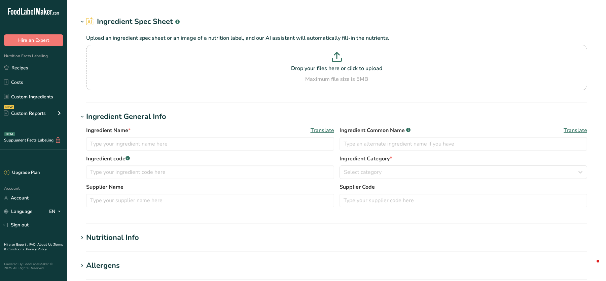
type input "pending BANANA"
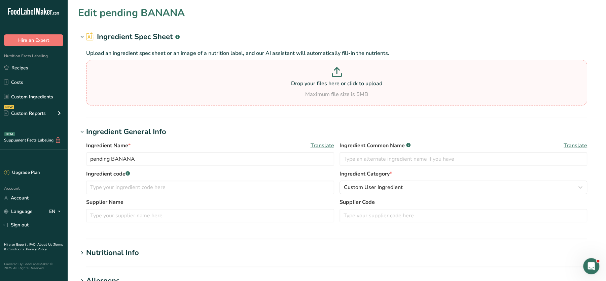
click at [281, 92] on div "Maximum file size is 5MB" at bounding box center [337, 94] width 498 height 8
click at [281, 92] on input "Drop your files here or click to upload Maximum file size is 5MB" at bounding box center [336, 82] width 501 height 45
type input "C:\fakepath\PENDING Mixed Bean Goulash Prep Pot 350g_10_09_2025, 17_14_54.pdf"
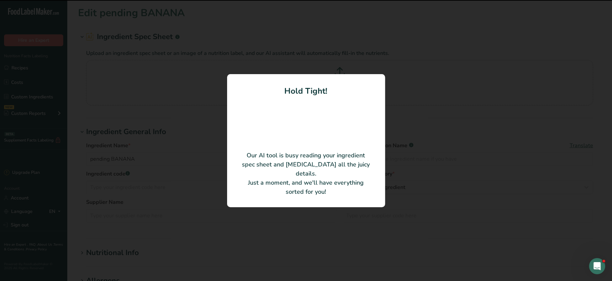
type input "Bananas"
type input "Monumental Prep Limited"
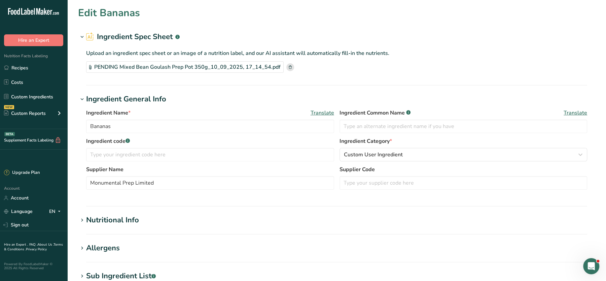
click at [417, 93] on section "Edit Bananas Ingredient Spec Sheet .a-a{fill:#347362;}.b-a{fill:#fff;} Upload a…" at bounding box center [336, 231] width 539 height 462
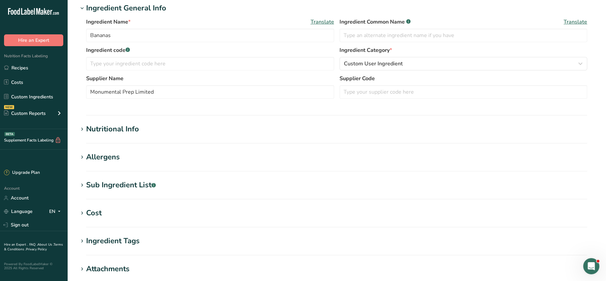
scroll to position [202, 0]
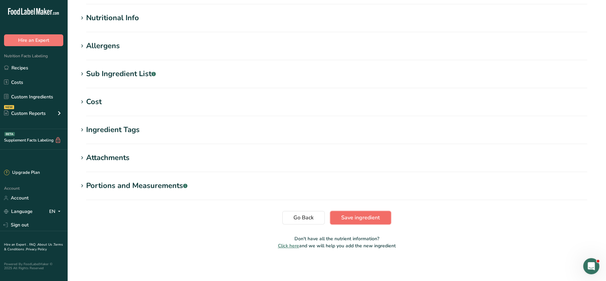
click at [351, 218] on span "Save ingredient" at bounding box center [360, 217] width 39 height 8
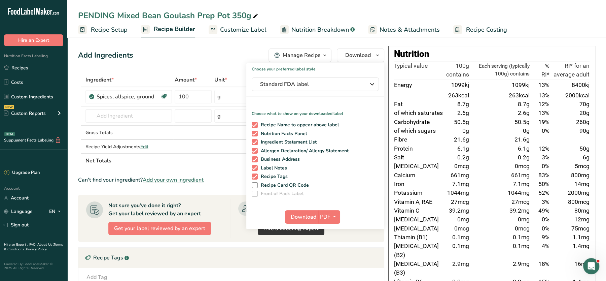
click at [360, 259] on div "Recipe Tags .a-a{fill:#347362;}.b-a{fill:#fff;}" at bounding box center [231, 257] width 306 height 20
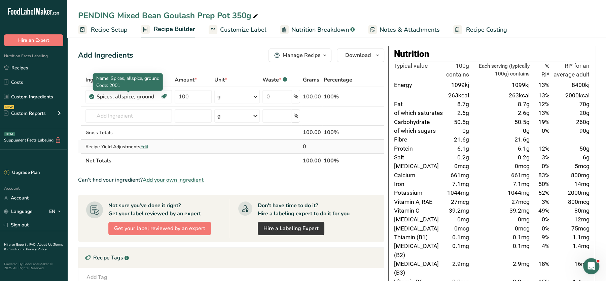
click at [95, 140] on td "Recipe Yield Adjustments Edit" at bounding box center [128, 146] width 89 height 13
click at [117, 120] on input "text" at bounding box center [128, 115] width 86 height 13
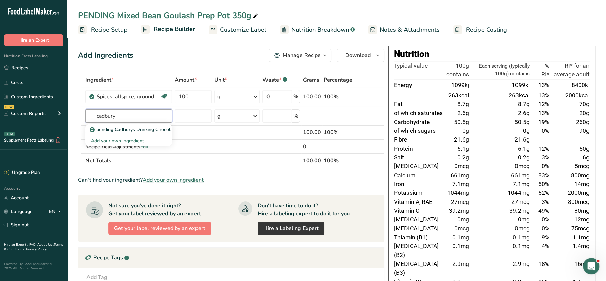
type input "cadbury"
type input "drinking ch"
